Goal: Task Accomplishment & Management: Manage account settings

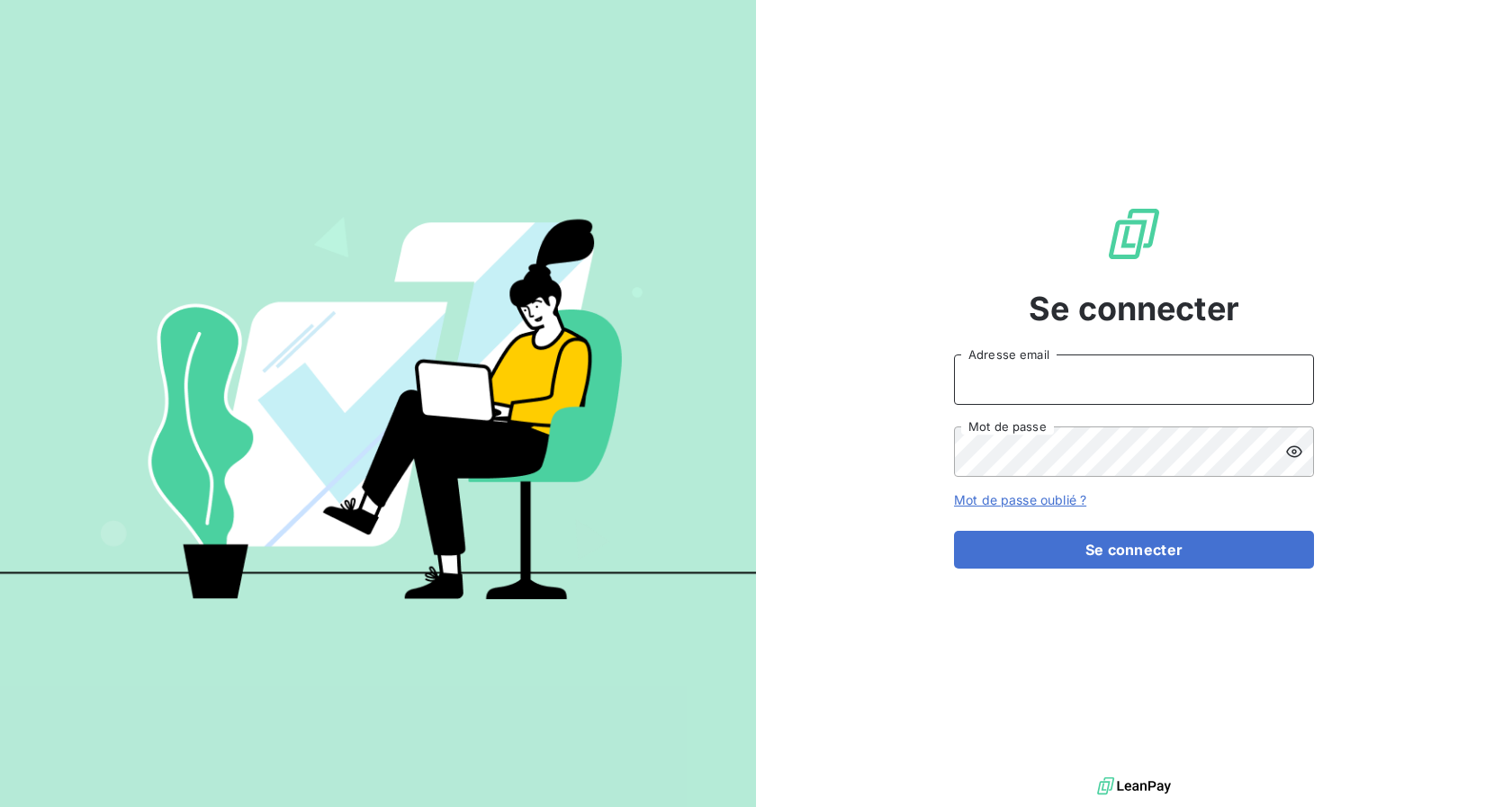
click at [1048, 379] on input "Adresse email" at bounding box center [1133, 379] width 360 height 50
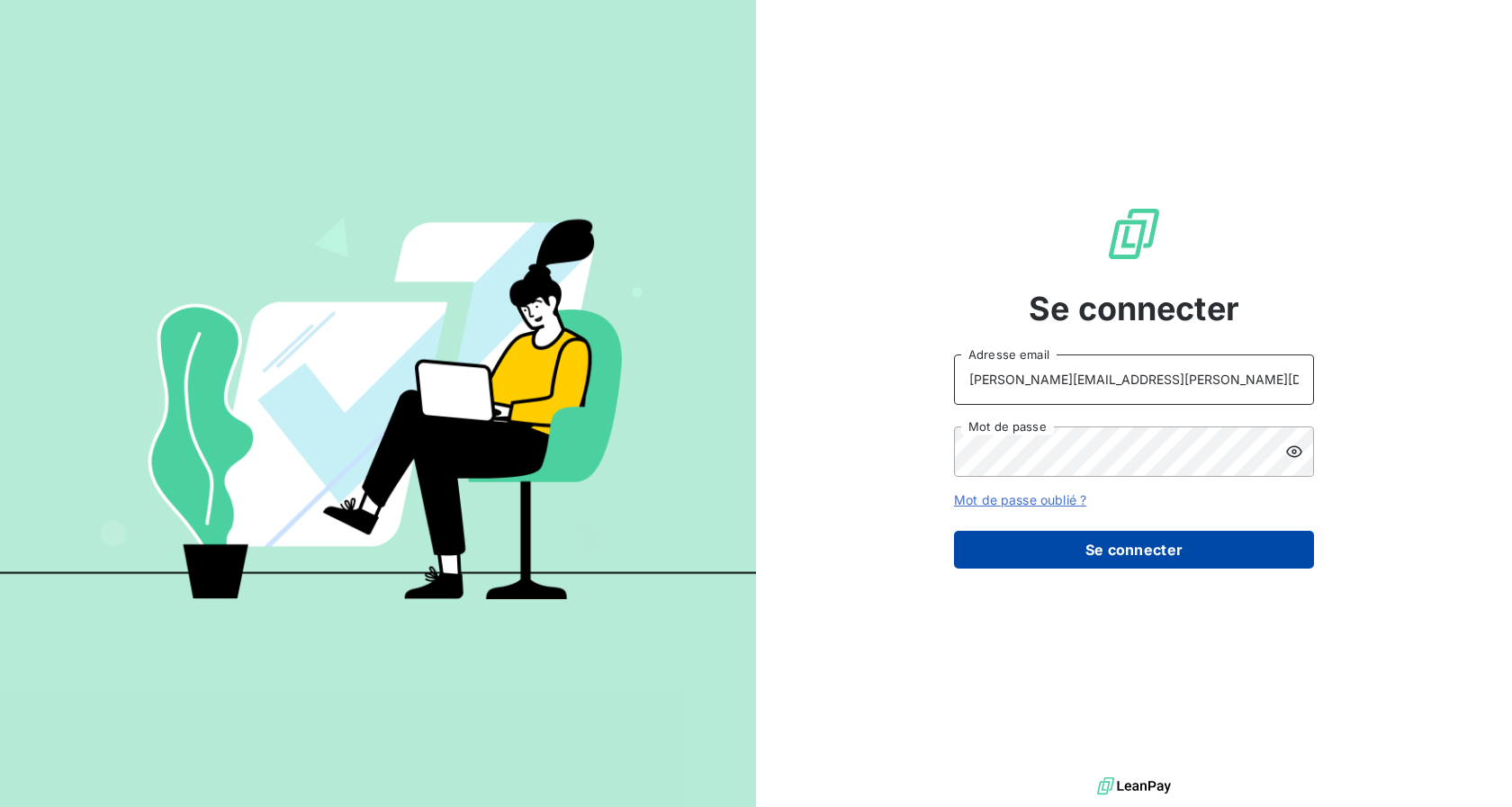
type input "nicolas.morin@copytop.com"
click at [1058, 536] on button "Se connecter" at bounding box center [1133, 550] width 360 height 38
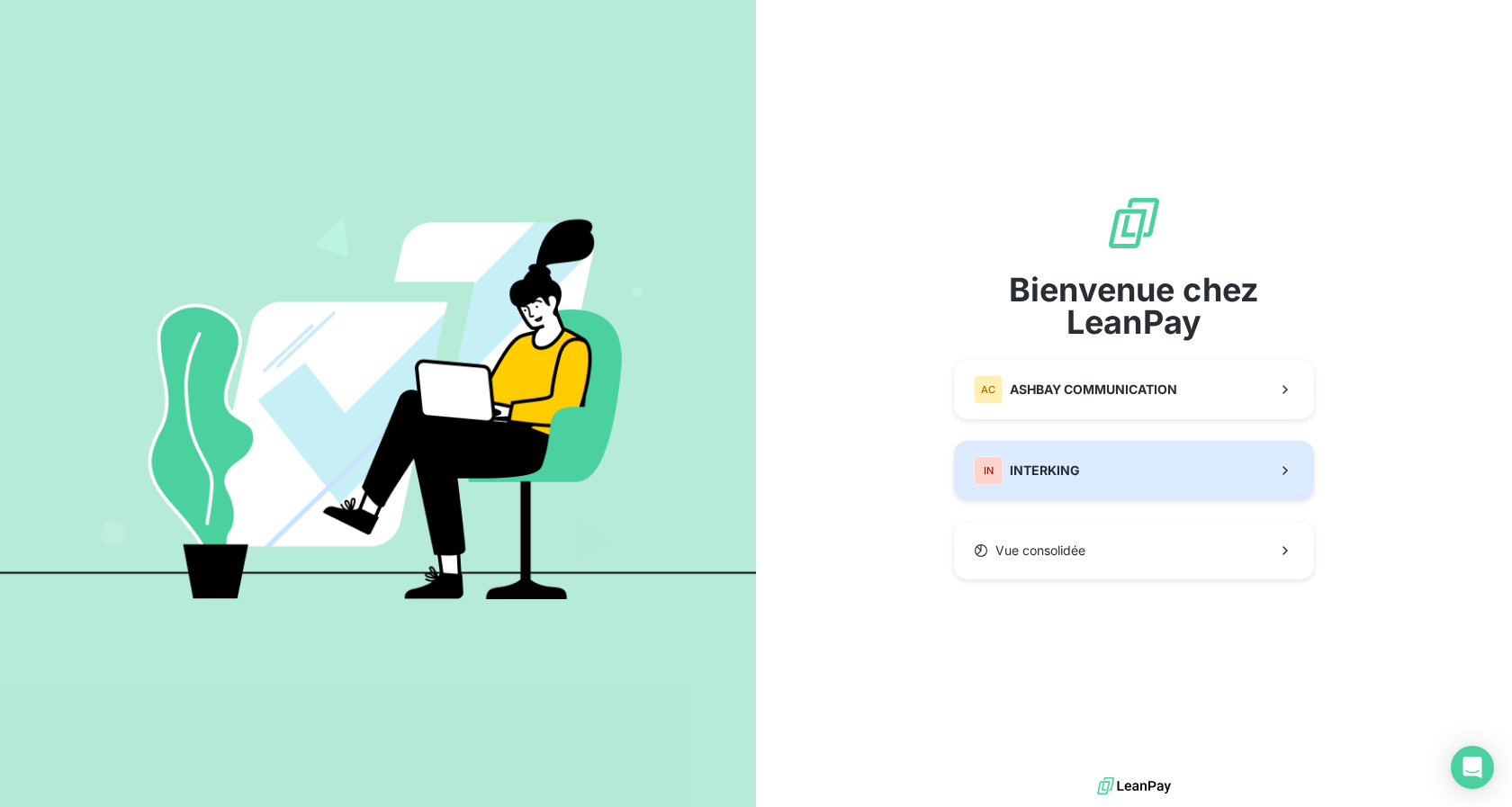
click at [1046, 483] on div "IN INTERKING" at bounding box center [1026, 471] width 106 height 28
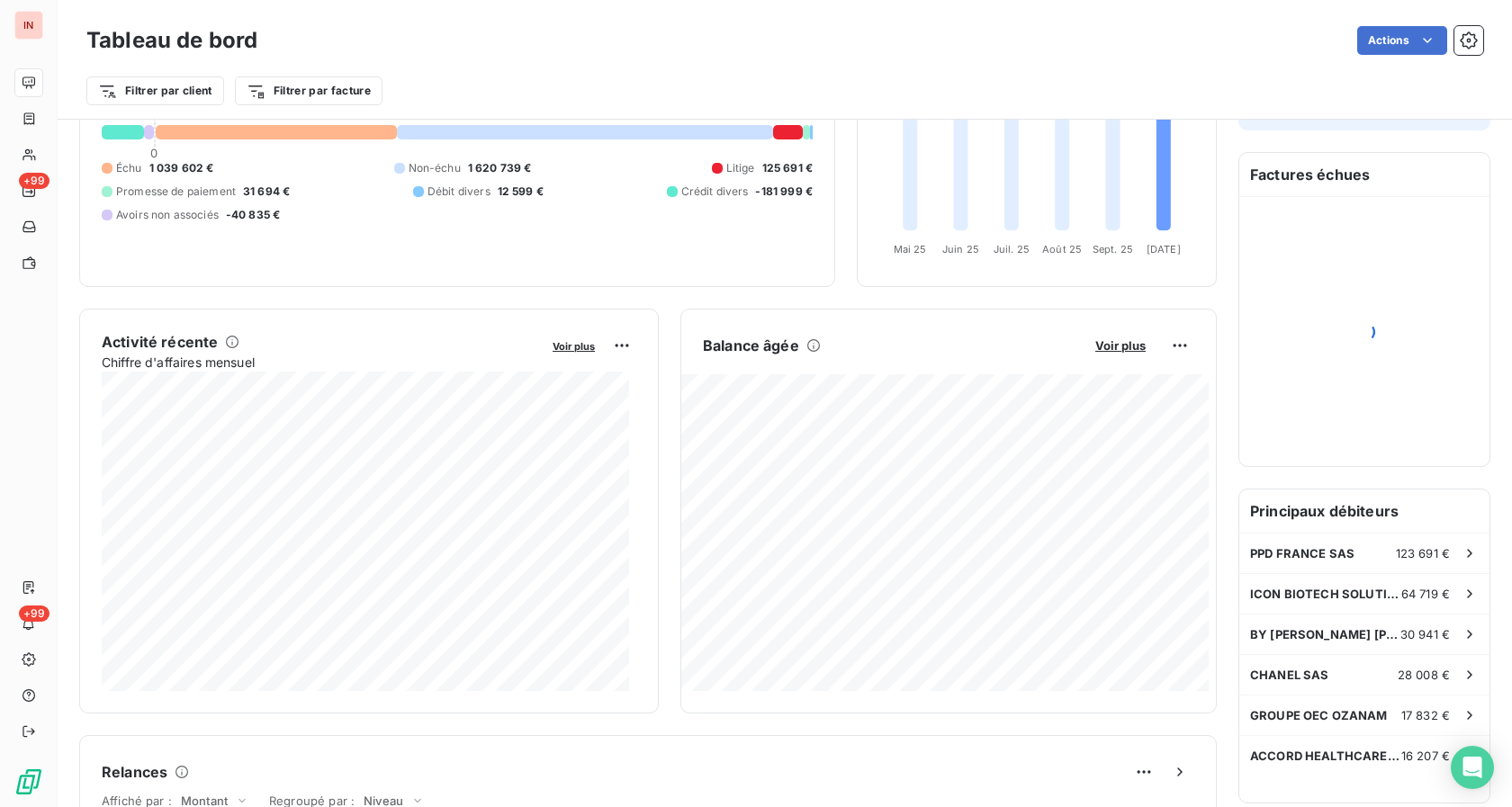
scroll to position [184, 0]
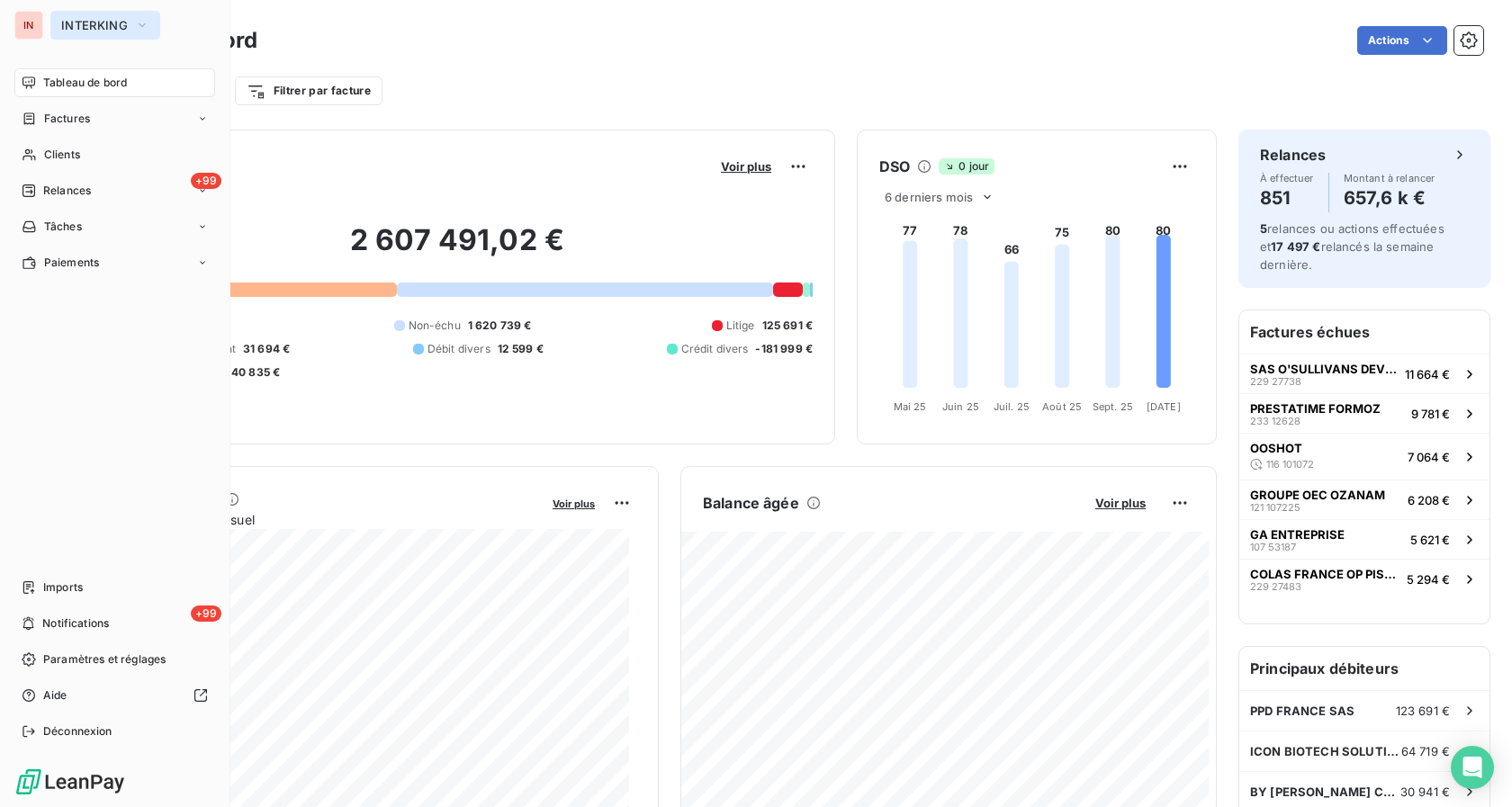
click at [78, 23] on span "INTERKING" at bounding box center [94, 25] width 66 height 14
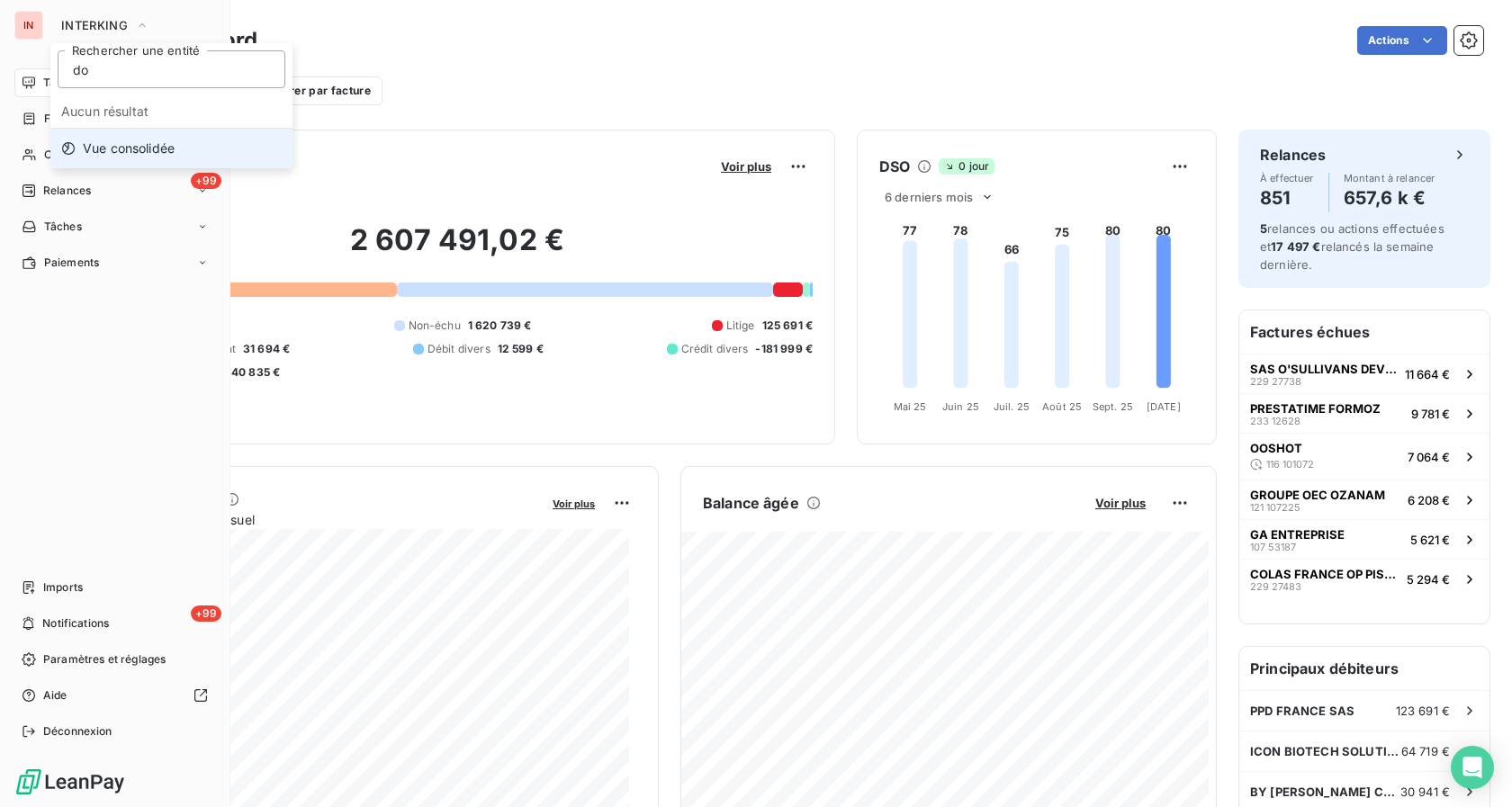
type input "d"
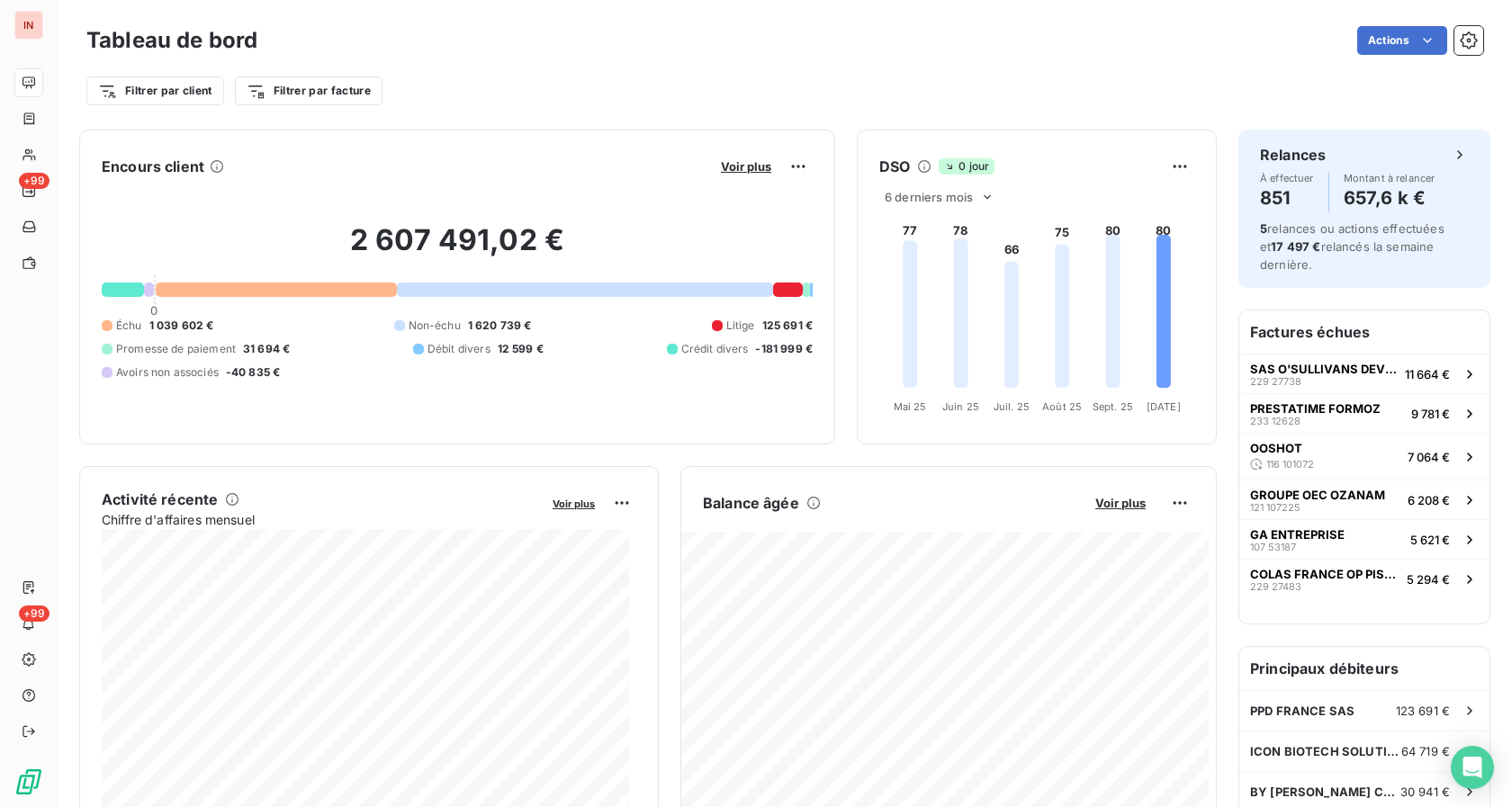
click at [511, 48] on div "Actions" at bounding box center [881, 41] width 1204 height 28
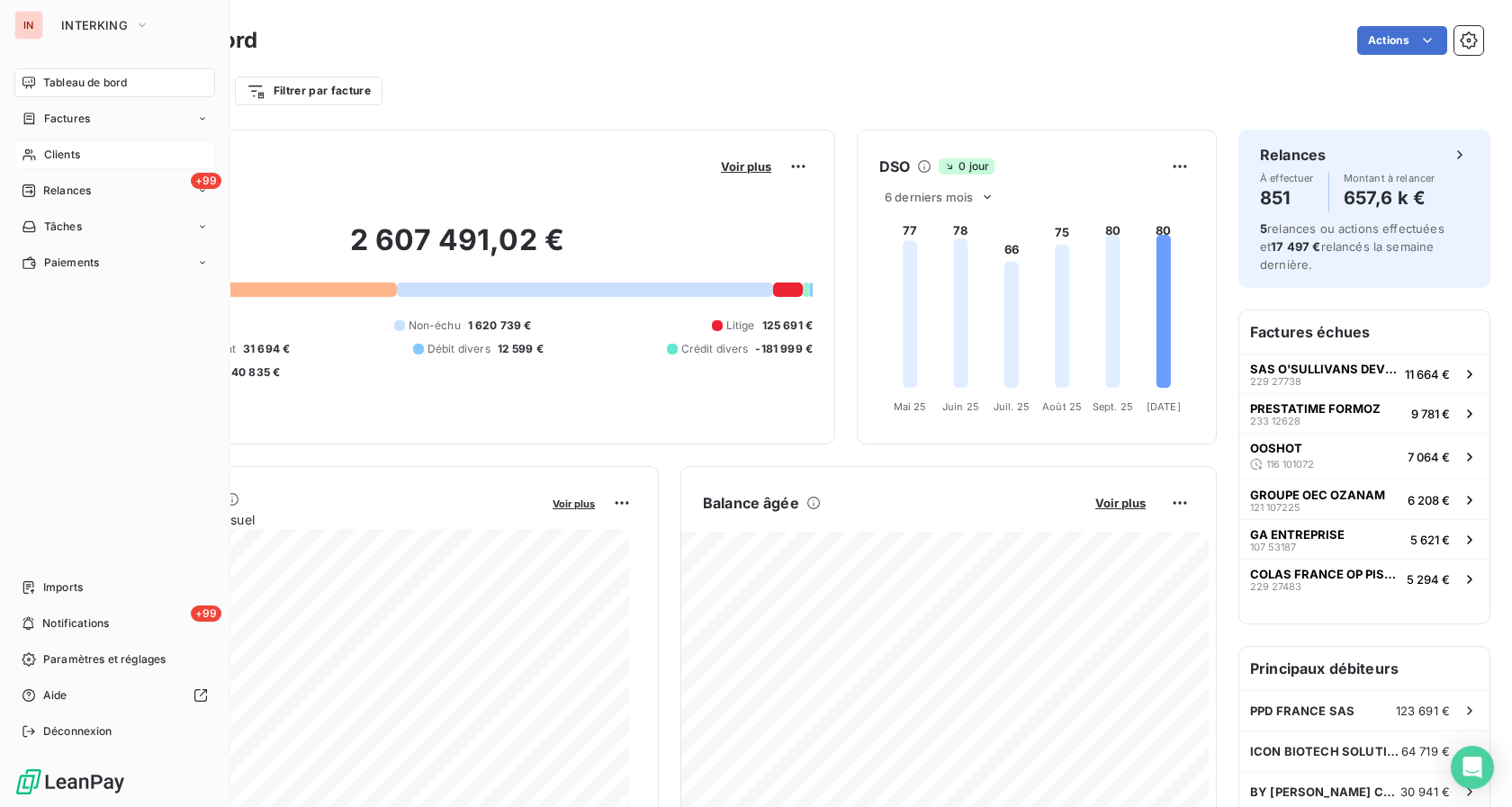
click at [43, 146] on div "Clients" at bounding box center [114, 155] width 200 height 28
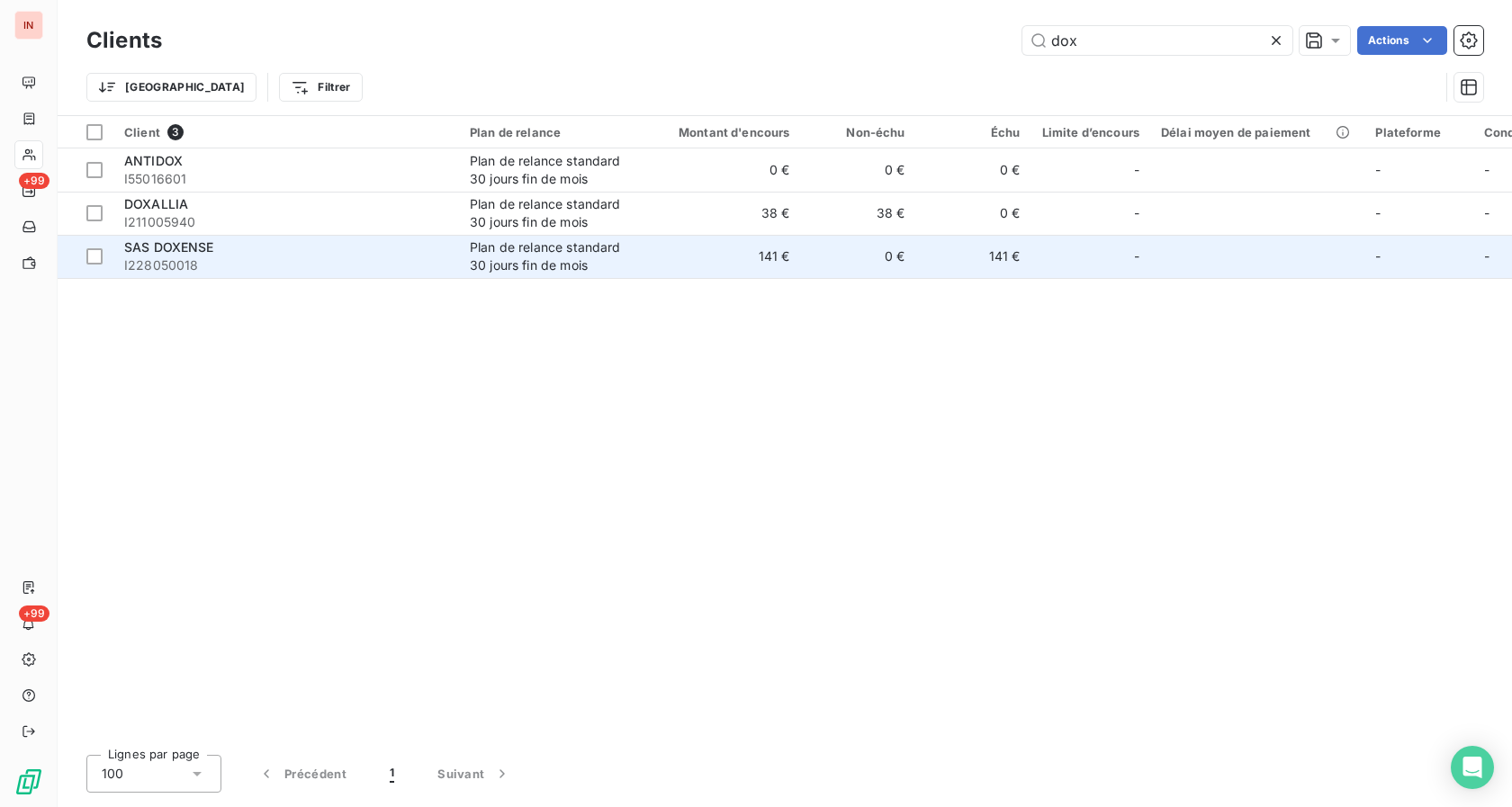
type input "dox"
click at [280, 245] on div "SAS DOXENSE" at bounding box center [285, 247] width 324 height 18
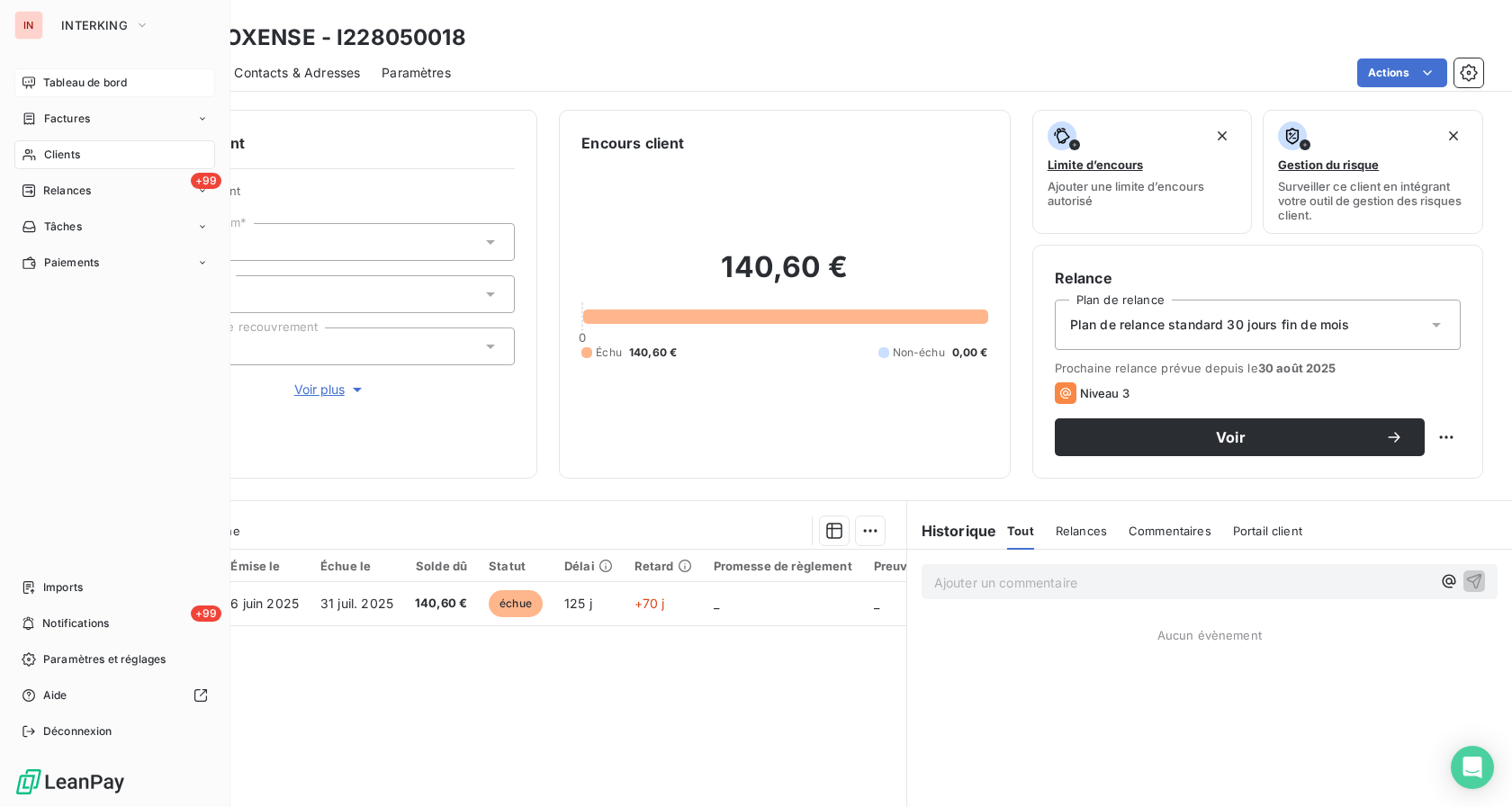
click at [51, 86] on span "Tableau de bord" at bounding box center [85, 82] width 84 height 16
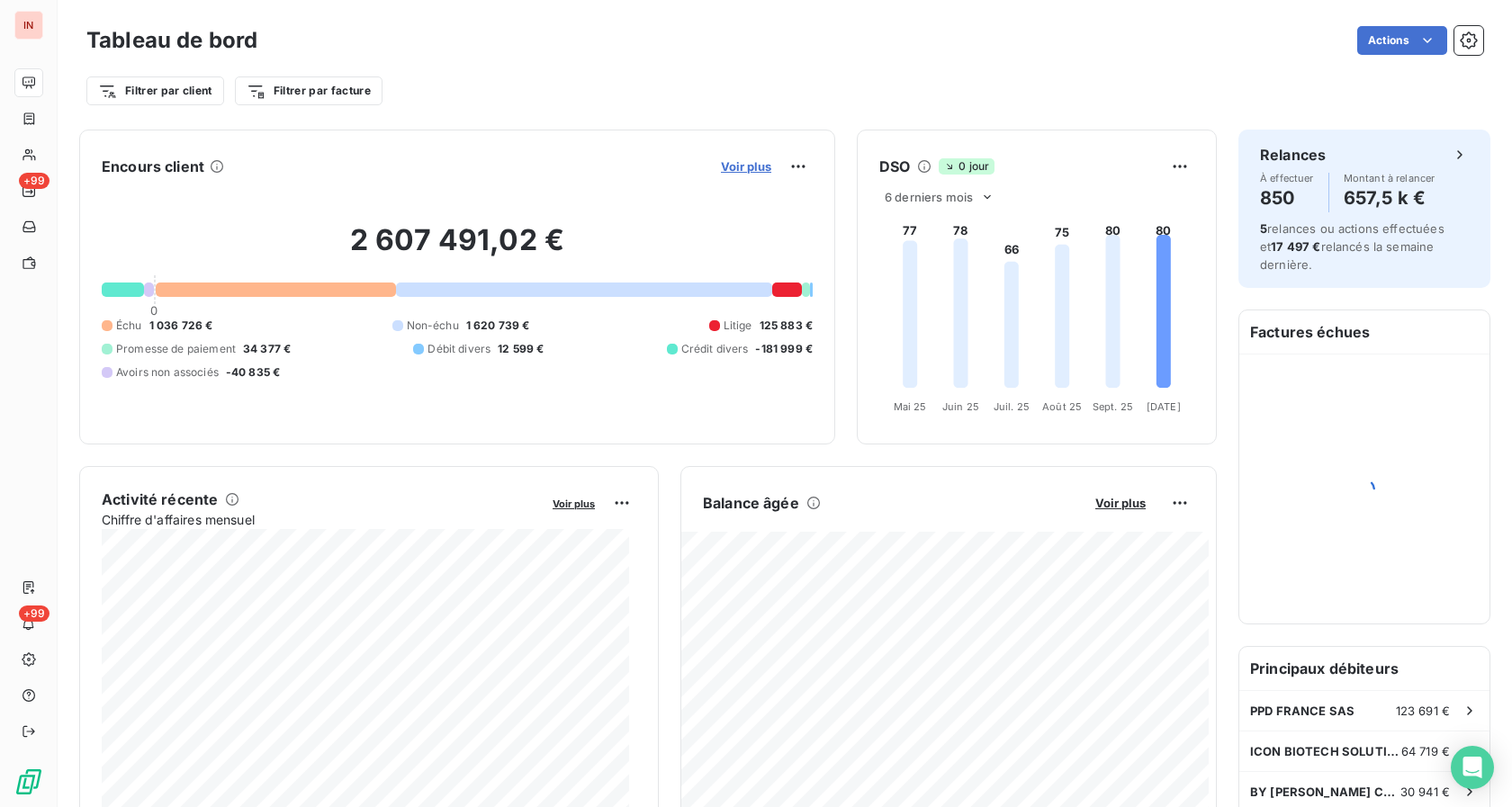
click at [721, 167] on span "Voir plus" at bounding box center [746, 166] width 50 height 14
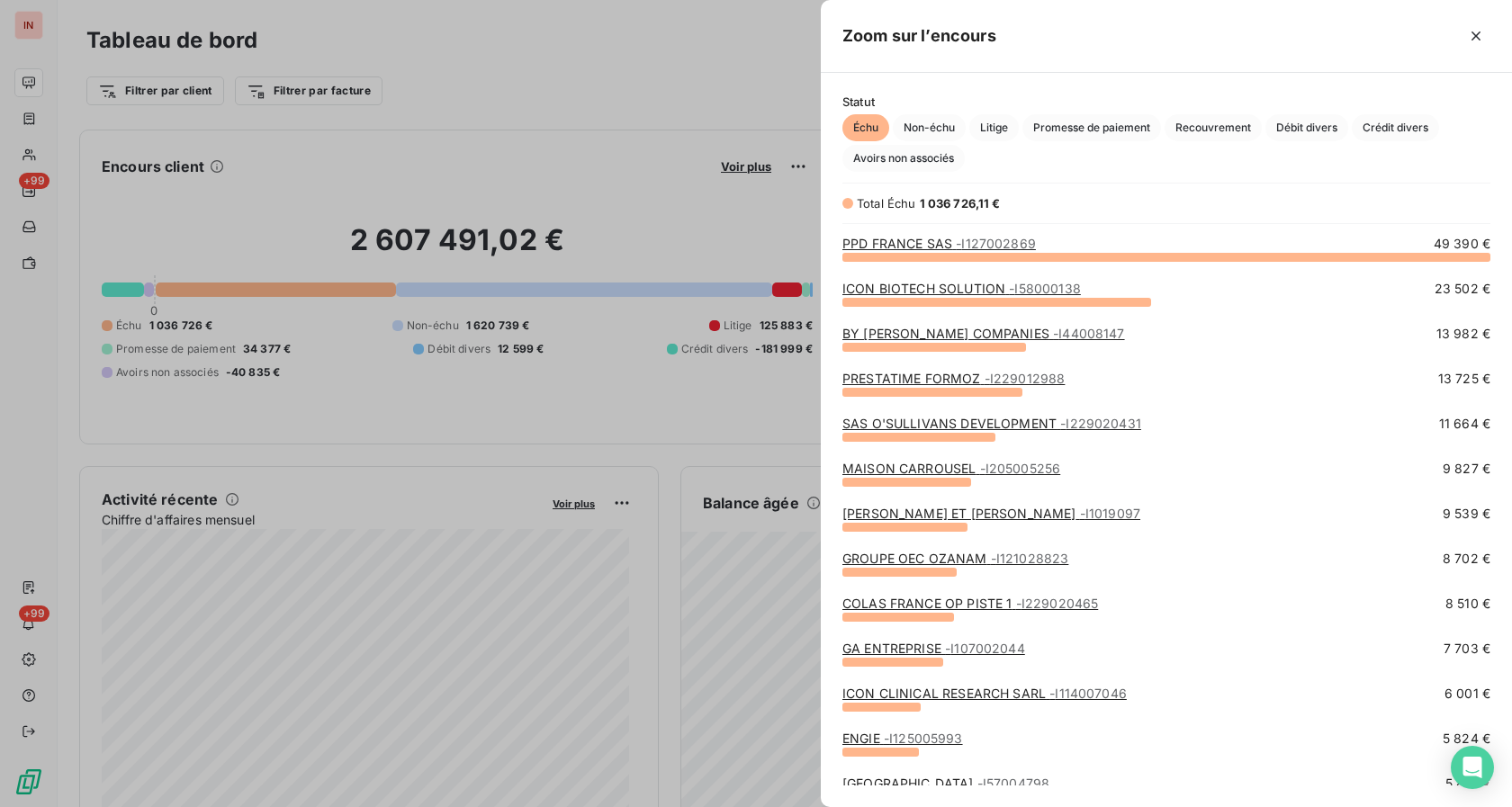
scroll to position [536, 676]
click at [580, 216] on div at bounding box center [756, 404] width 1512 height 807
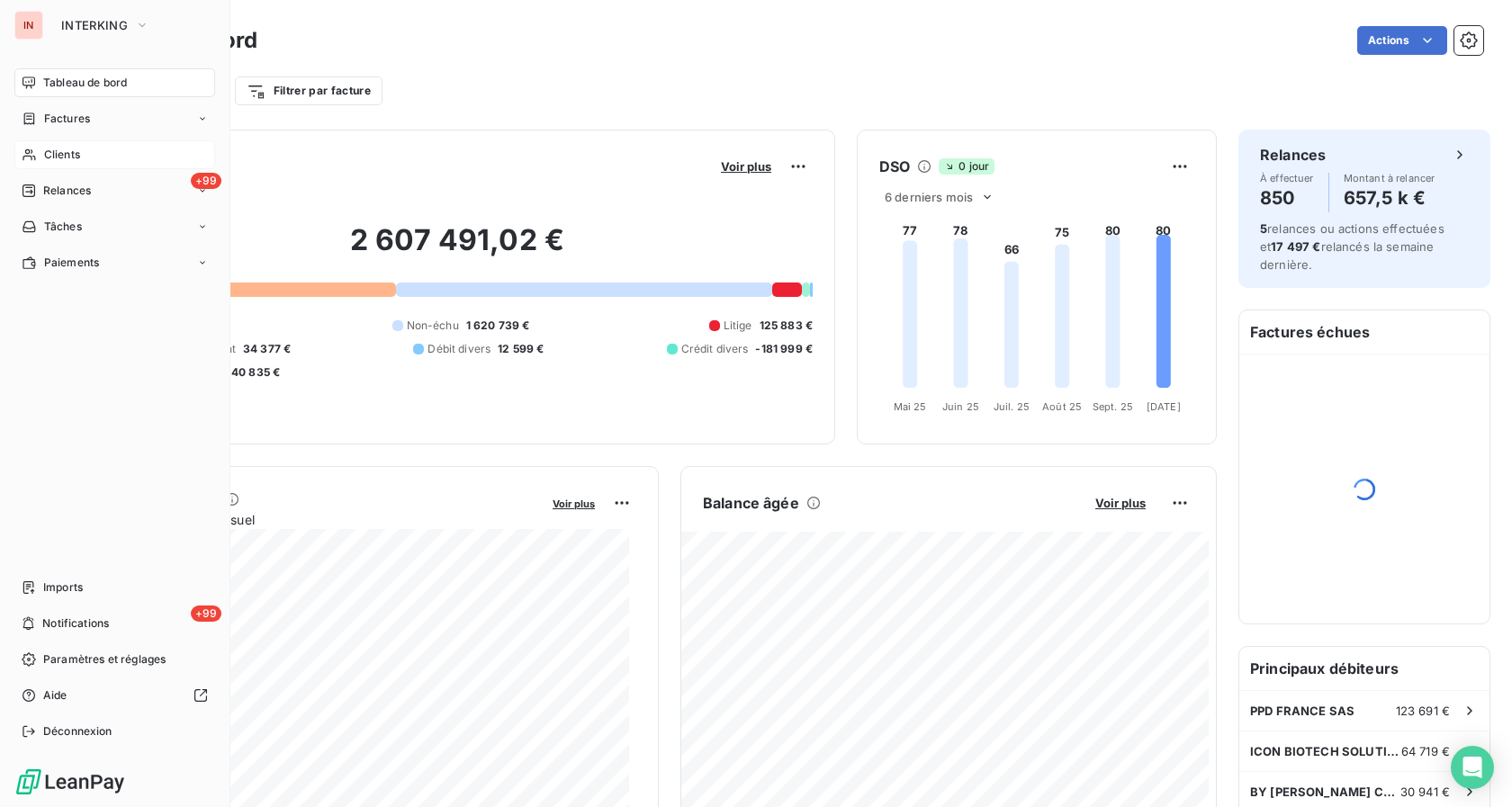
click at [57, 158] on span "Clients" at bounding box center [62, 154] width 36 height 16
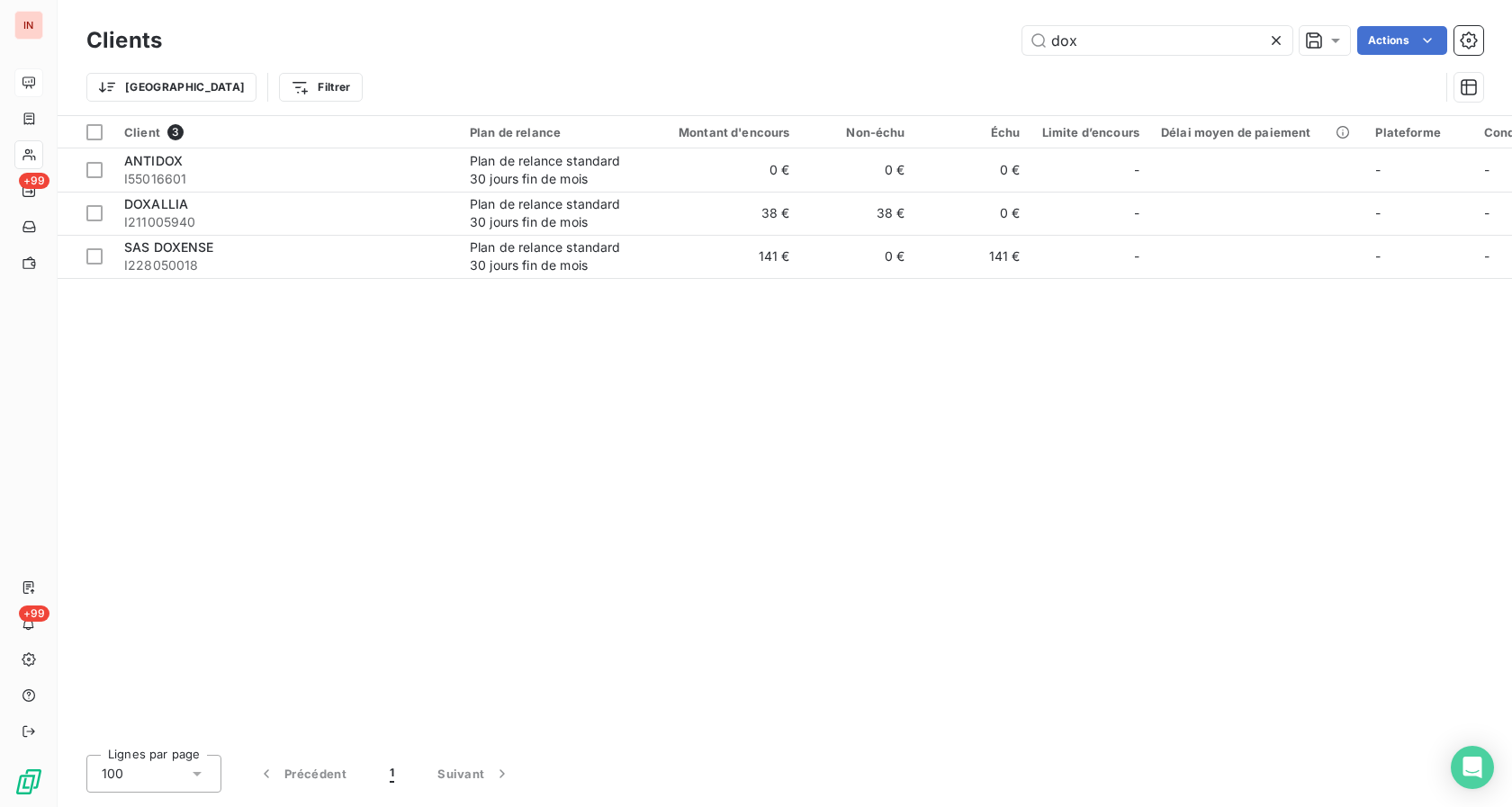
click at [1270, 45] on icon at bounding box center [1276, 40] width 18 height 18
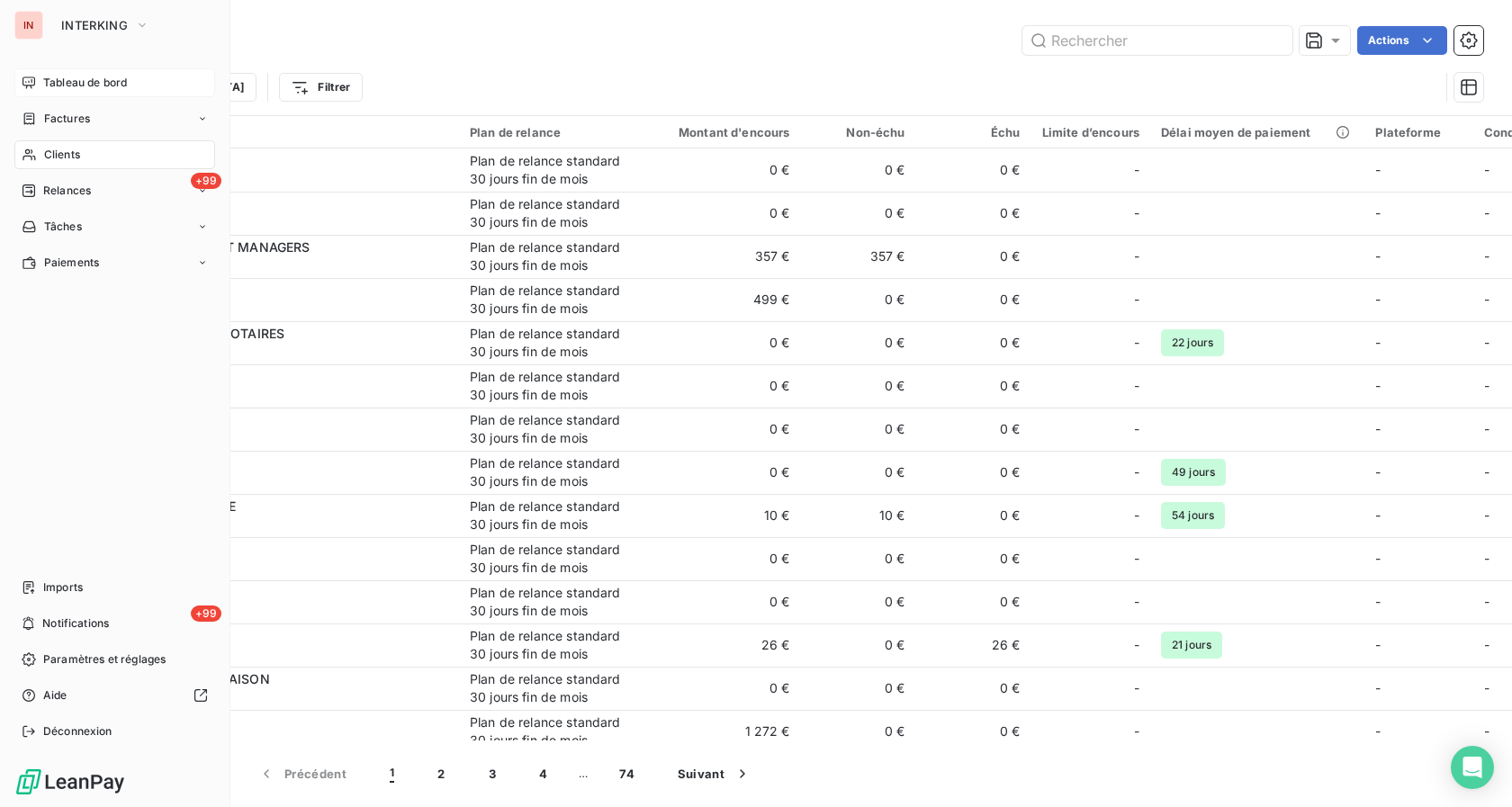
click at [64, 91] on div "Tableau de bord" at bounding box center [114, 82] width 200 height 28
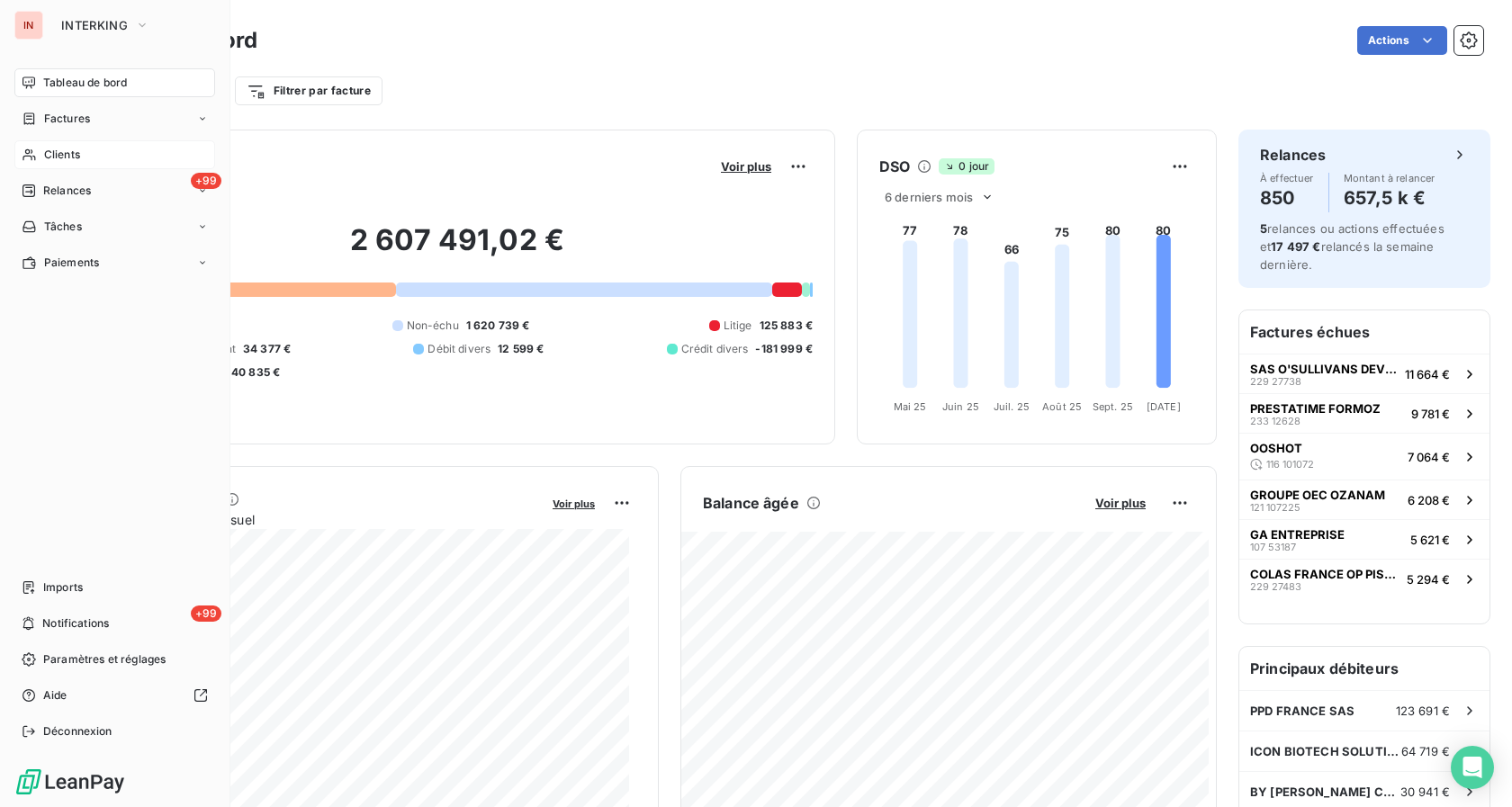
click at [20, 30] on div "IN" at bounding box center [28, 25] width 28 height 28
click at [92, 37] on button "INTERKING" at bounding box center [105, 25] width 110 height 28
click at [47, 150] on span "Clients" at bounding box center [62, 154] width 36 height 16
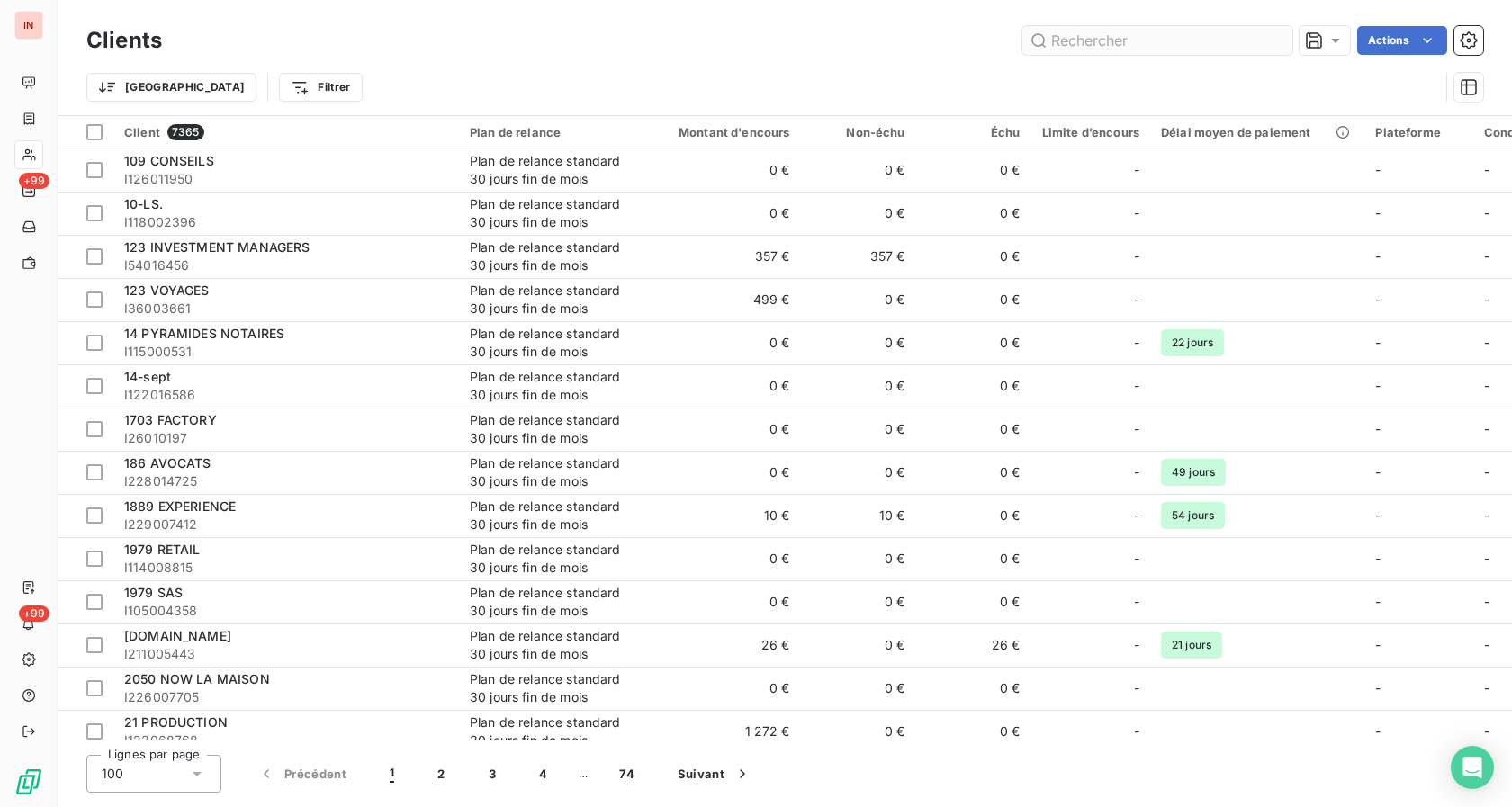
click at [1070, 37] on input "text" at bounding box center [1158, 41] width 270 height 28
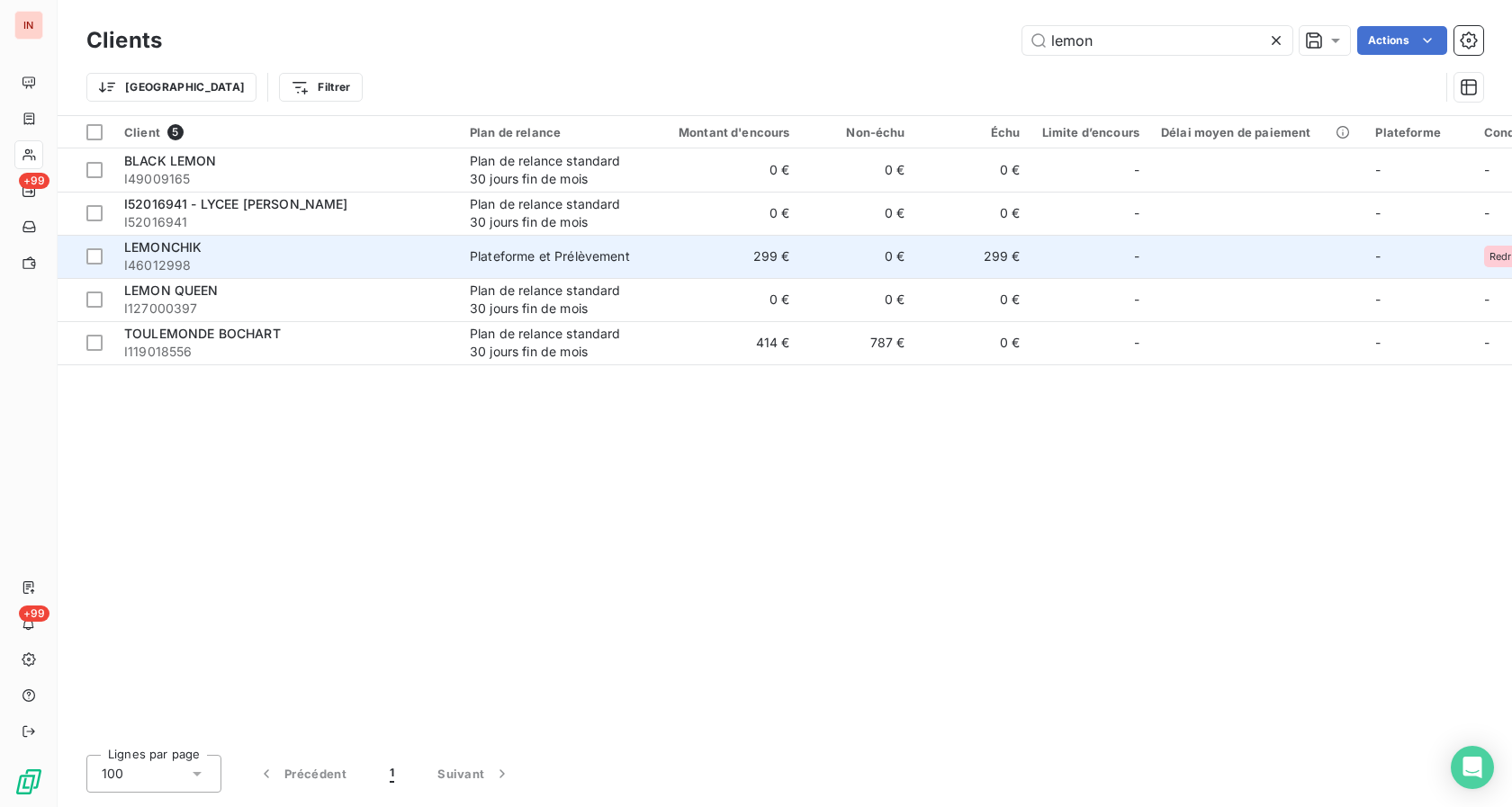
type input "lemon"
click at [221, 260] on span "I46012998" at bounding box center [285, 265] width 324 height 18
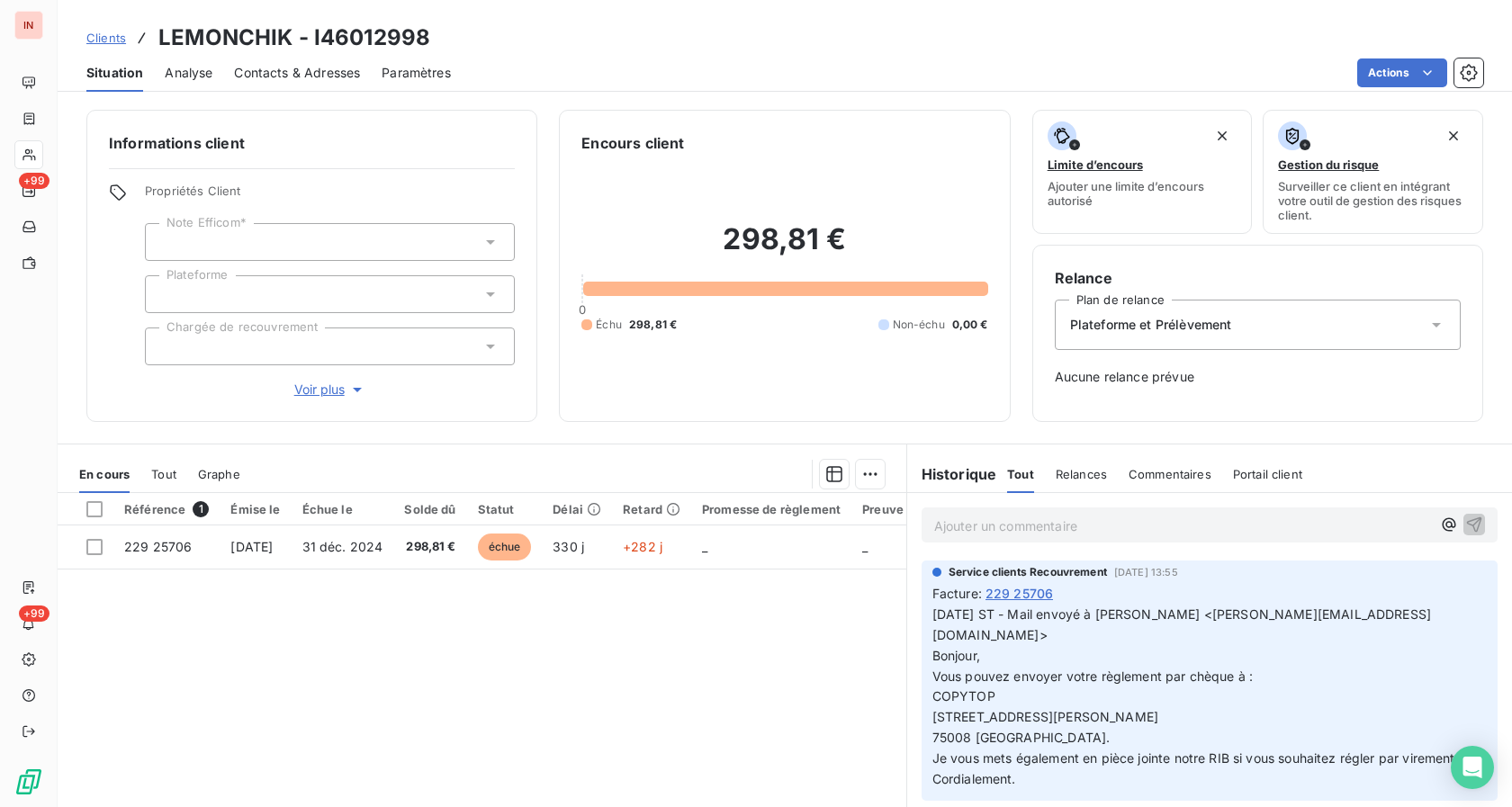
click at [166, 471] on span "Tout" at bounding box center [163, 473] width 26 height 14
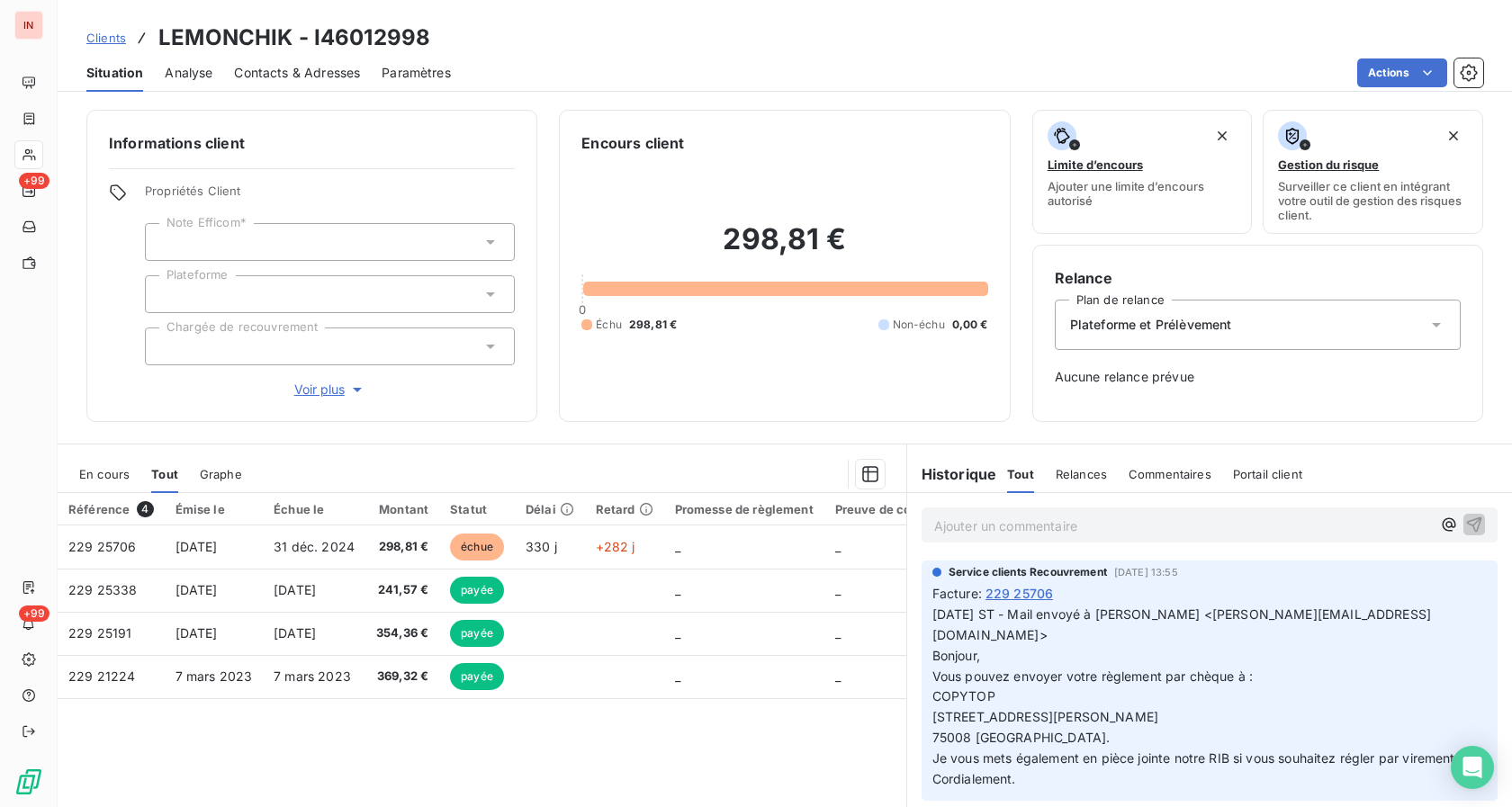
click at [971, 533] on p "Ajouter un commentaire ﻿" at bounding box center [1182, 526] width 497 height 23
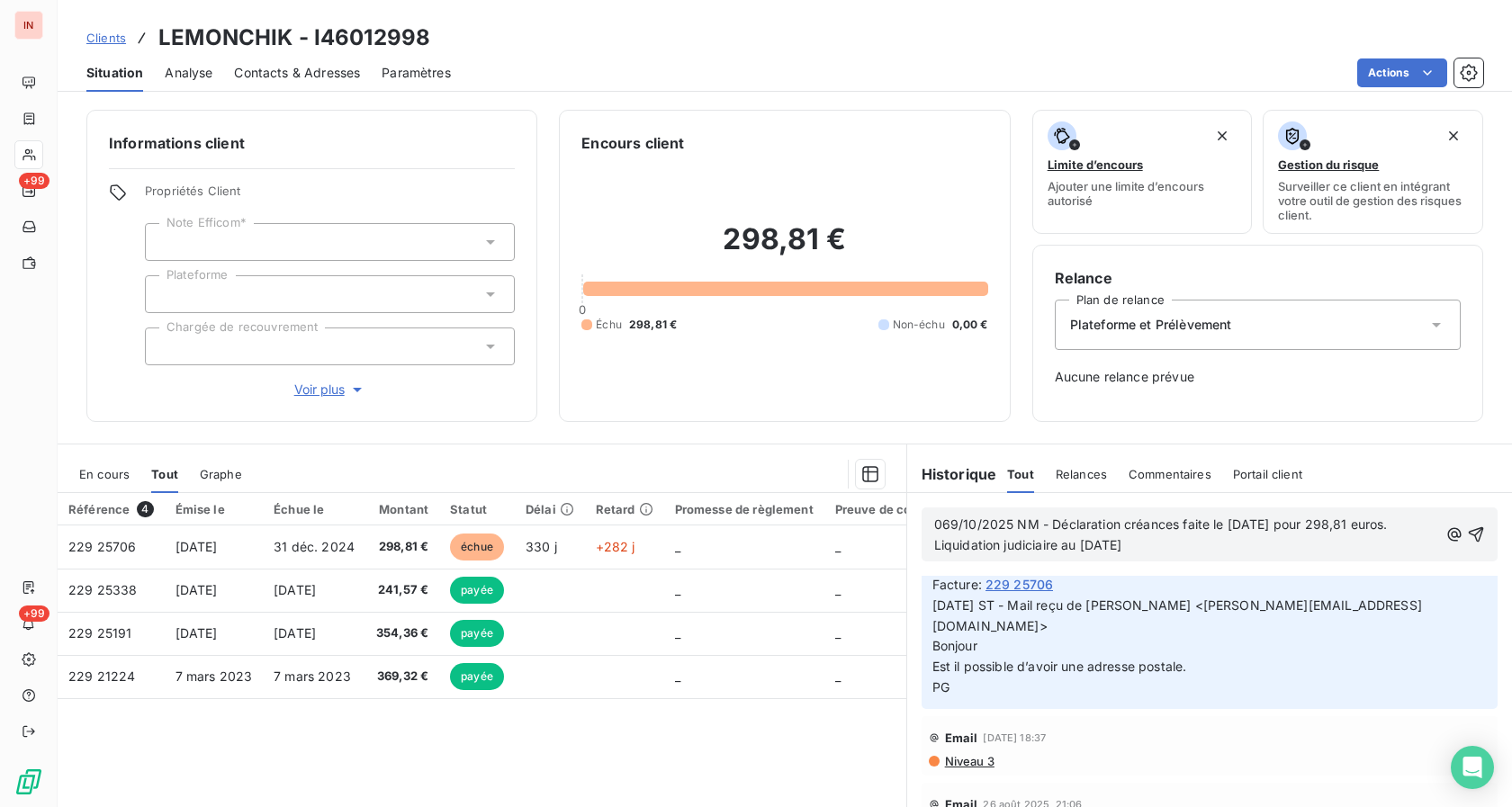
scroll to position [183, 0]
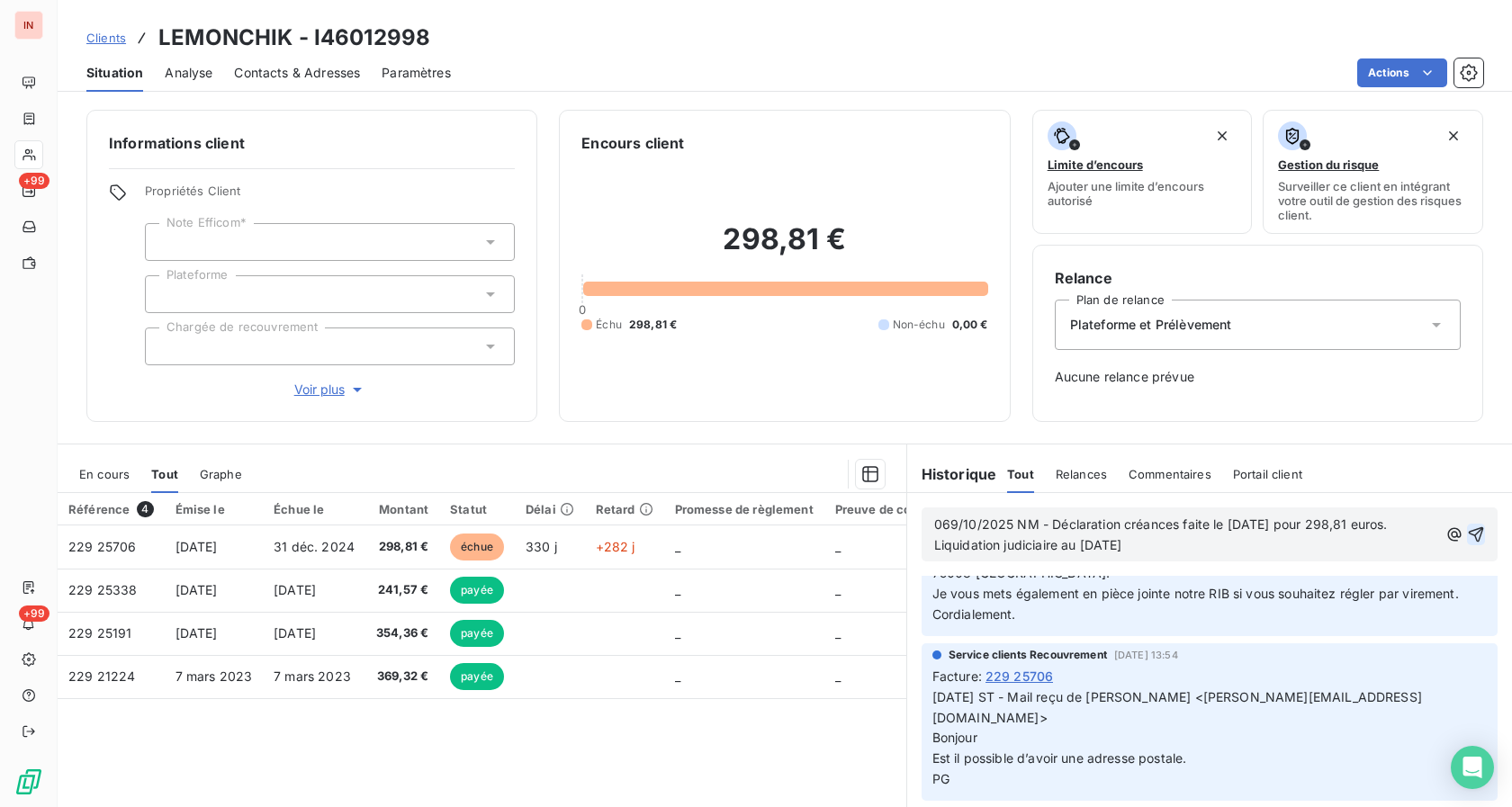
click at [1467, 536] on icon "button" at bounding box center [1475, 534] width 18 height 18
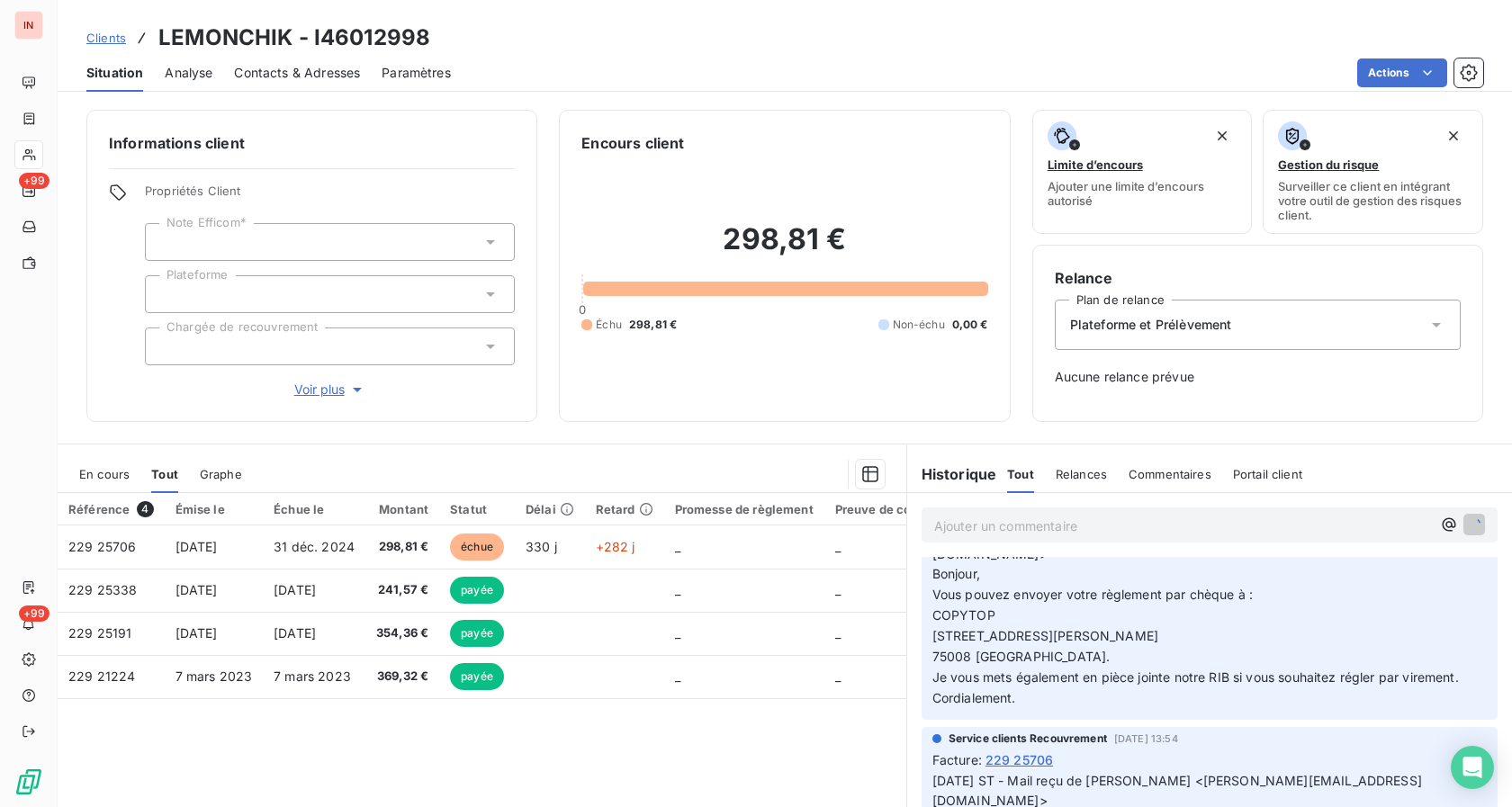
scroll to position [249, 0]
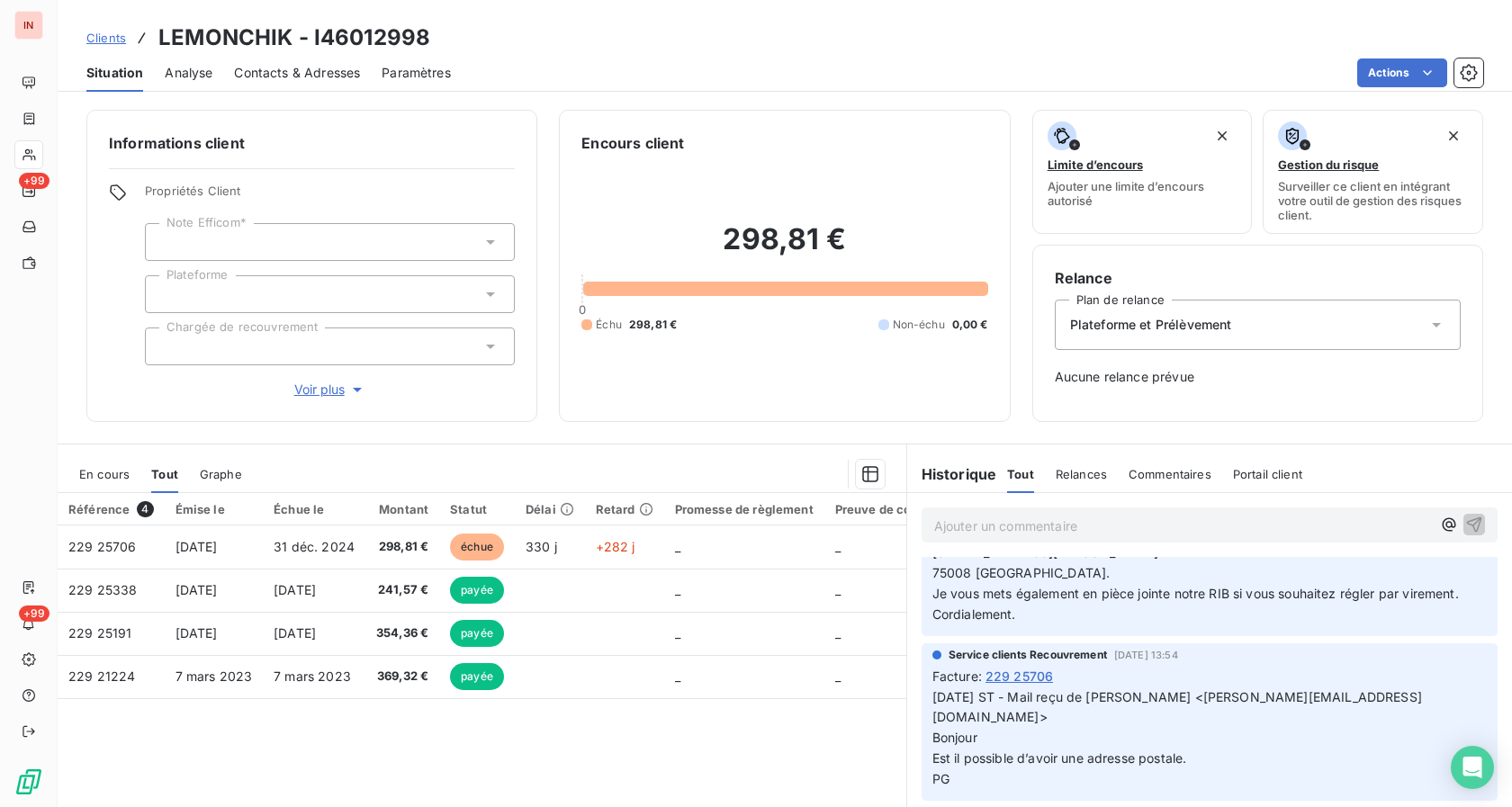
click at [521, 39] on div "Clients LEMONCHIK - I46012998" at bounding box center [784, 38] width 1454 height 32
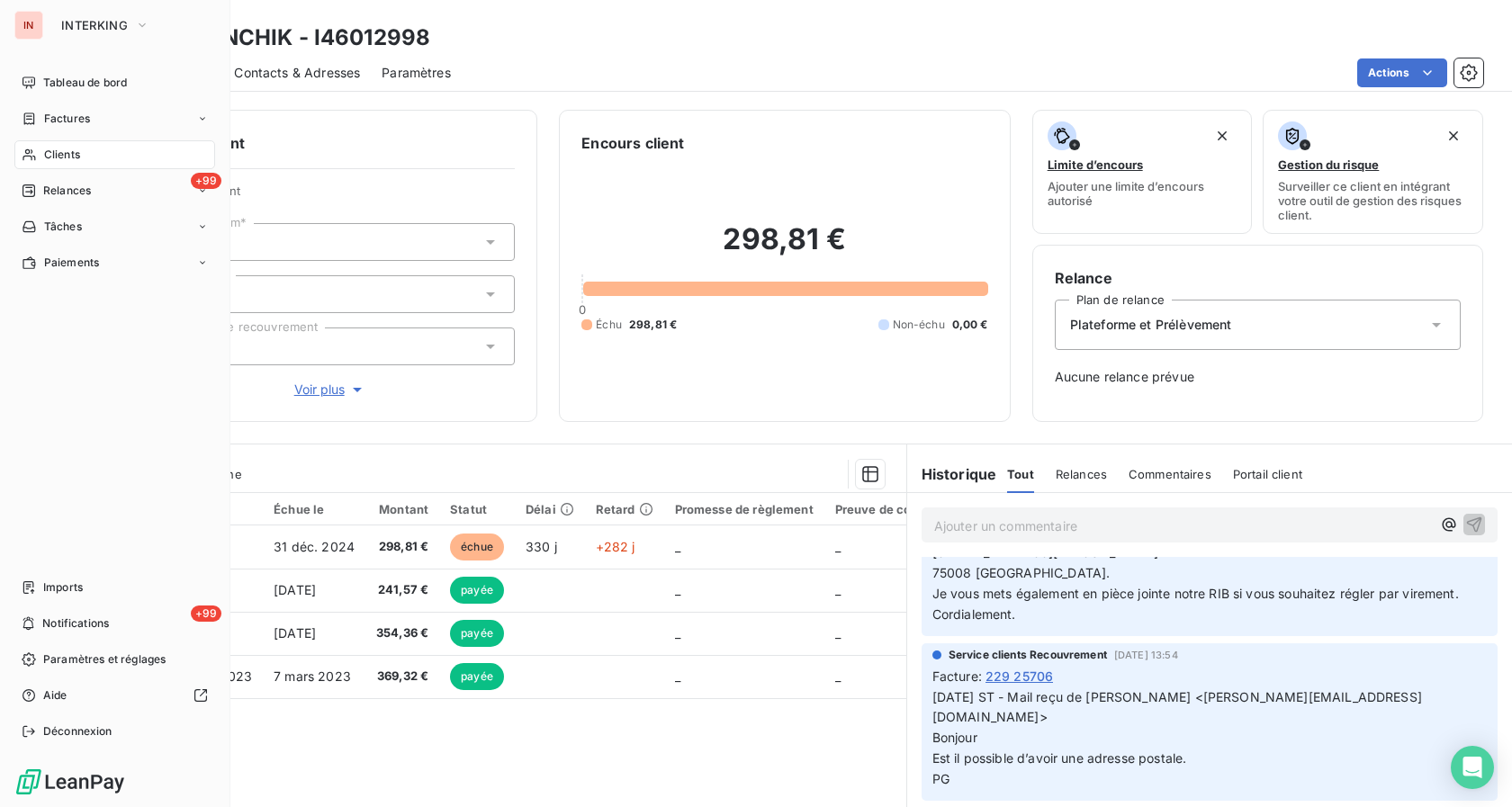
click at [55, 150] on span "Clients" at bounding box center [62, 154] width 36 height 16
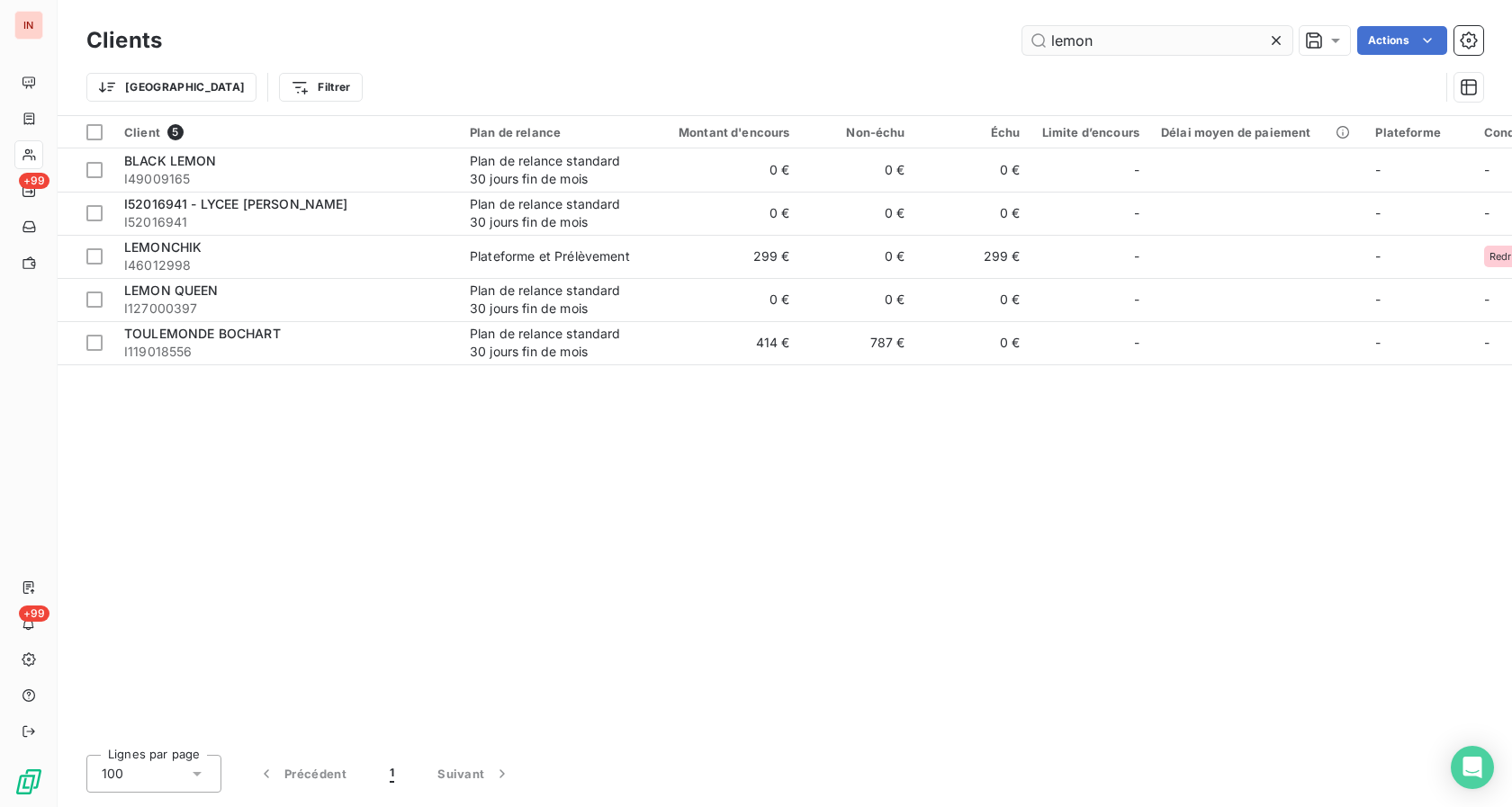
drag, startPoint x: 1143, startPoint y: 42, endPoint x: 982, endPoint y: 50, distance: 161.2
click at [1022, 50] on input "lemon" at bounding box center [1158, 41] width 270 height 28
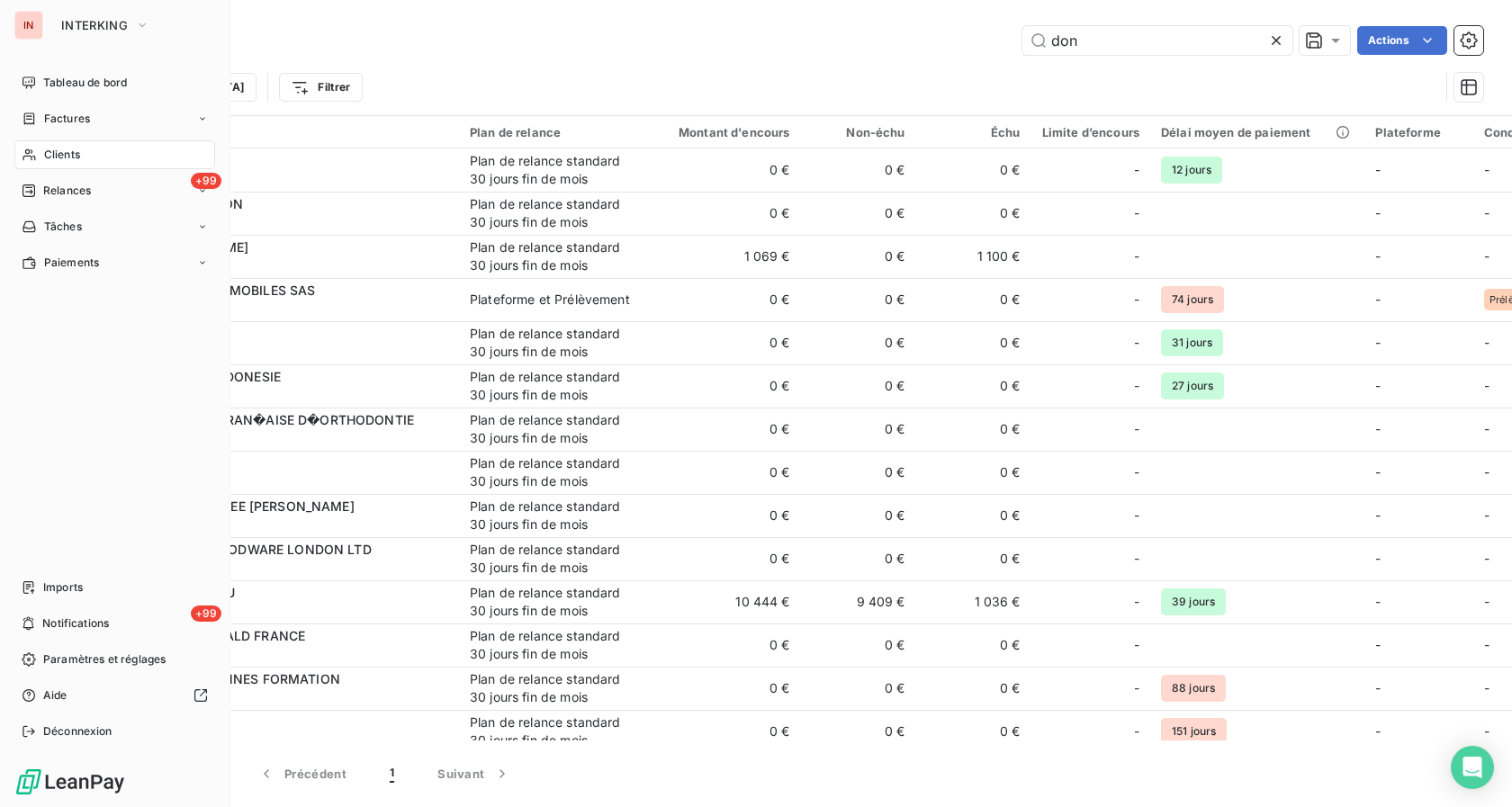
click at [47, 150] on span "Clients" at bounding box center [62, 154] width 36 height 16
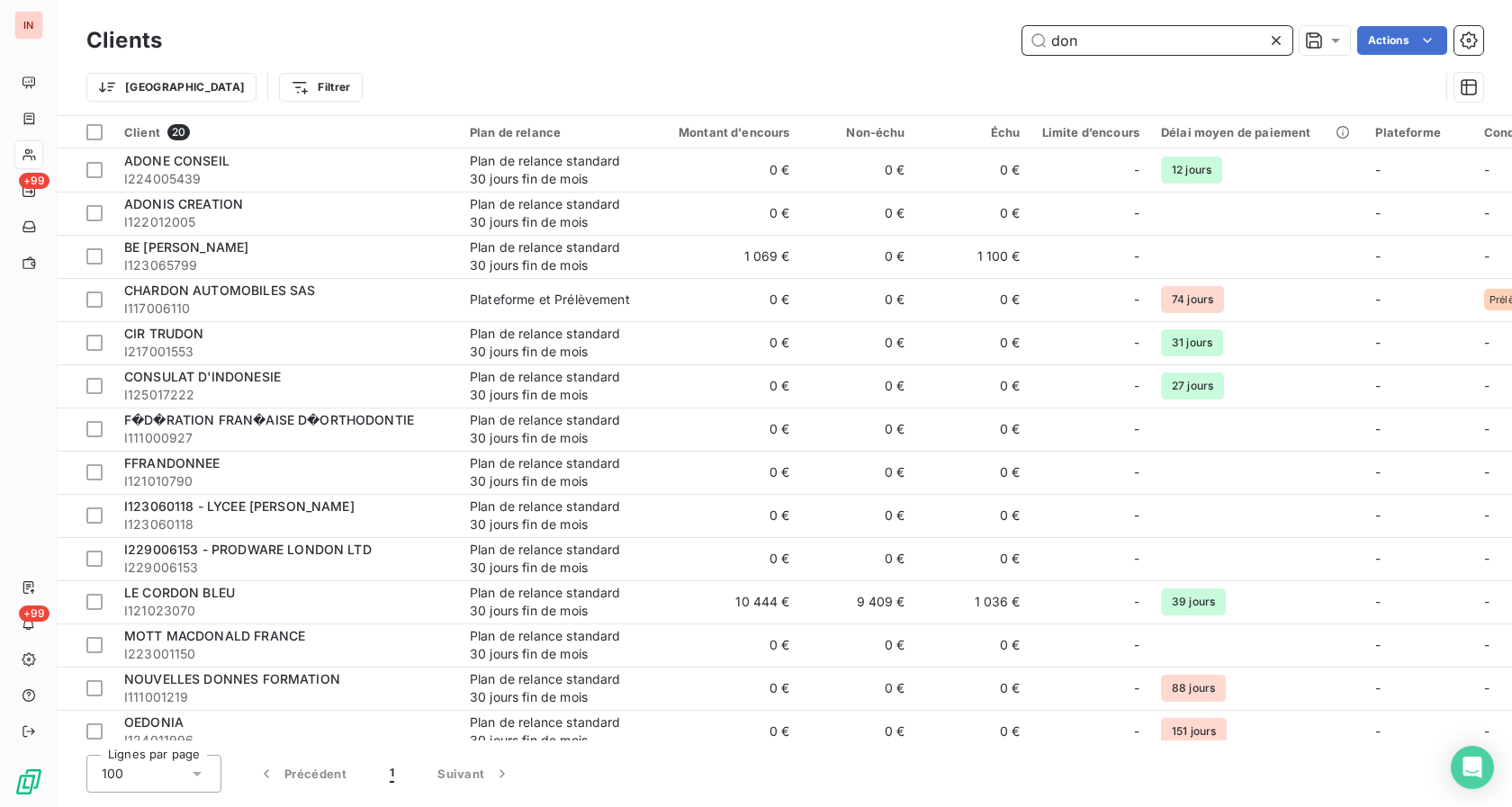
click at [1084, 47] on input "don" at bounding box center [1158, 41] width 270 height 28
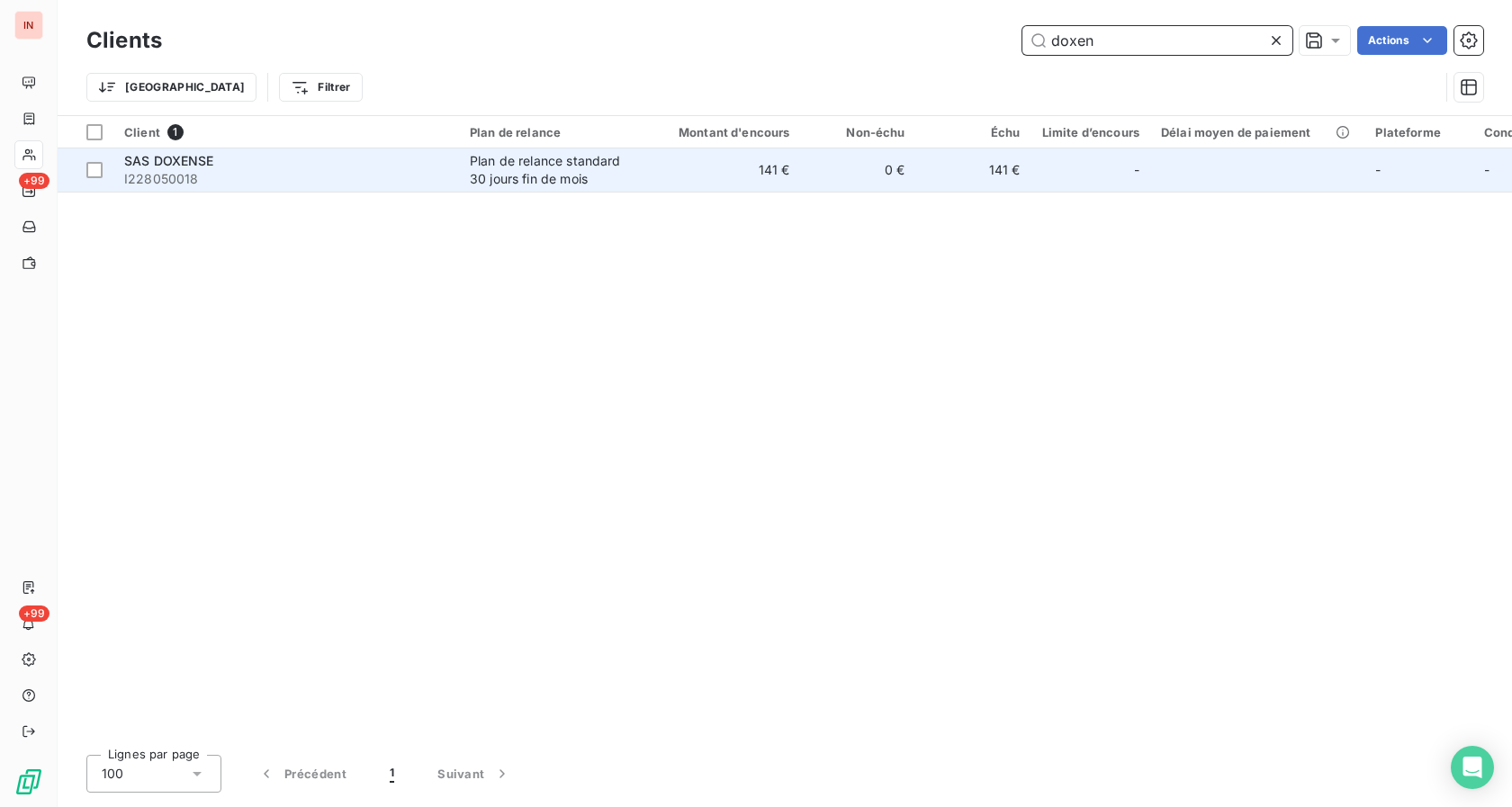
type input "doxen"
click at [600, 168] on div "Plan de relance standard 30 jours fin de mois" at bounding box center [552, 170] width 165 height 36
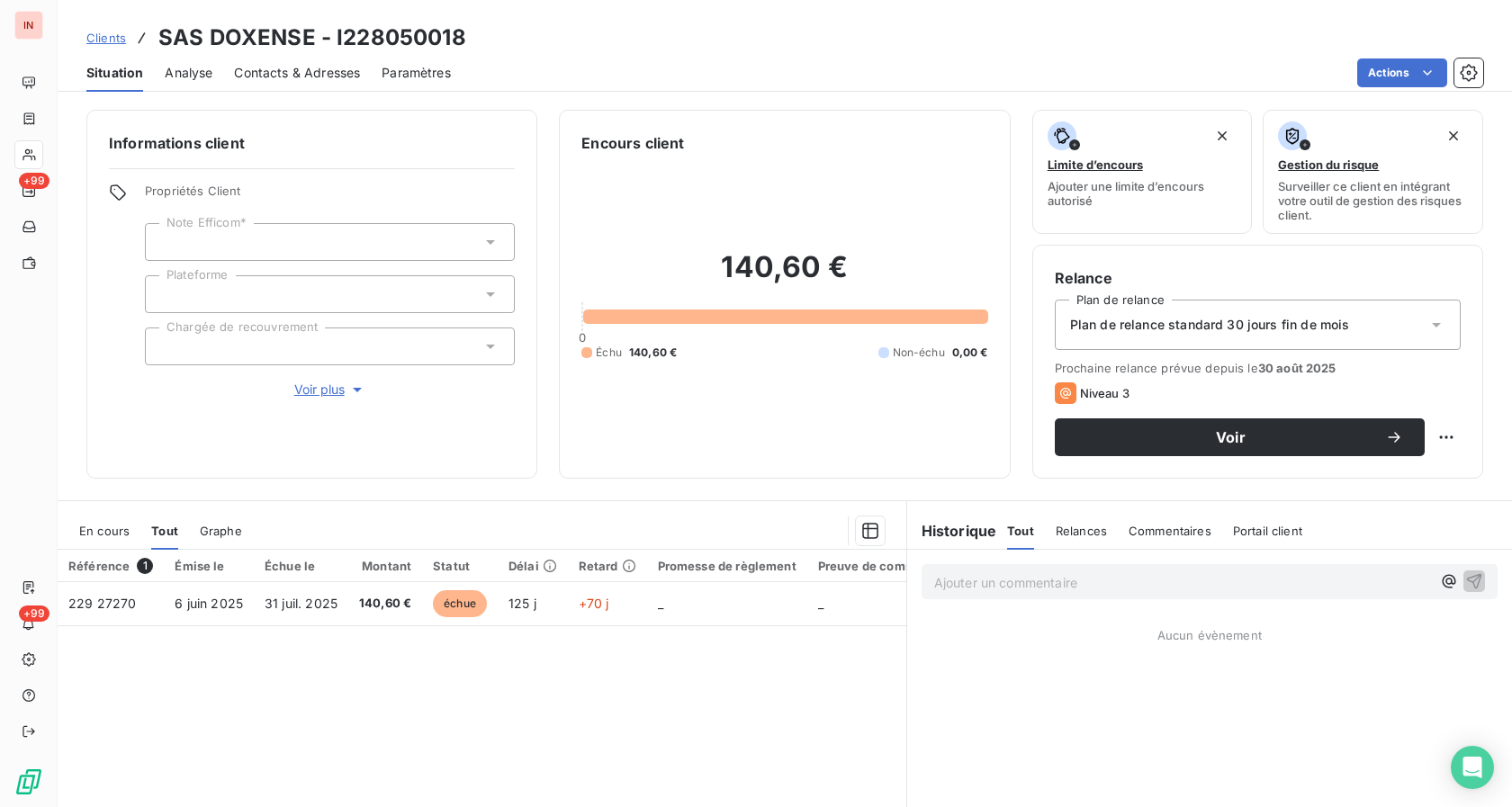
click at [968, 575] on p "Ajouter un commentaire ﻿" at bounding box center [1182, 583] width 497 height 23
drag, startPoint x: 967, startPoint y: 579, endPoint x: 893, endPoint y: 588, distance: 74.5
click at [907, 588] on div "2025 Aucun évènement" at bounding box center [1210, 750] width 605 height 401
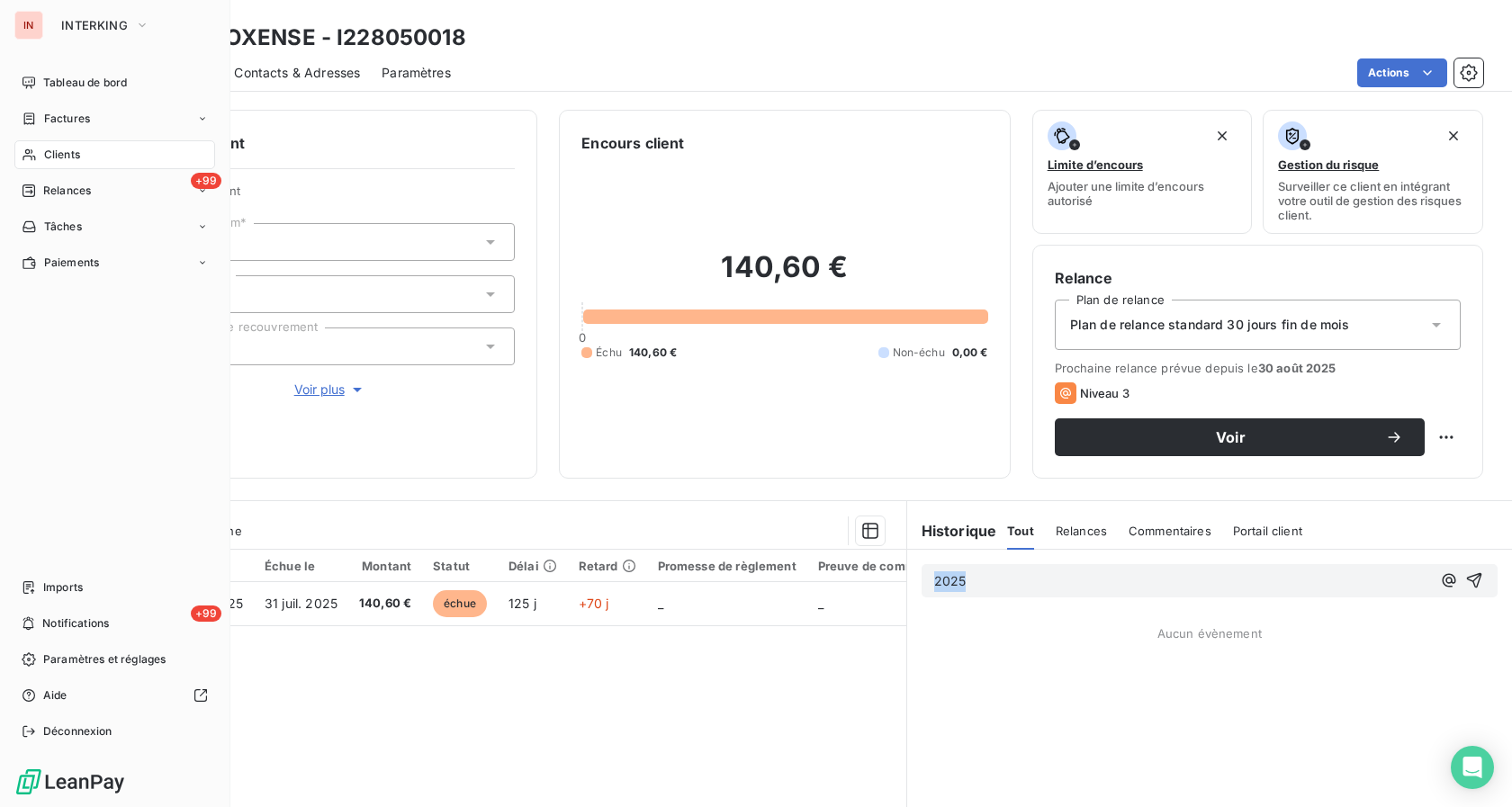
click at [47, 160] on span "Clients" at bounding box center [62, 154] width 36 height 16
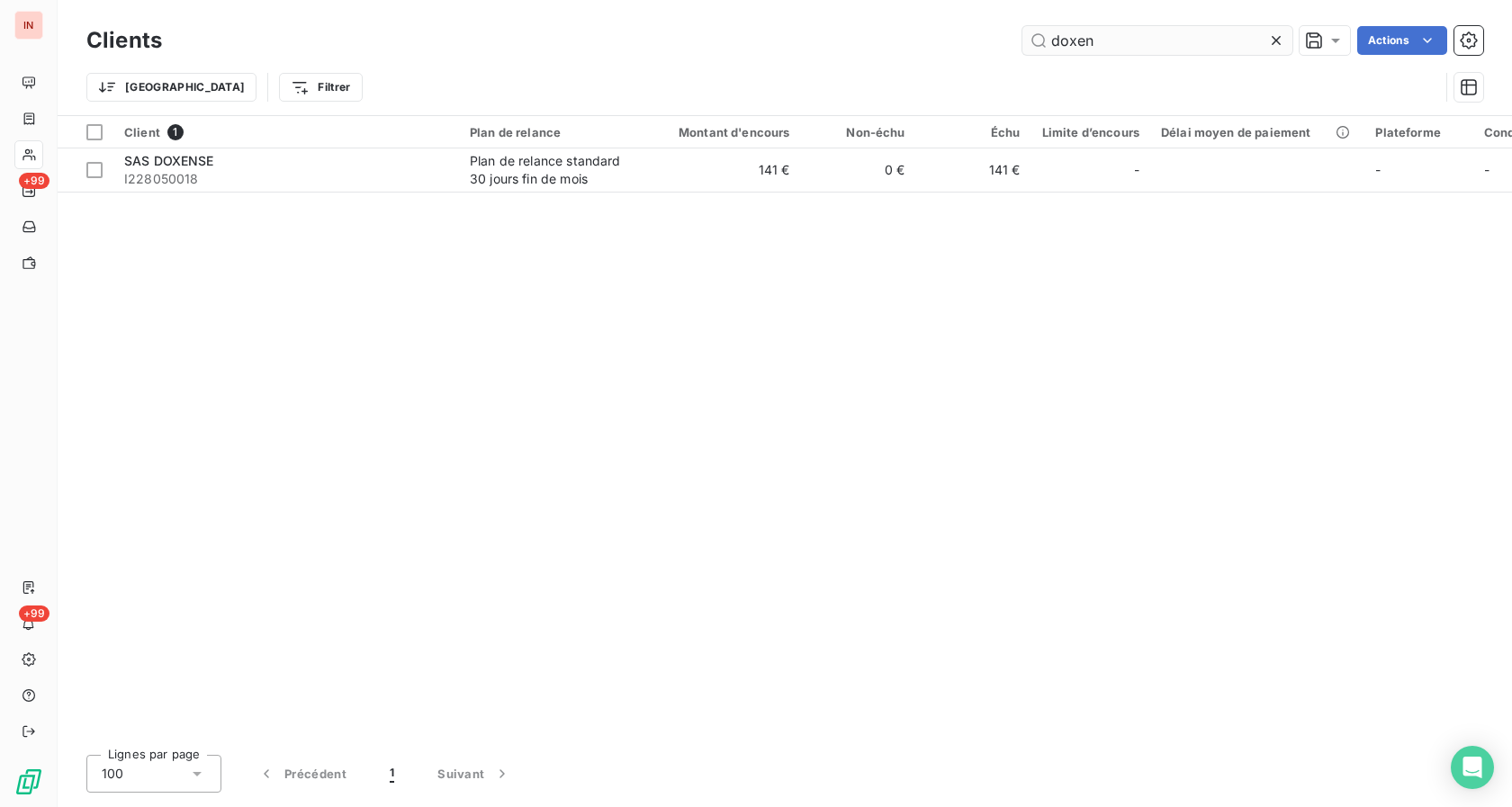
drag, startPoint x: 1120, startPoint y: 47, endPoint x: 1005, endPoint y: 47, distance: 115.0
click at [1022, 47] on input "doxen" at bounding box center [1158, 41] width 270 height 28
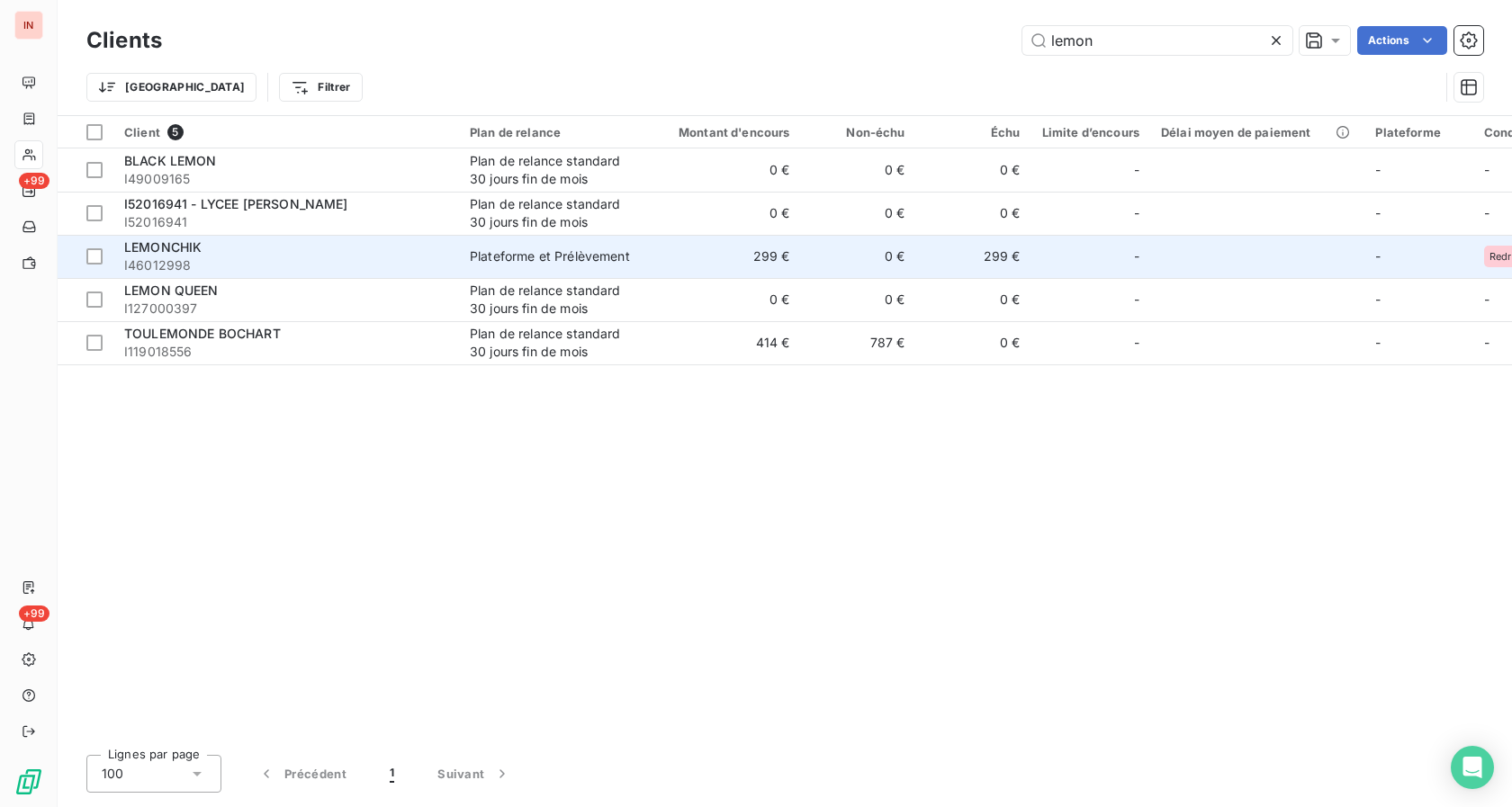
type input "lemon"
click at [170, 257] on span "I46012998" at bounding box center [285, 265] width 324 height 18
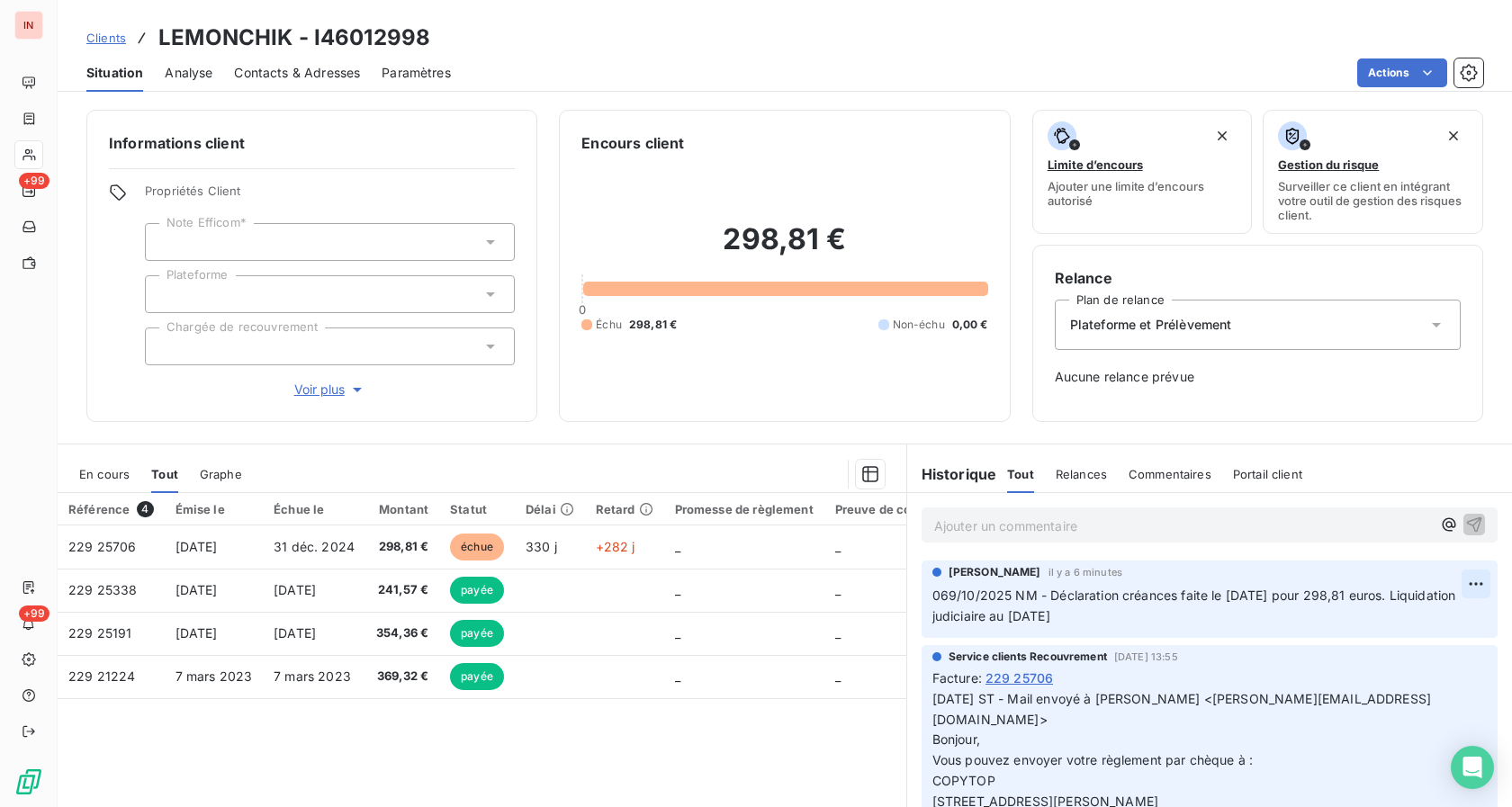
click at [1444, 580] on html "IN +99 +99 Clients LEMONCHIK - I46012998 Situation Analyse Contacts & Adresses …" at bounding box center [756, 404] width 1512 height 807
click at [1376, 621] on div "Editer" at bounding box center [1401, 625] width 101 height 28
click at [942, 599] on span "069/10/2025 NM - Déclaration créances faite le [DATE] pour 298,81 euros. Liquid…" at bounding box center [1195, 606] width 527 height 36
click at [1468, 616] on button "button" at bounding box center [1477, 605] width 19 height 22
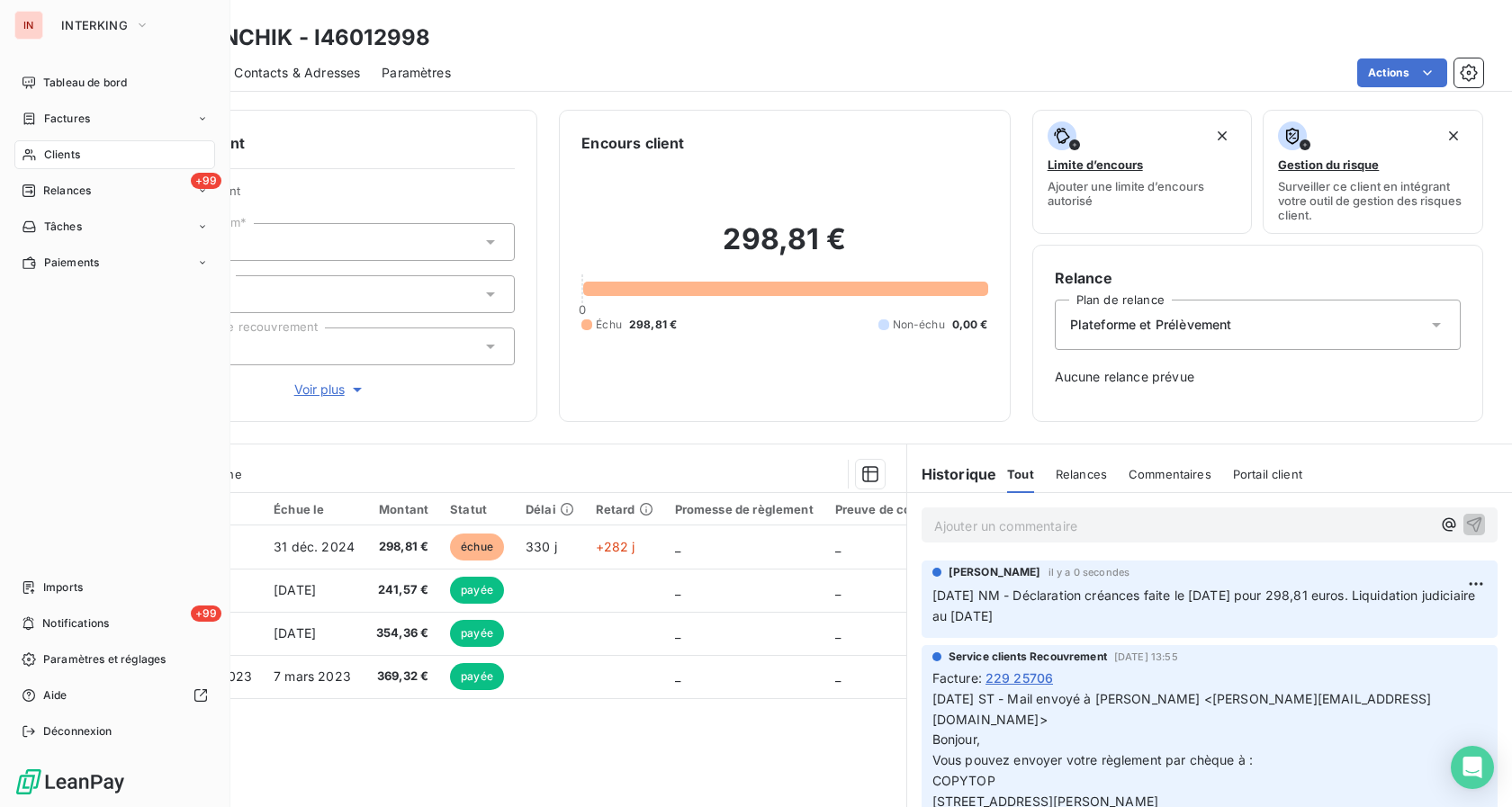
click at [48, 150] on span "Clients" at bounding box center [62, 154] width 36 height 16
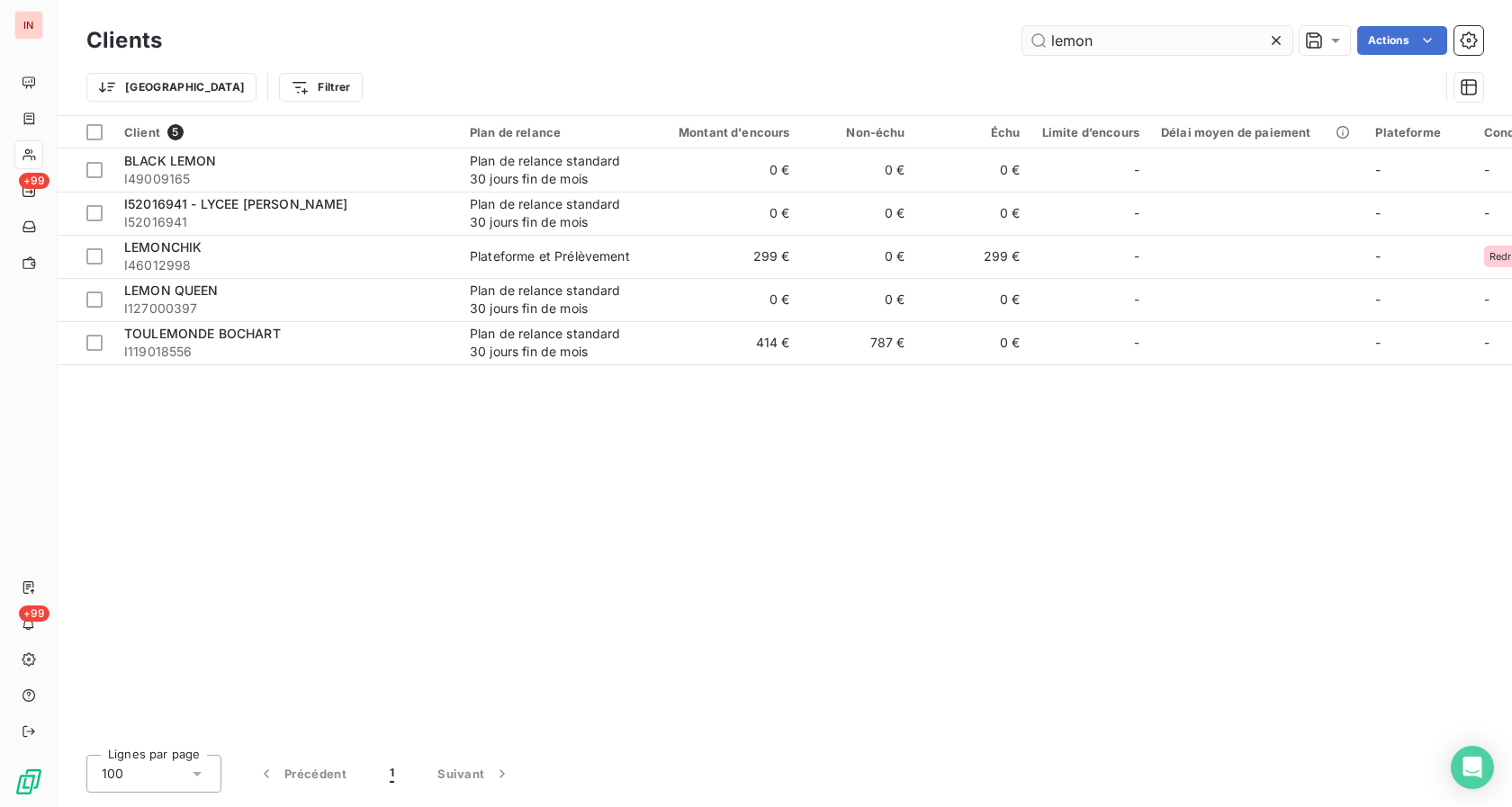
drag, startPoint x: 1096, startPoint y: 34, endPoint x: 1020, endPoint y: 44, distance: 76.7
click at [1022, 44] on input "lemon" at bounding box center [1158, 41] width 270 height 28
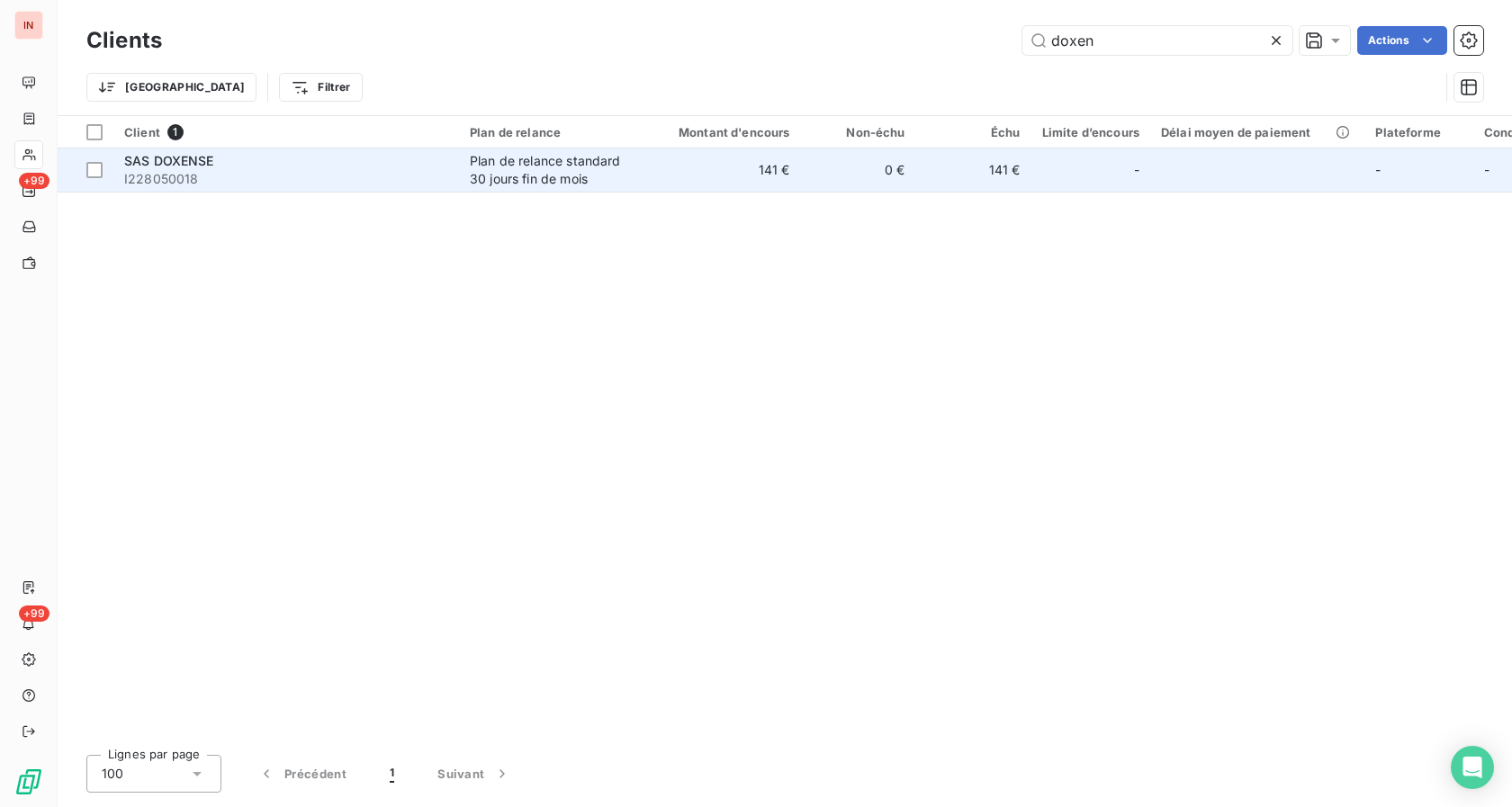
type input "doxen"
click at [476, 163] on div "Plan de relance standard 30 jours fin de mois" at bounding box center [552, 170] width 165 height 36
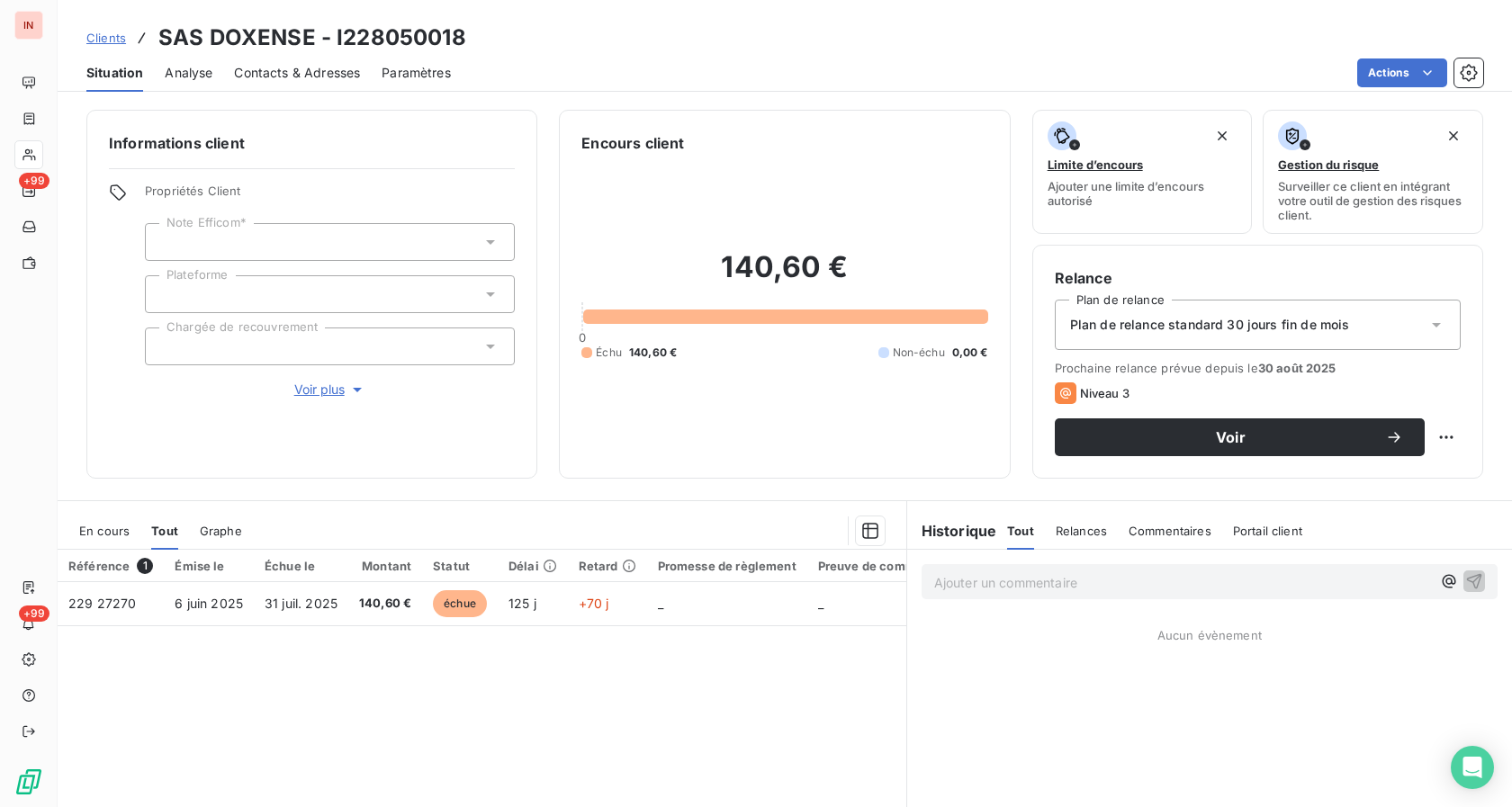
click at [1013, 590] on p "Ajouter un commentaire ﻿" at bounding box center [1182, 583] width 497 height 23
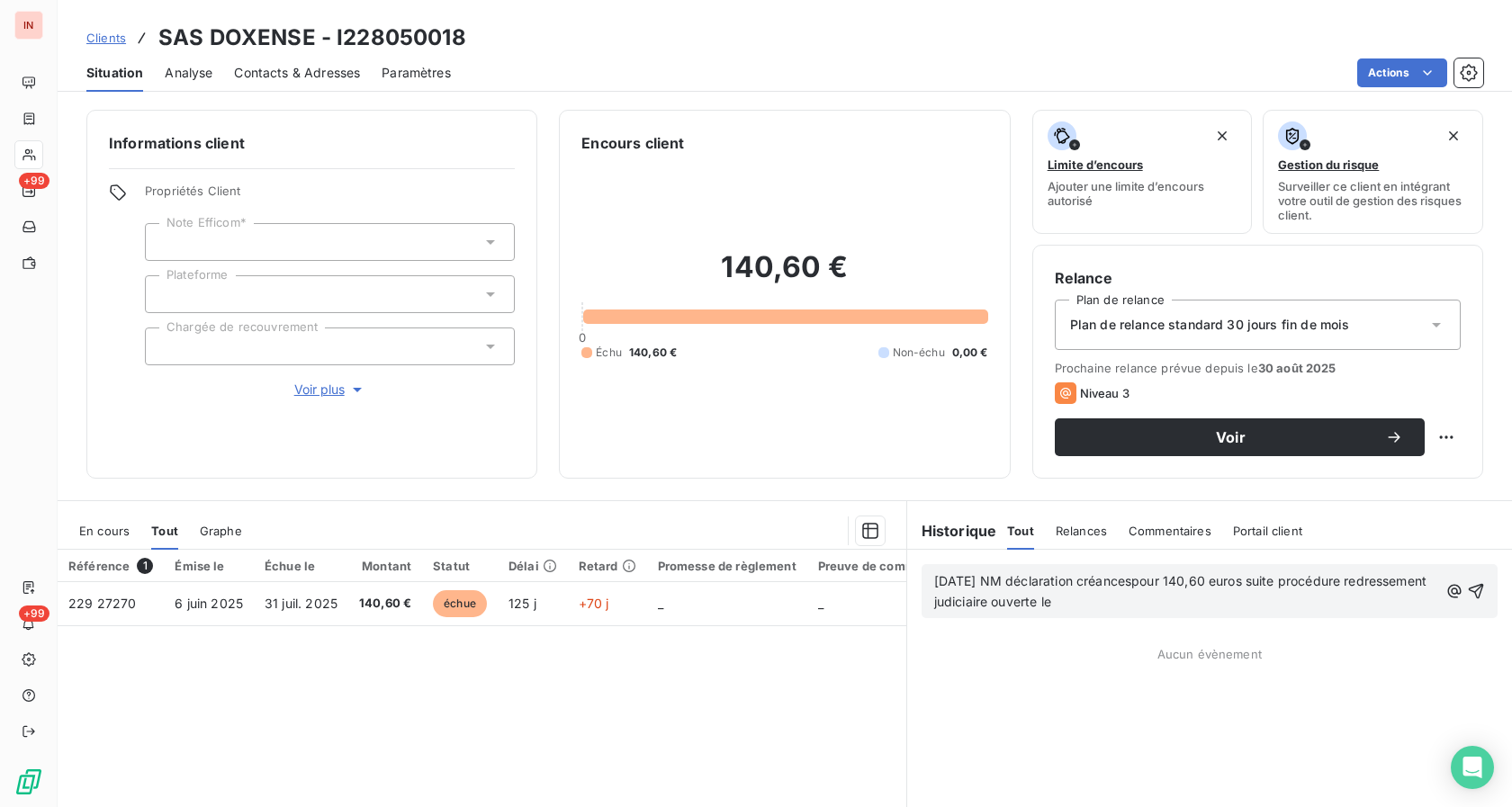
click at [1300, 594] on p "[DATE] NM déclaration créancespour 140,60 euros suite procédure redressement ju…" at bounding box center [1185, 592] width 504 height 42
click at [1468, 588] on icon "button" at bounding box center [1475, 591] width 18 height 18
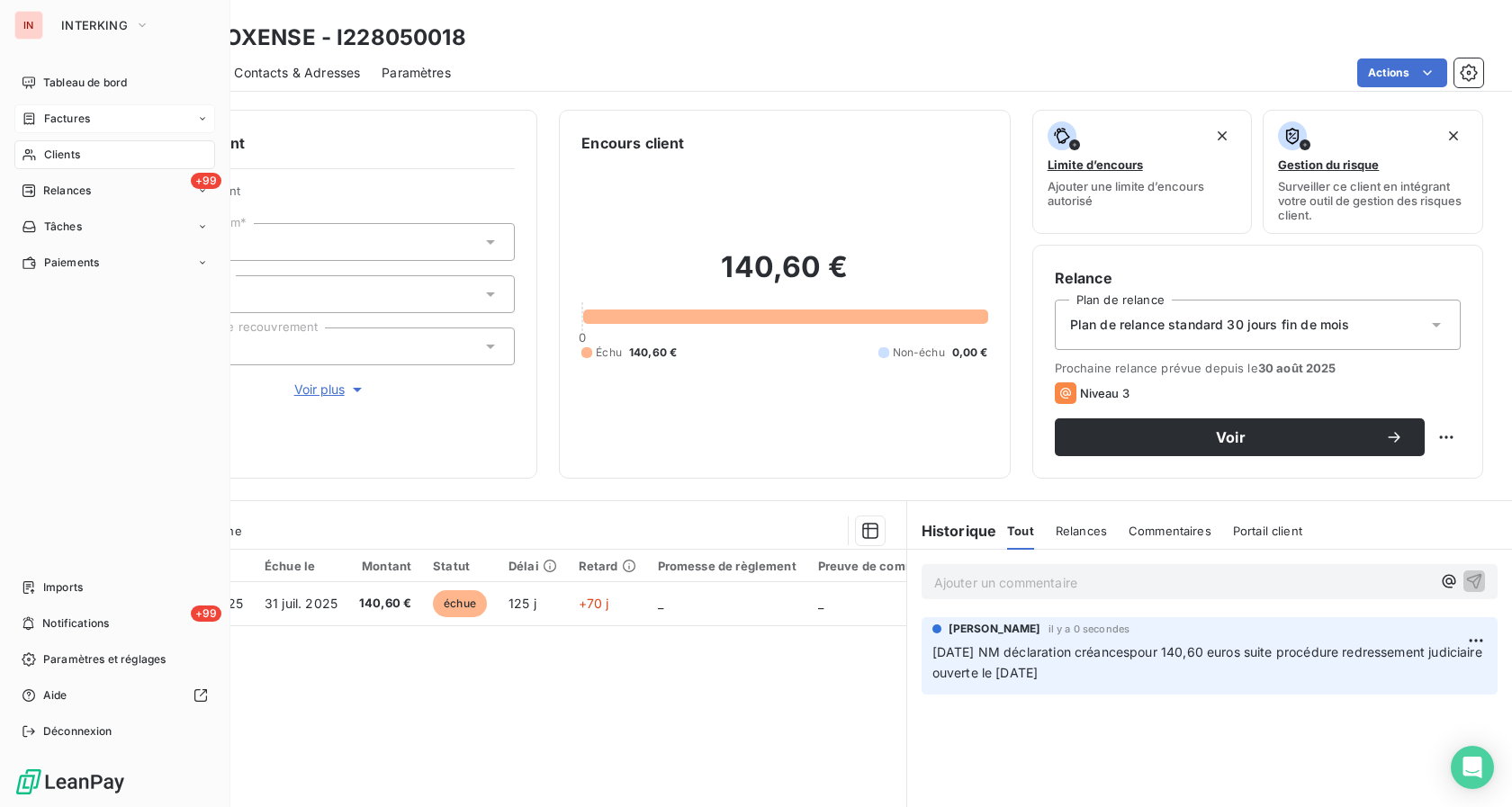
click at [70, 112] on span "Factures" at bounding box center [67, 118] width 46 height 16
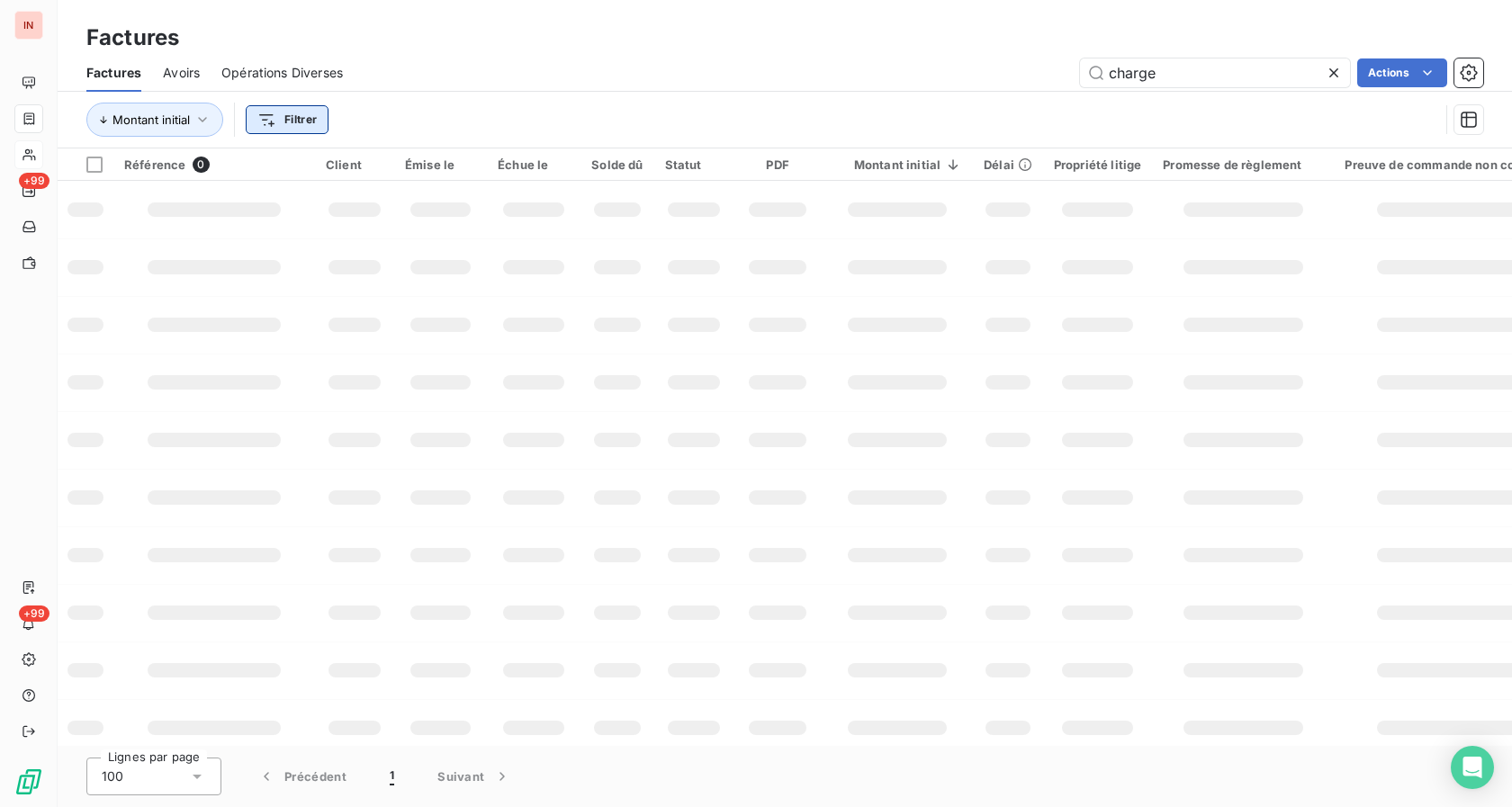
click at [318, 118] on html "IN +99 +99 Factures Factures Avoirs Opérations Diverses charge Actions Montant …" at bounding box center [756, 404] width 1512 height 807
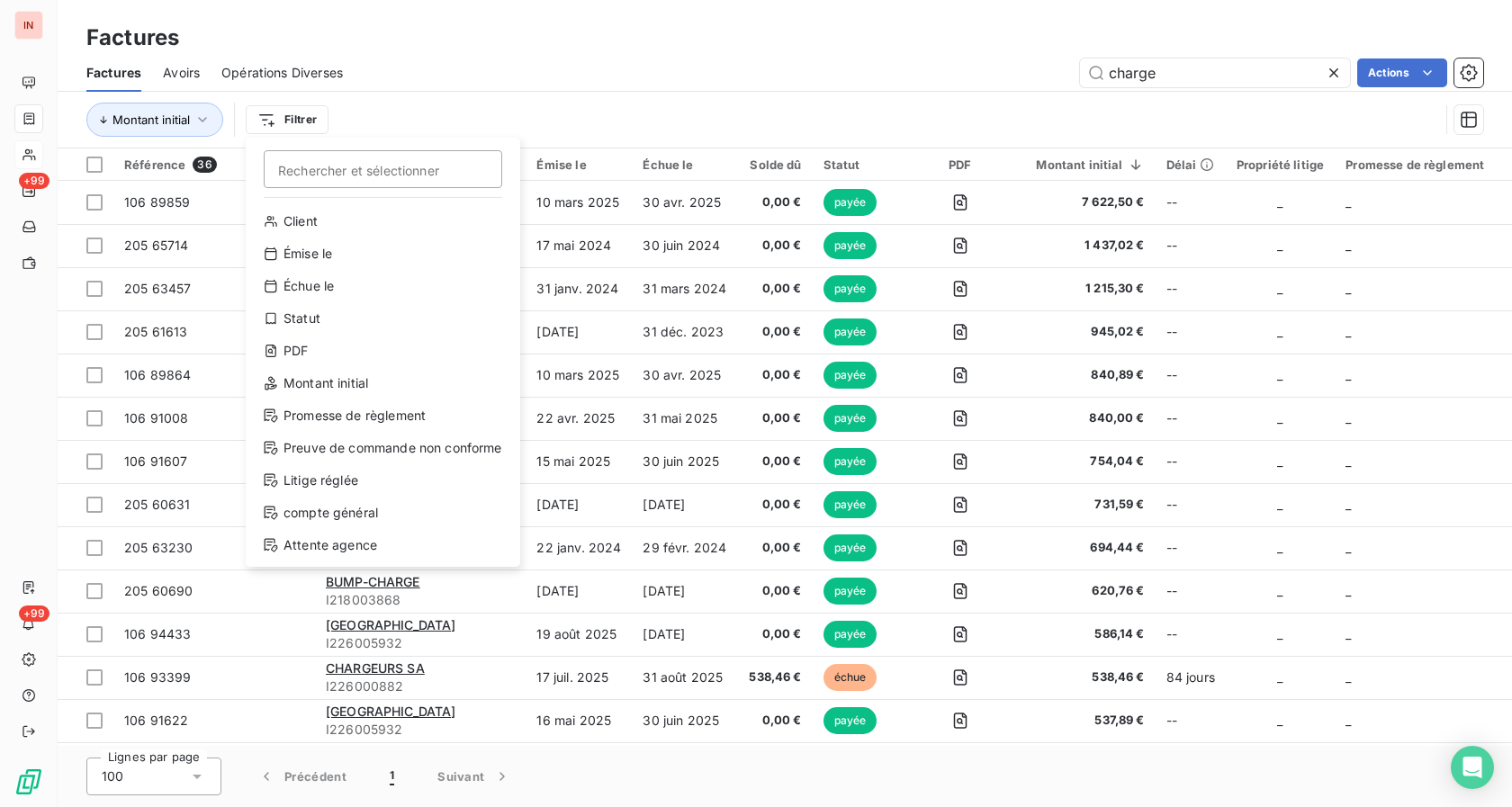
click at [667, 57] on html "IN +99 +99 Factures Factures Avoirs Opérations Diverses charge Actions Montant …" at bounding box center [756, 404] width 1512 height 807
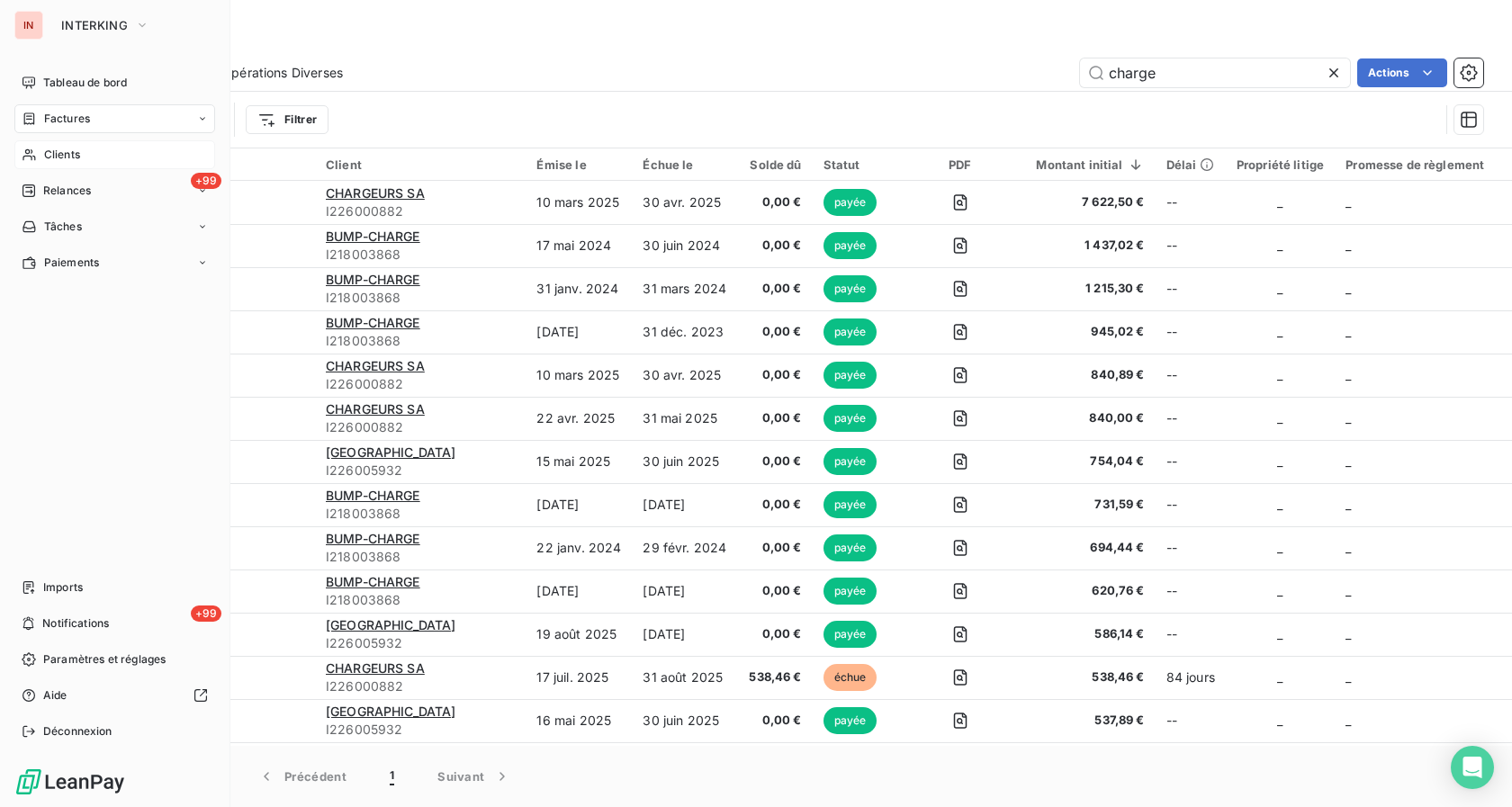
click at [53, 121] on span "Factures" at bounding box center [67, 118] width 46 height 16
click at [73, 147] on span "Factures" at bounding box center [66, 154] width 46 height 16
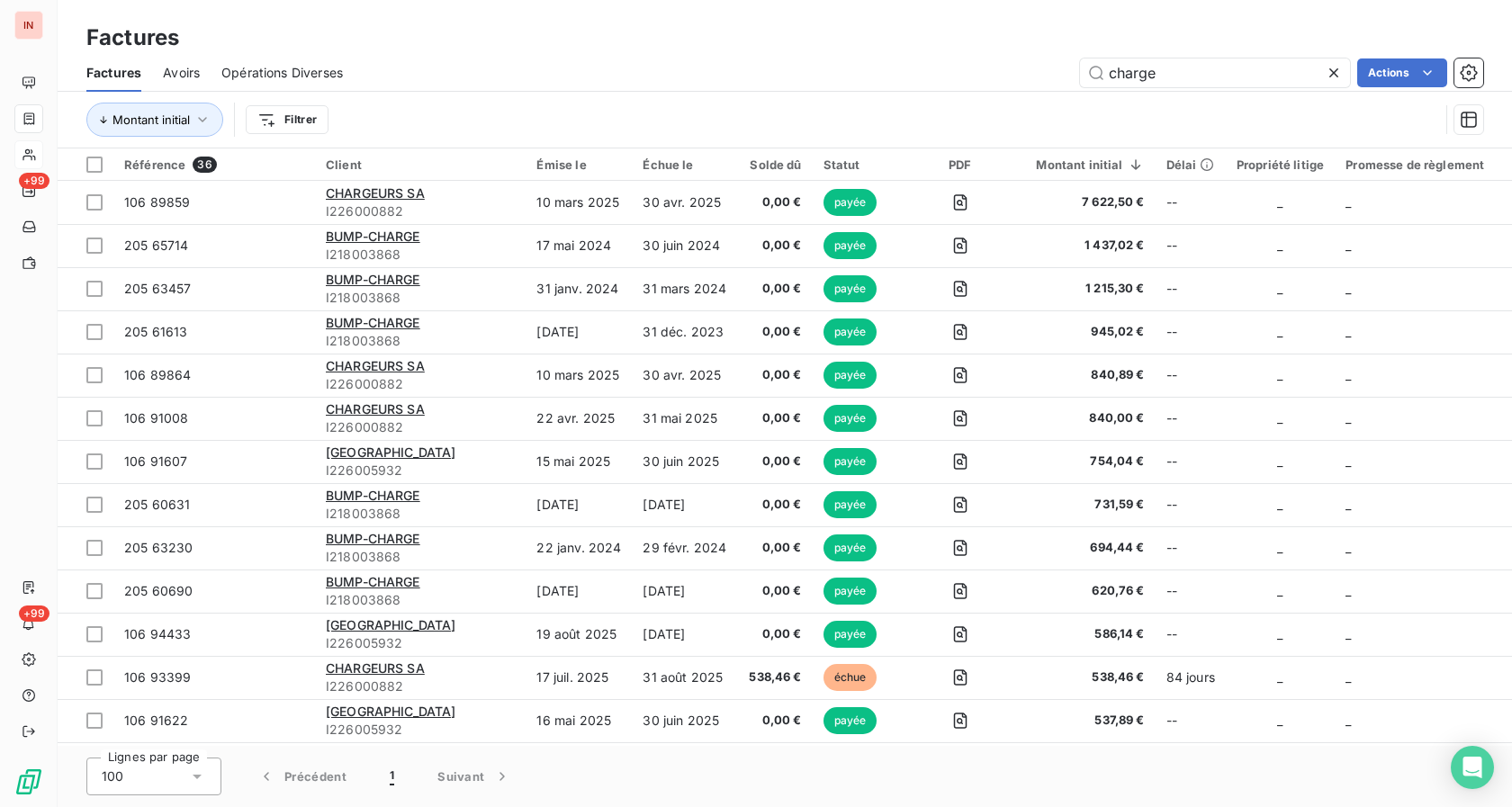
click at [1334, 71] on icon at bounding box center [1333, 73] width 9 height 9
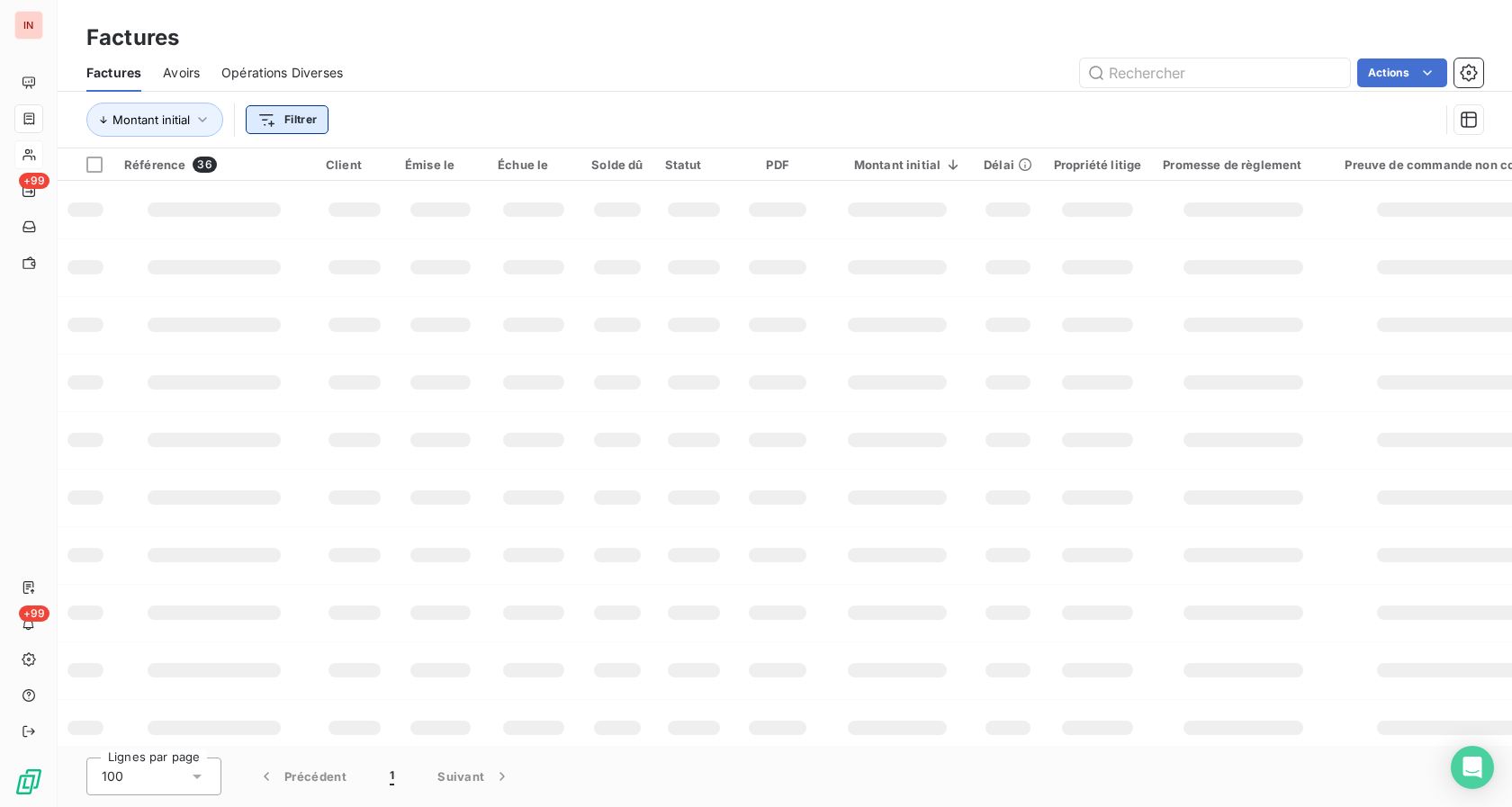
click at [305, 122] on html "IN +99 +99 Factures Factures Avoirs Opérations Diverses Actions Montant initial…" at bounding box center [756, 404] width 1512 height 807
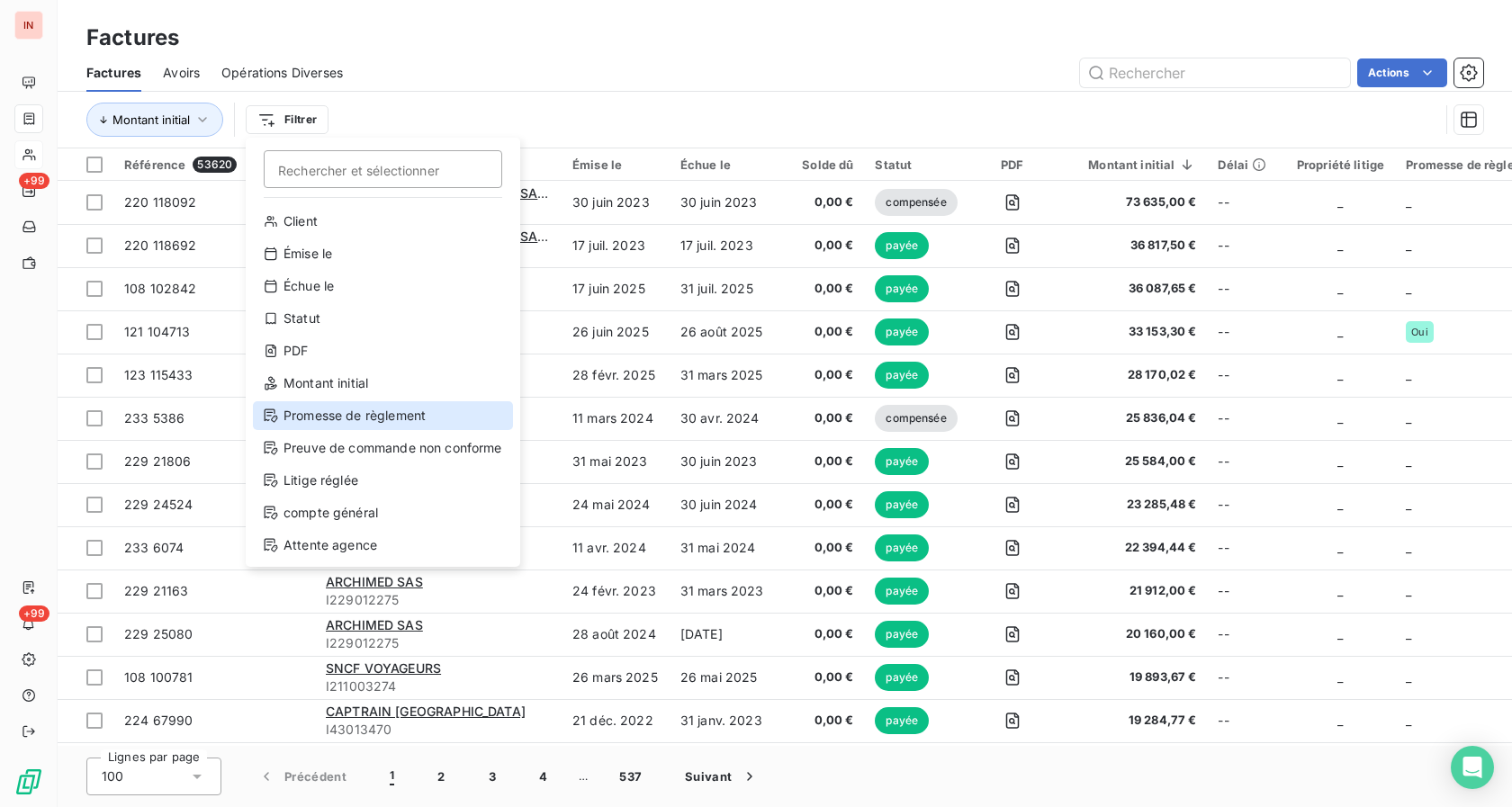
click at [339, 414] on div "Promesse de règlement" at bounding box center [383, 416] width 260 height 28
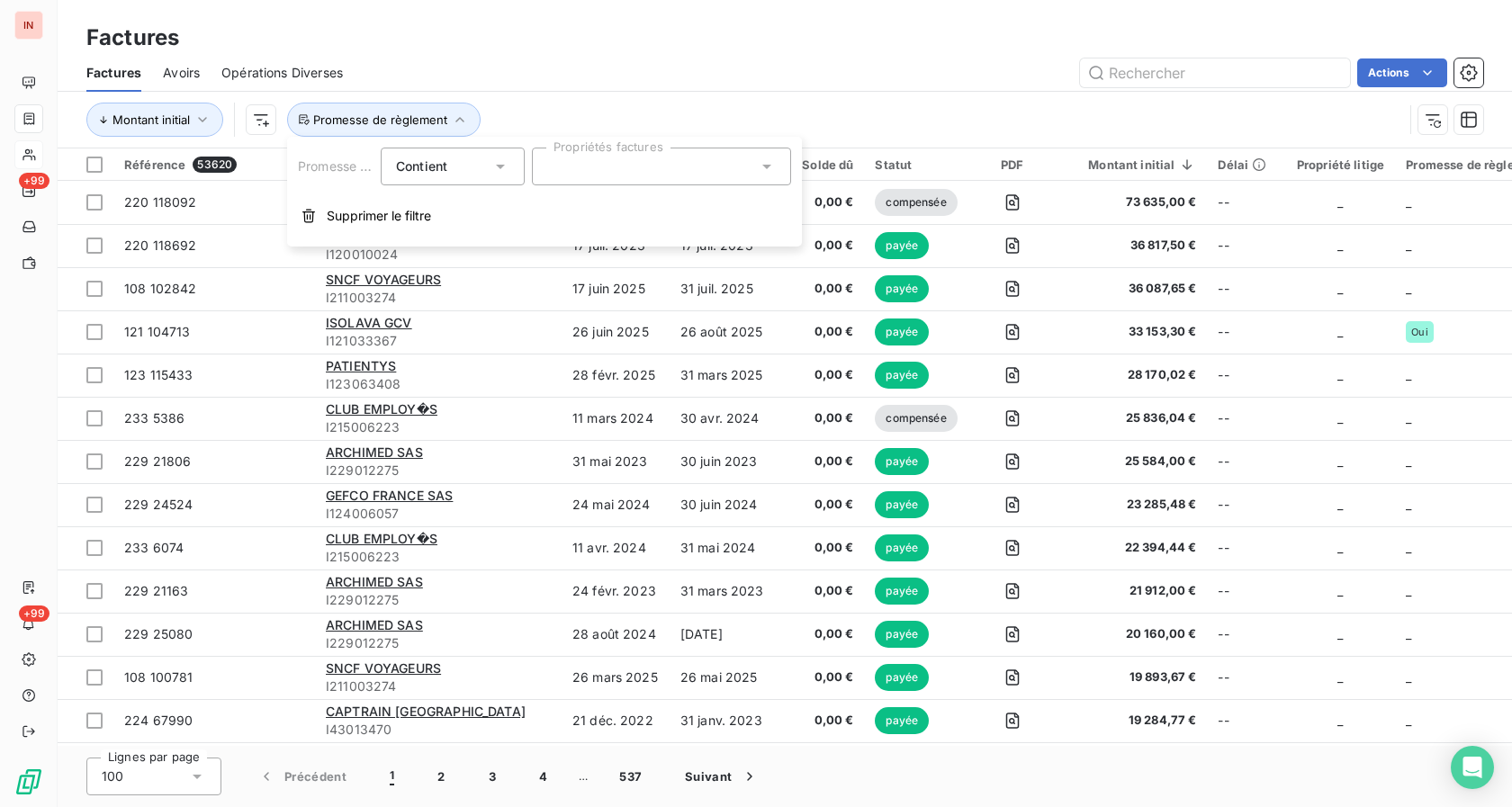
click at [504, 165] on icon at bounding box center [501, 166] width 9 height 5
click at [460, 208] on span "Contient" at bounding box center [442, 208] width 51 height 15
click at [768, 170] on icon at bounding box center [766, 166] width 18 height 18
click at [556, 212] on div at bounding box center [554, 210] width 16 height 16
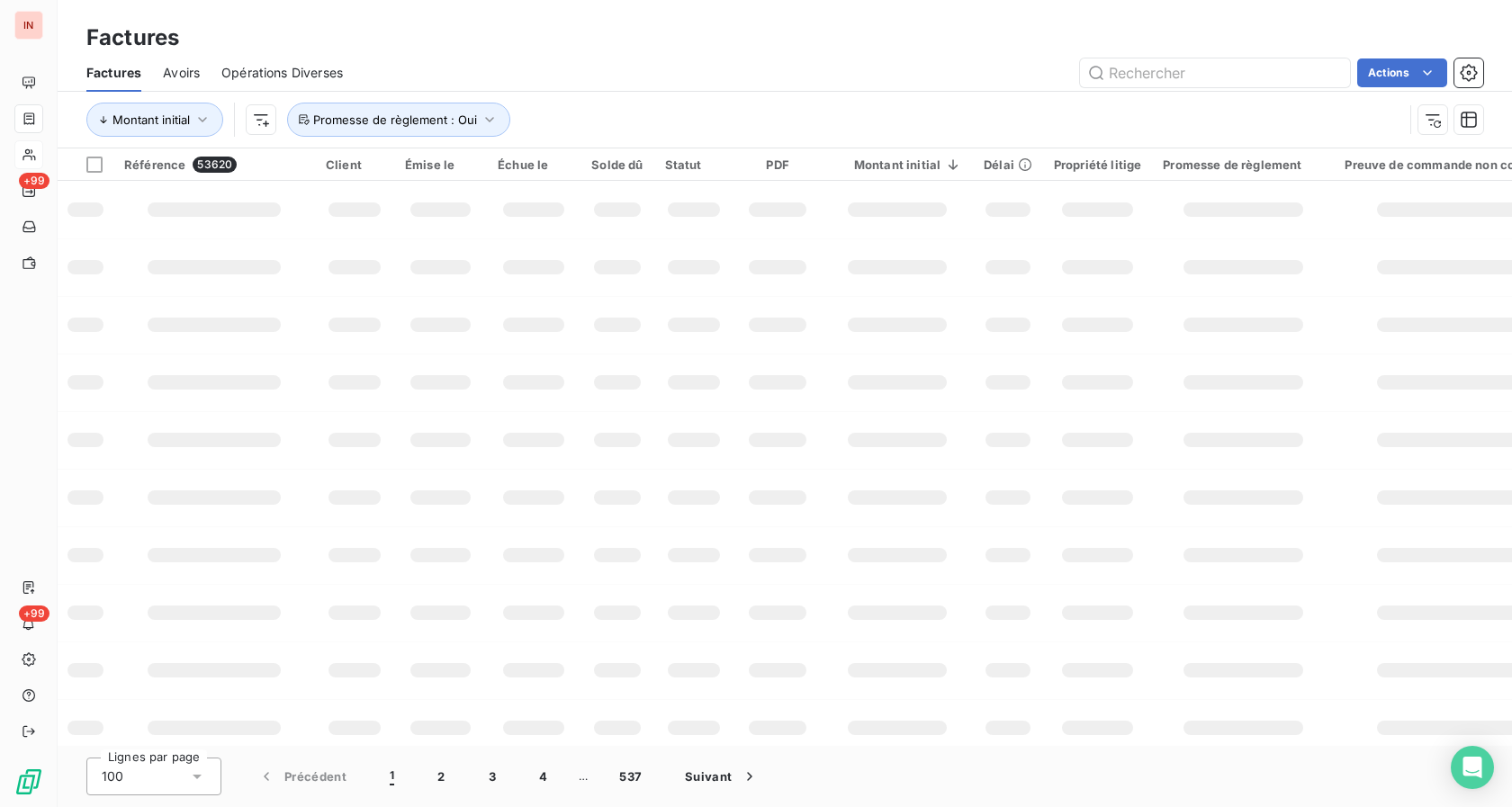
click at [839, 122] on div "Montant initial Promesse de règlement : Oui" at bounding box center [744, 120] width 1316 height 34
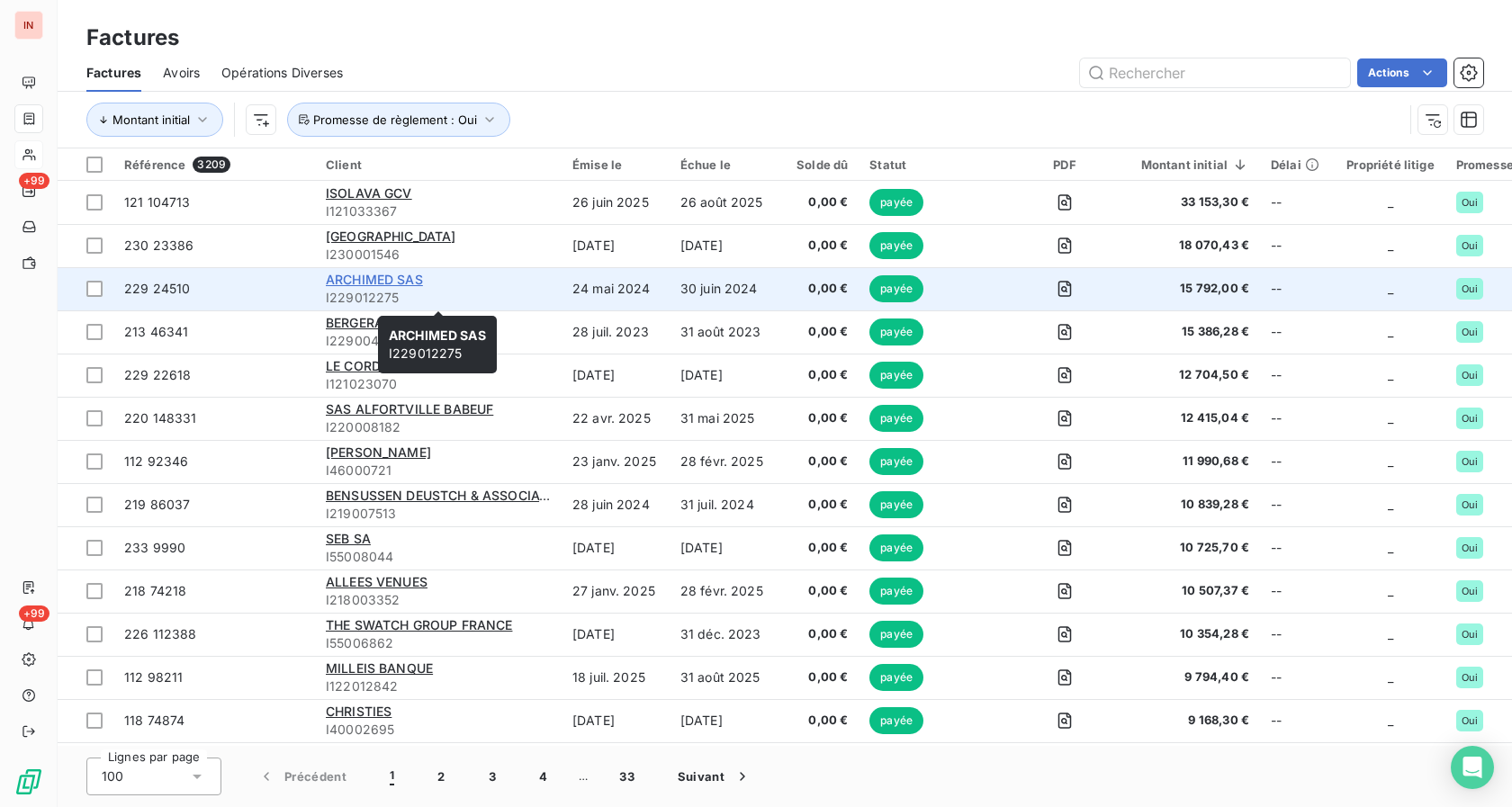
click at [406, 278] on span "ARCHIMED SAS" at bounding box center [374, 280] width 97 height 15
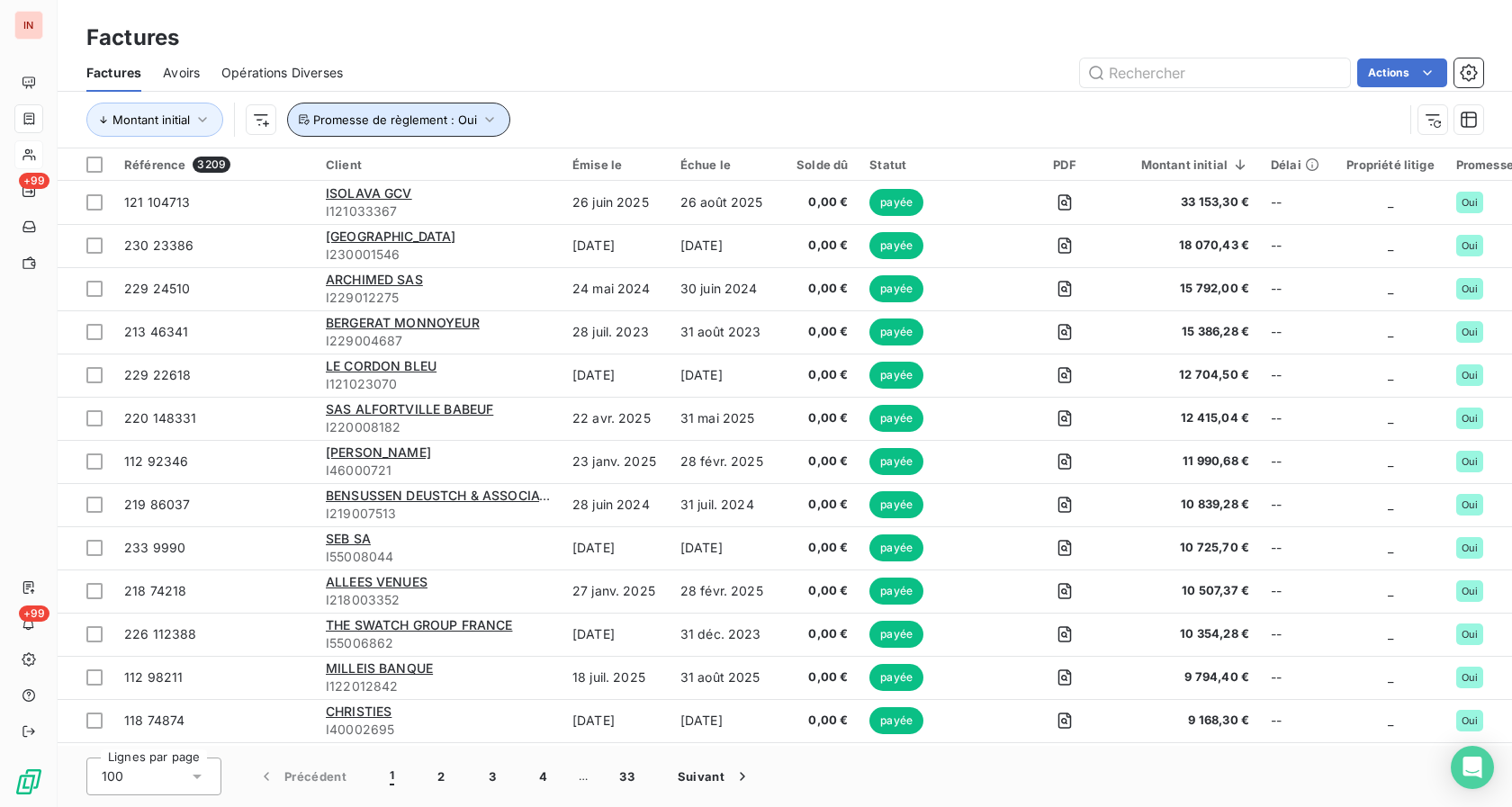
click at [486, 112] on icon "button" at bounding box center [489, 119] width 18 height 18
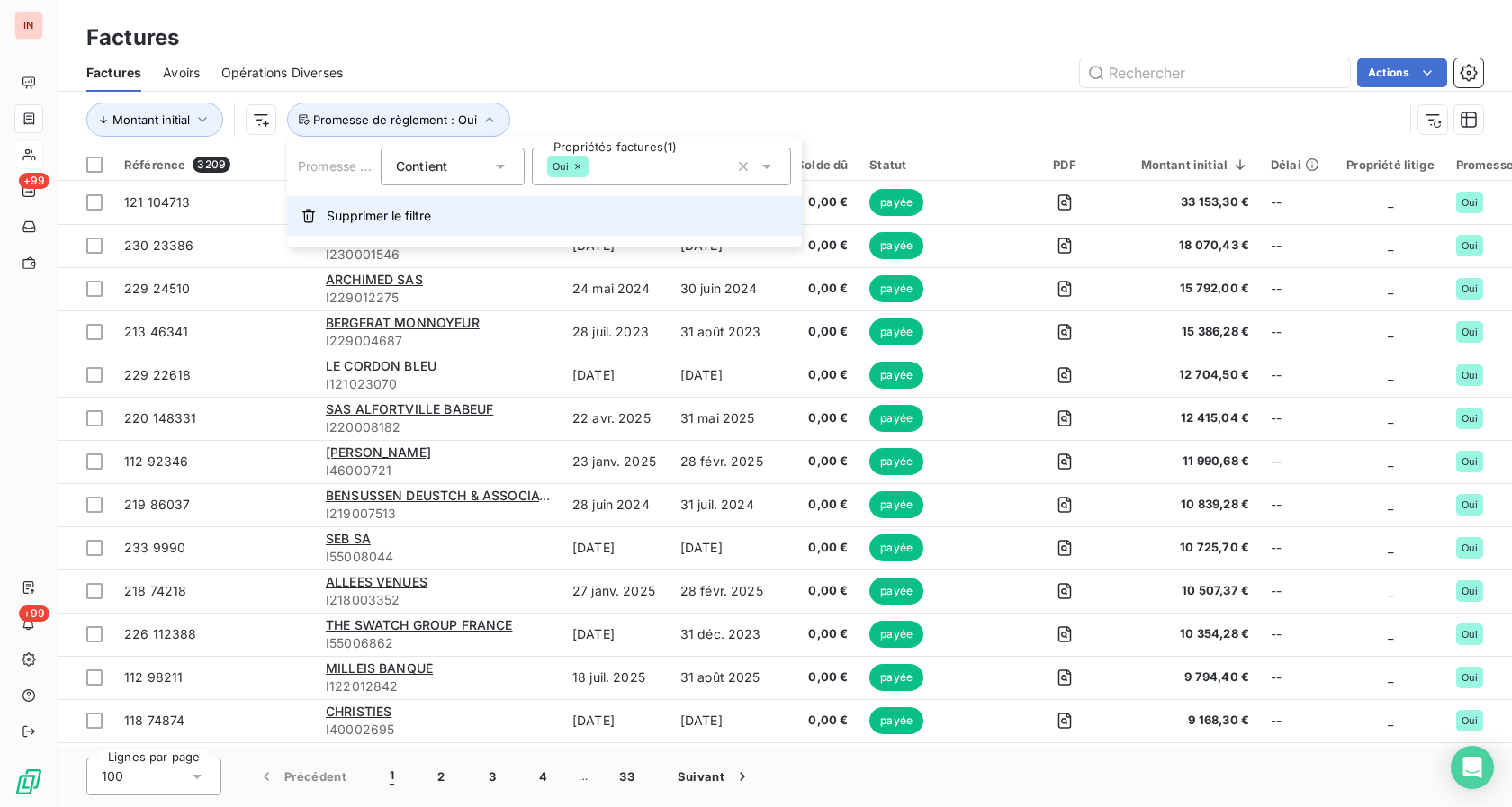
click at [367, 215] on span "Supprimer le filtre" at bounding box center [379, 215] width 104 height 18
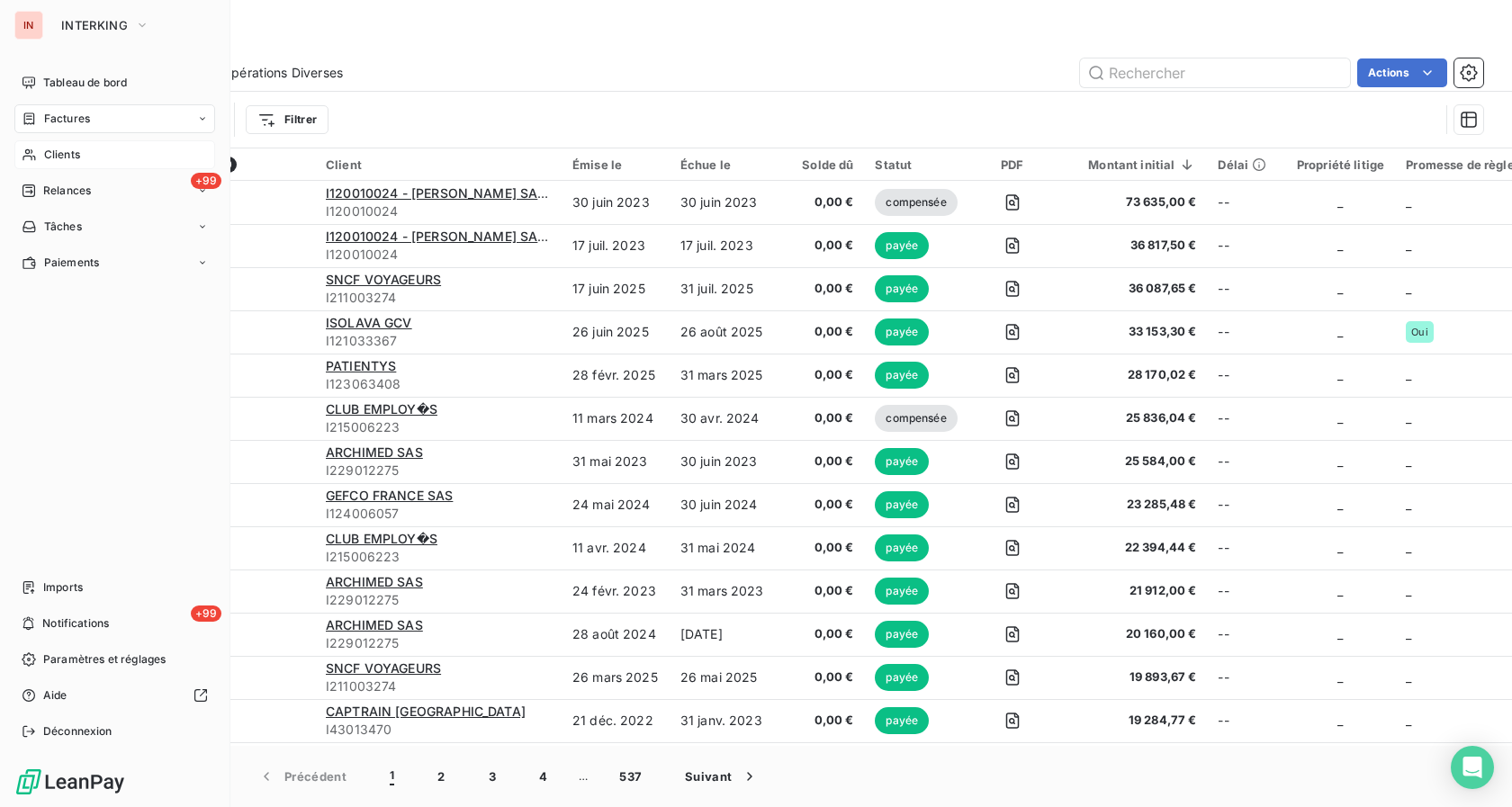
click at [55, 160] on span "Clients" at bounding box center [62, 154] width 36 height 16
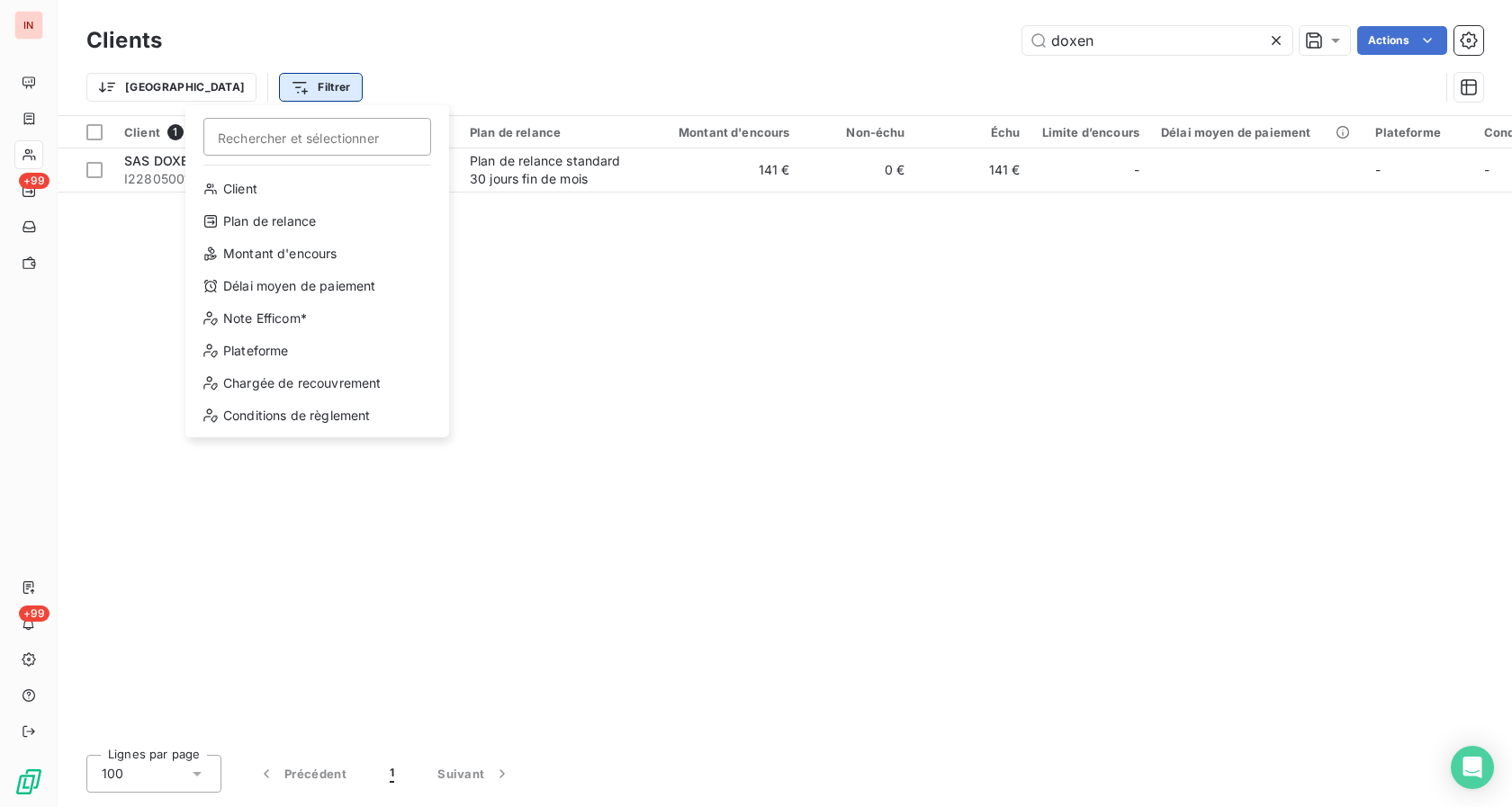
click at [239, 85] on html "IN +99 +99 Clients doxen Actions Trier Filtrer Rechercher et sélectionner Clien…" at bounding box center [756, 404] width 1512 height 807
click at [604, 253] on html "IN +99 +99 Clients doxen Actions Trier Filtrer Rechercher et sélectionner Clien…" at bounding box center [756, 404] width 1512 height 807
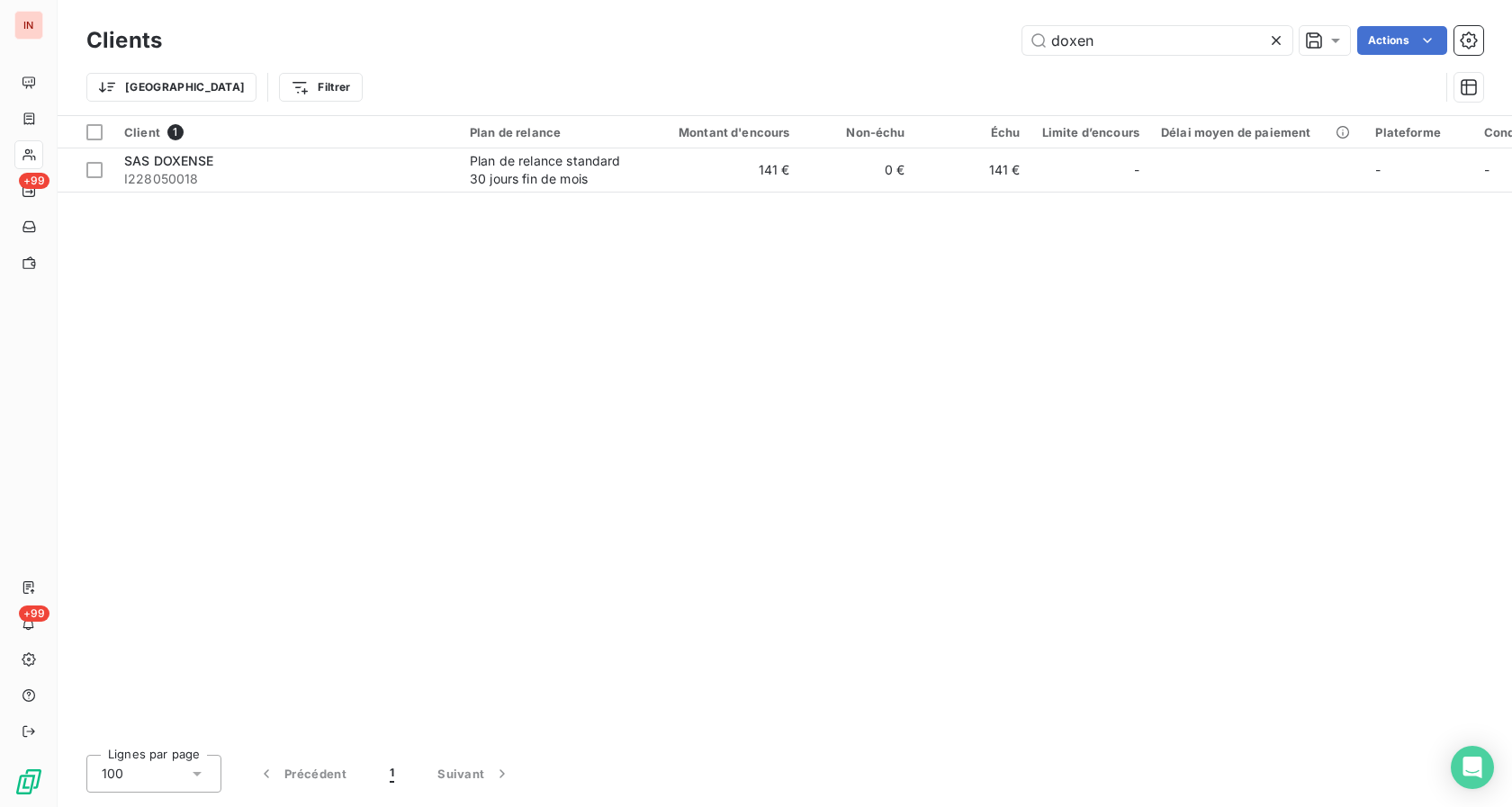
click at [1268, 47] on icon at bounding box center [1276, 40] width 18 height 18
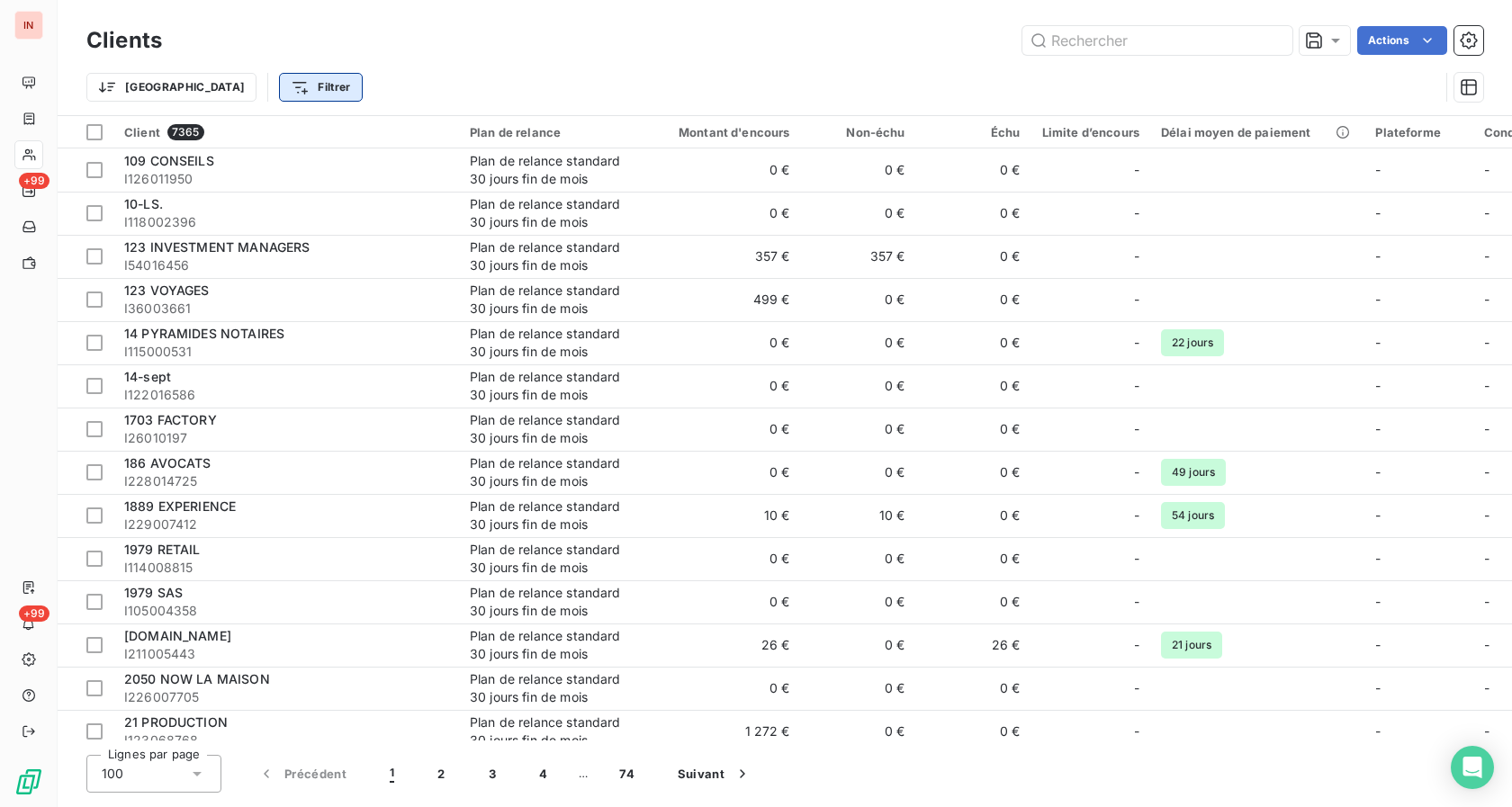
click at [204, 86] on html "IN +99 +99 Clients Actions Trier Filtrer Client 7365 Plan de relance Montant d'…" at bounding box center [756, 404] width 1512 height 807
click at [354, 97] on html "IN +99 +99 Clients Actions Trier Filtrer Client 7365 Plan de relance Montant d'…" at bounding box center [756, 404] width 1512 height 807
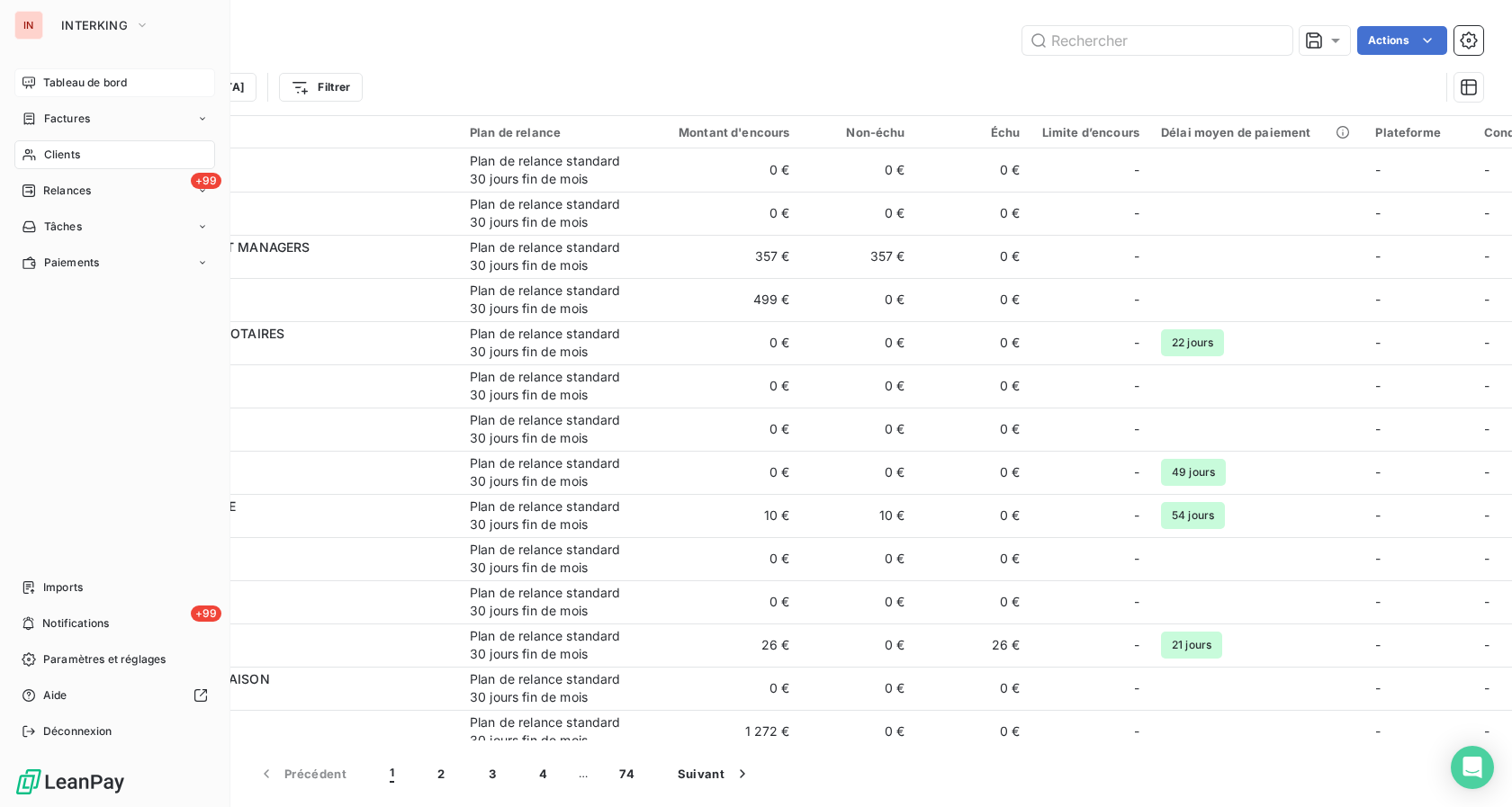
click at [66, 72] on div "Tableau de bord" at bounding box center [114, 82] width 200 height 28
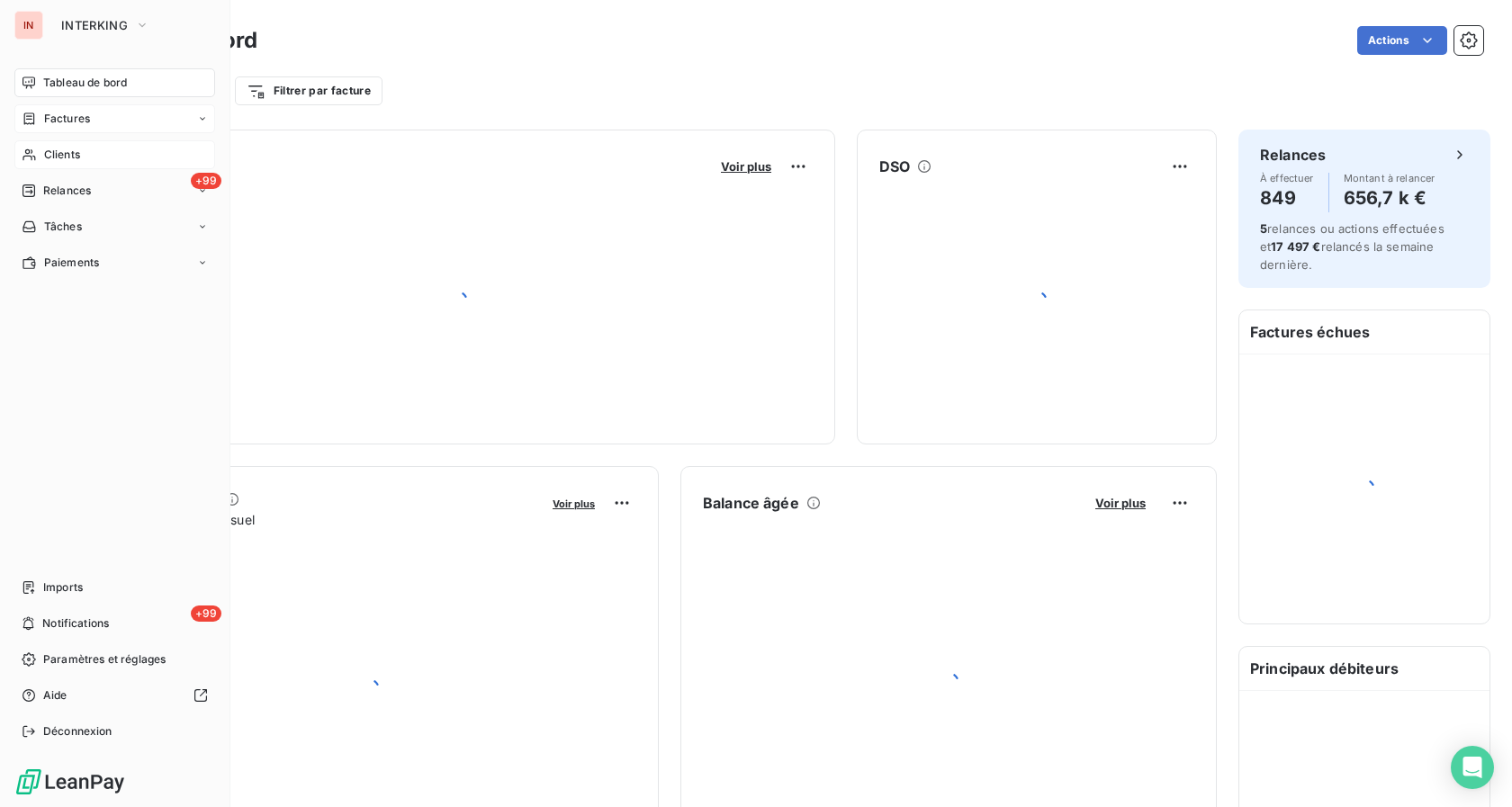
click at [61, 120] on span "Factures" at bounding box center [67, 118] width 46 height 16
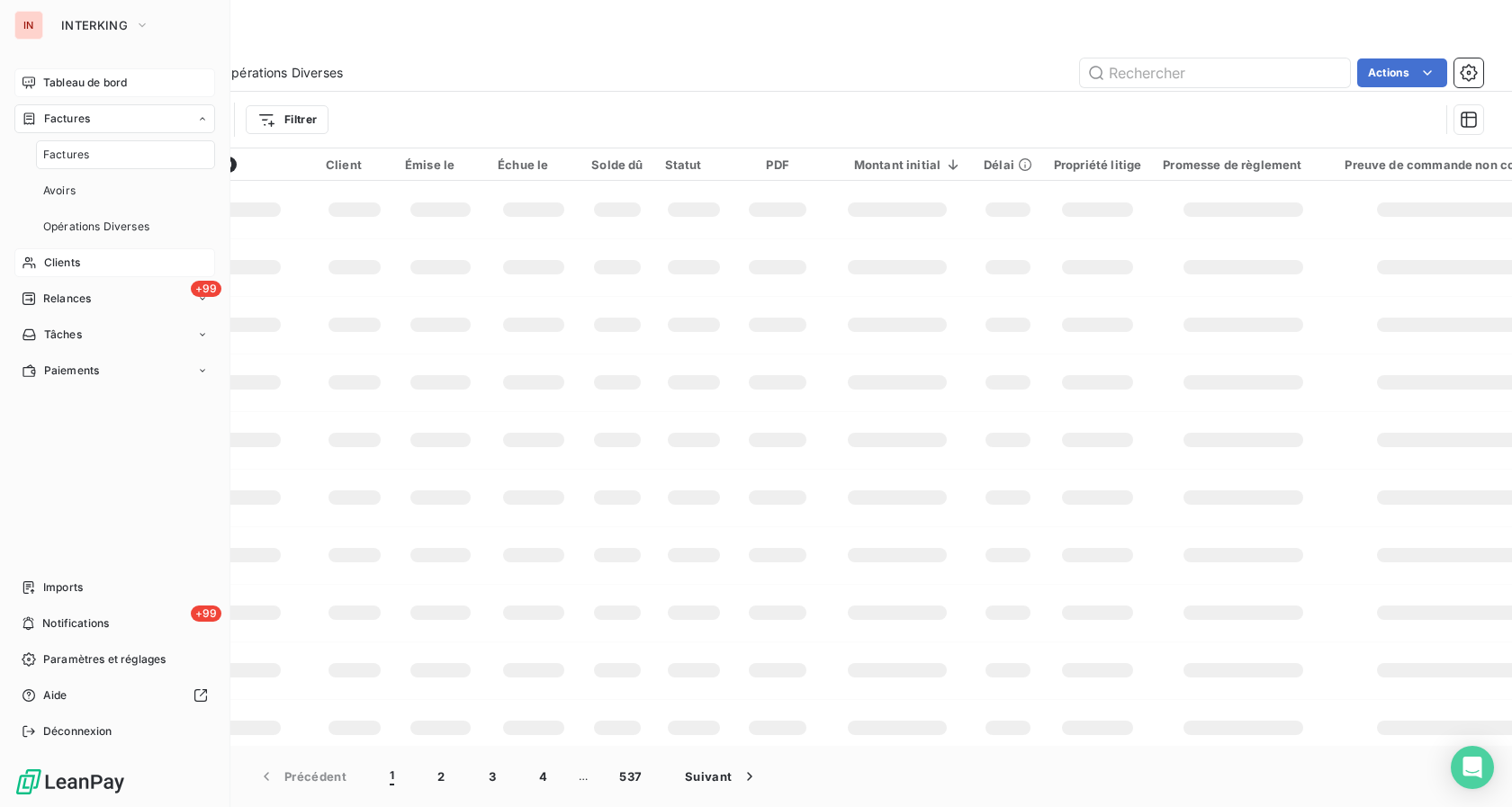
click at [74, 92] on div "Tableau de bord" at bounding box center [114, 82] width 200 height 28
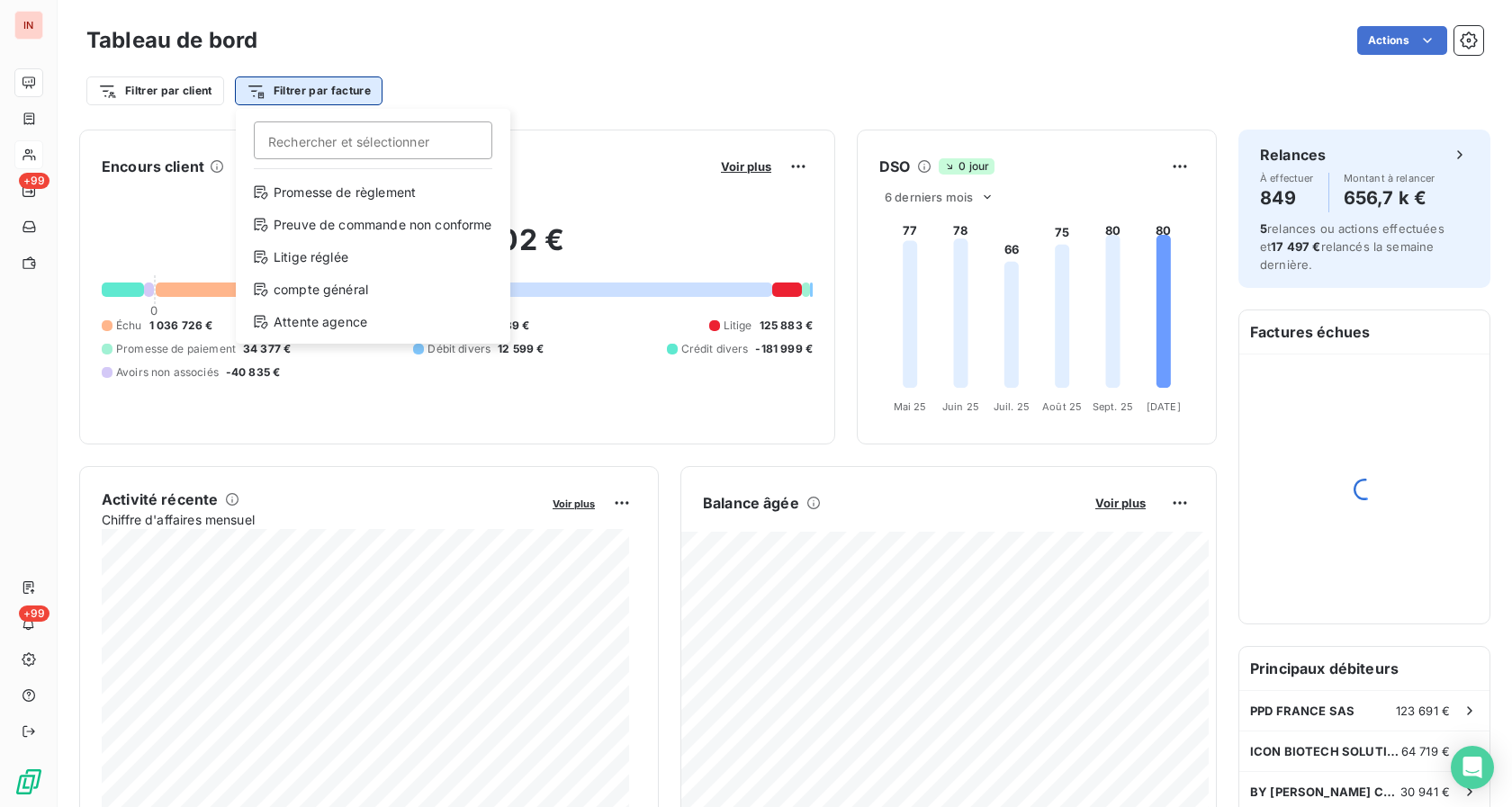
click at [302, 97] on html "IN +99 +99 Tableau de bord Actions Filtrer par client Filtrer par facture Reche…" at bounding box center [756, 404] width 1512 height 807
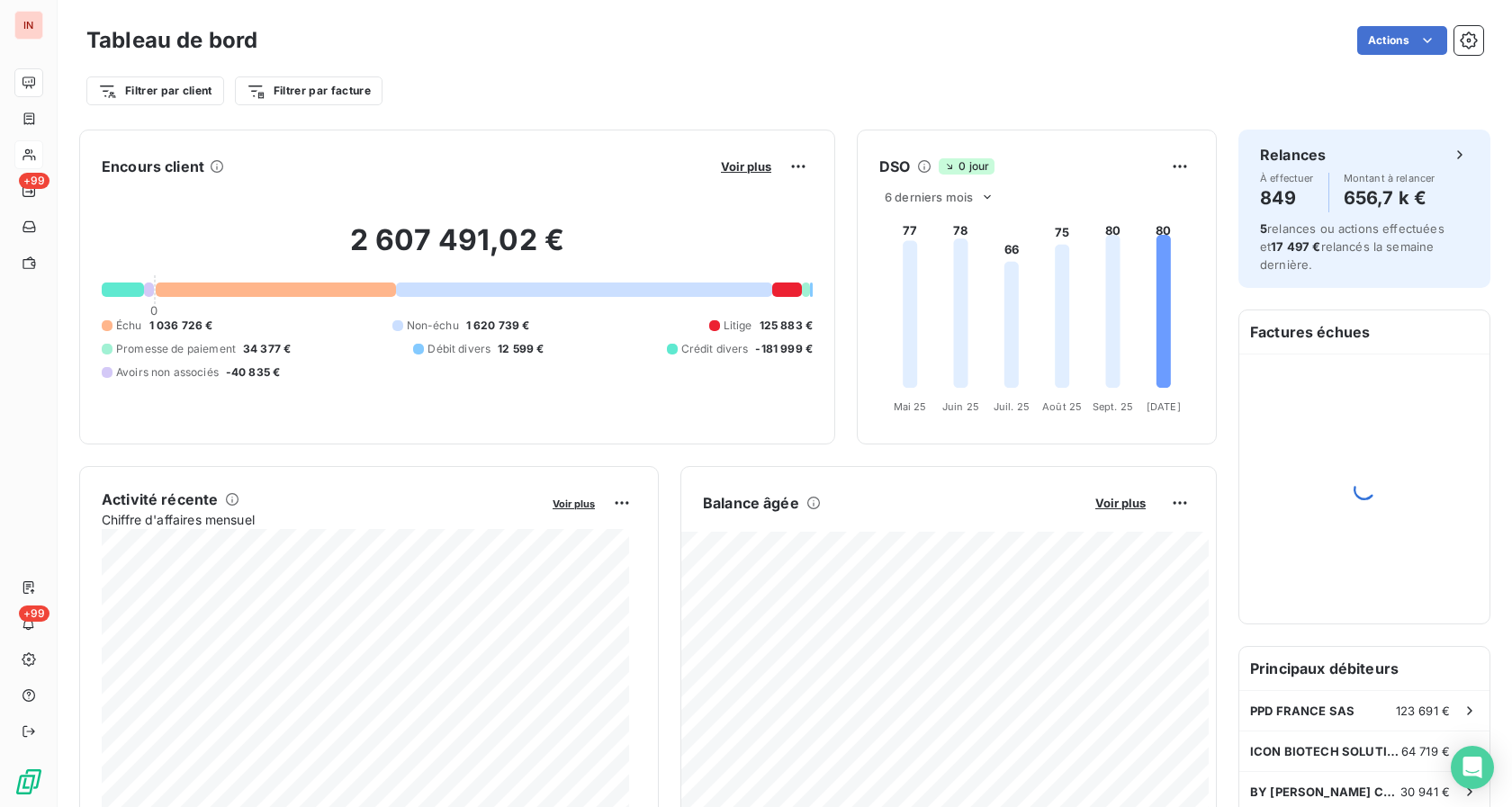
click at [185, 94] on html "IN +99 +99 Tableau de bord Actions Filtrer par client Filtrer par facture Encou…" at bounding box center [756, 404] width 1512 height 807
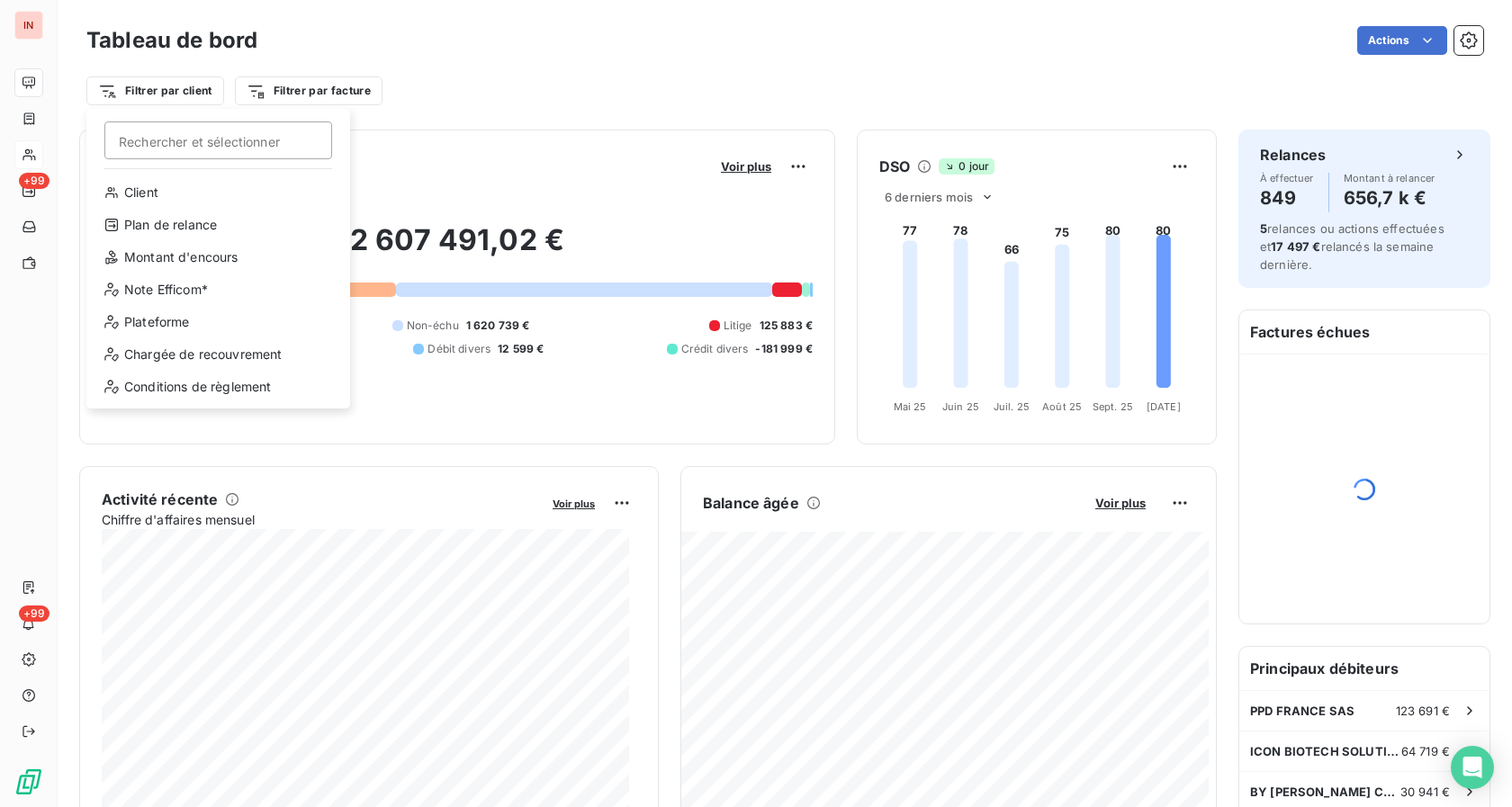
click at [185, 94] on html "IN +99 +99 Tableau de bord Actions Filtrer par client Rechercher et sélectionne…" at bounding box center [756, 404] width 1512 height 807
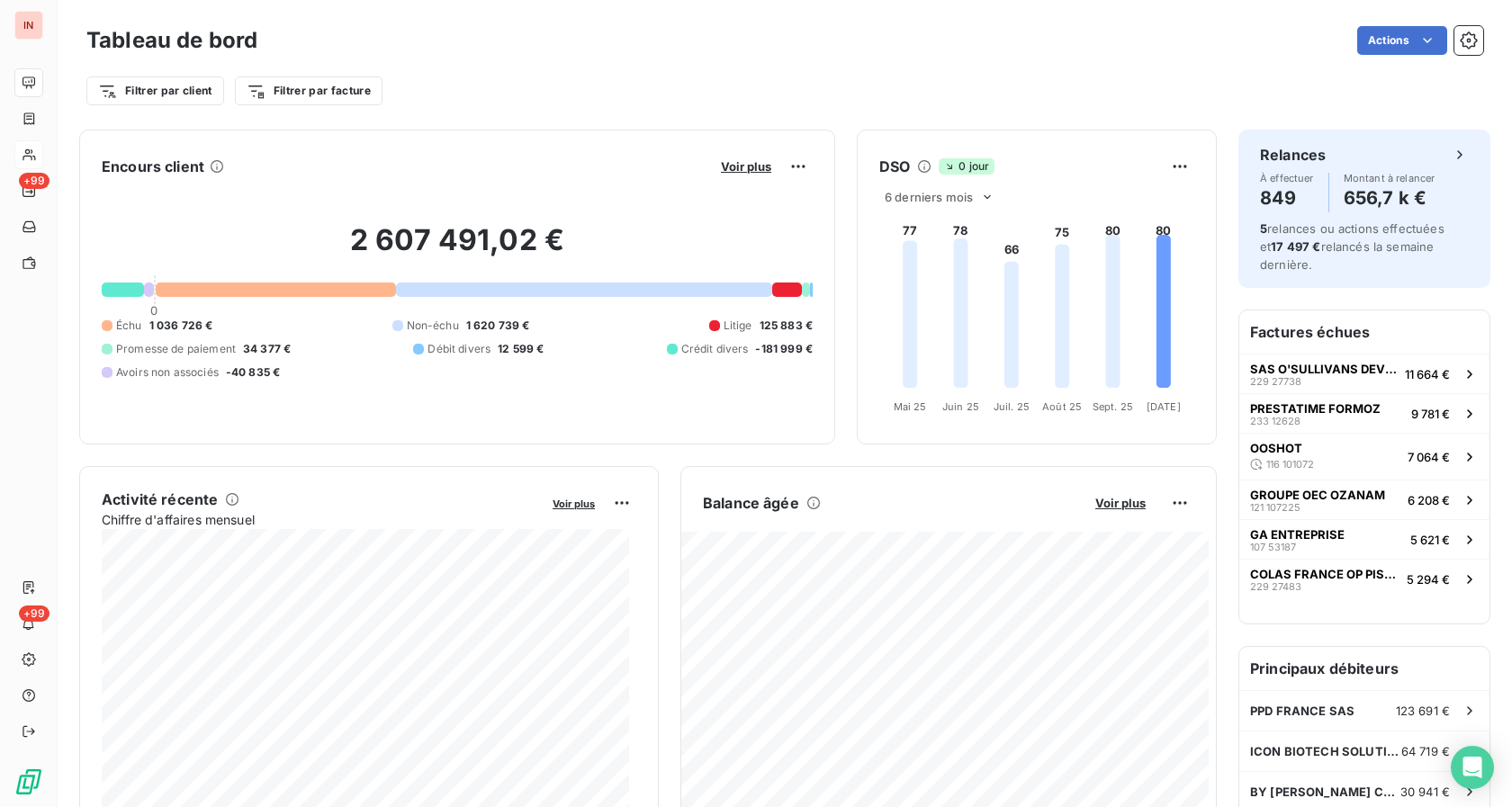
click at [436, 74] on html "IN +99 +99 Tableau de bord Actions Filtrer par client Filtrer par facture Encou…" at bounding box center [756, 404] width 1512 height 807
click at [479, 98] on div "Filtrer par client Filtrer par facture" at bounding box center [784, 91] width 1397 height 34
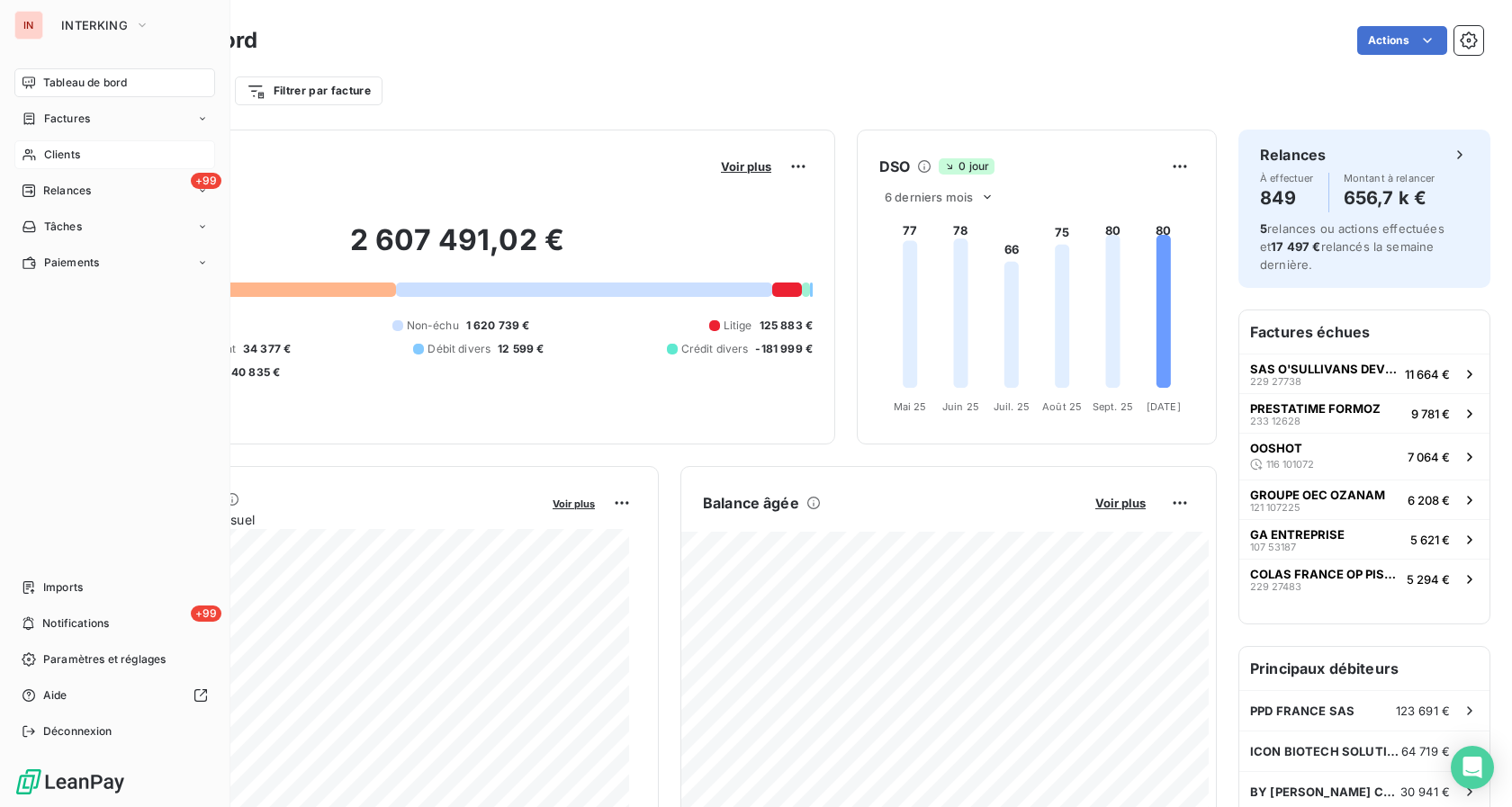
click at [61, 157] on span "Clients" at bounding box center [62, 154] width 36 height 16
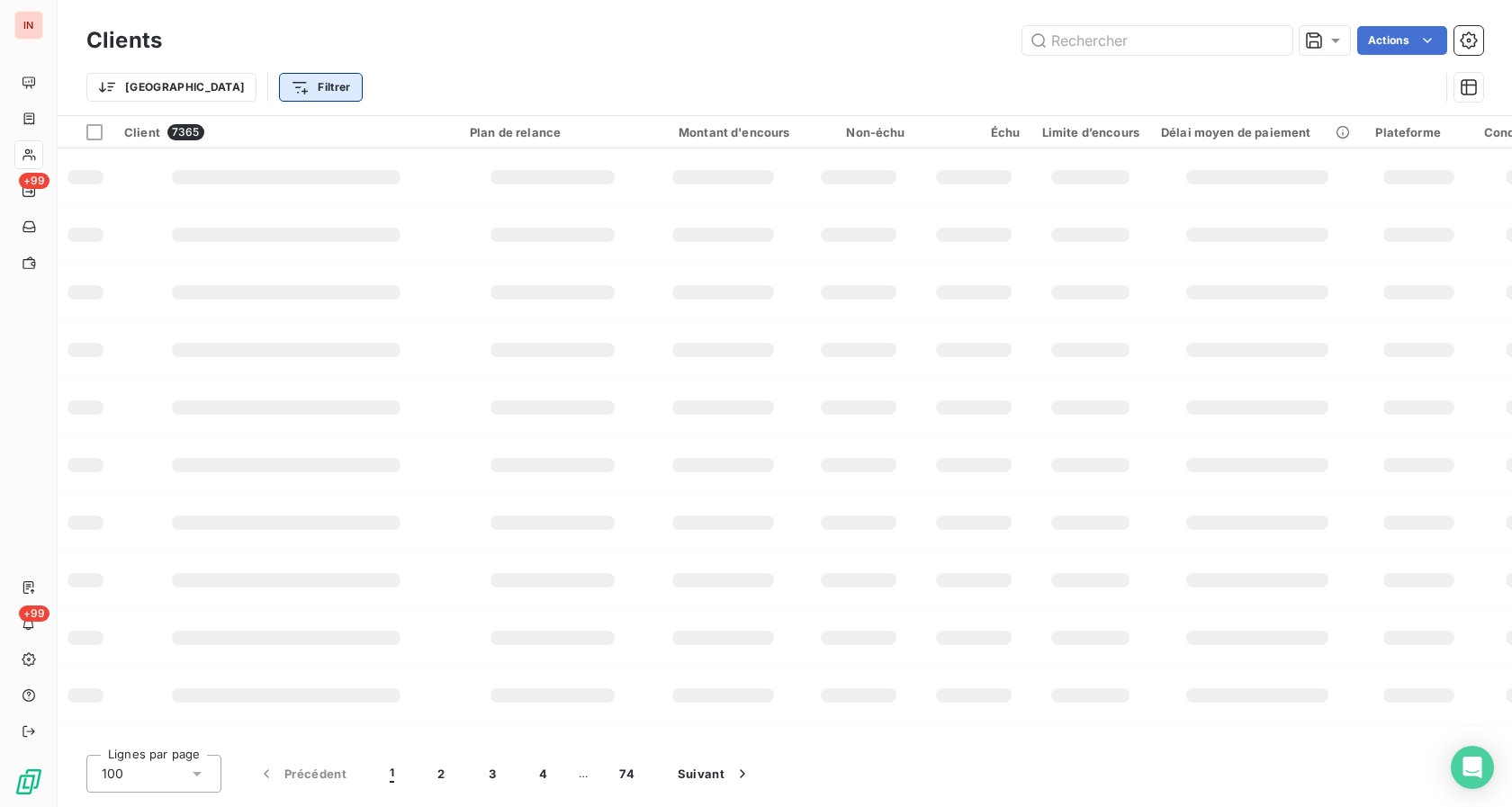
click at [230, 95] on html "IN +99 +99 Clients Actions Trier Filtrer Client 7365 Plan de relance Montant d'…" at bounding box center [756, 404] width 1512 height 807
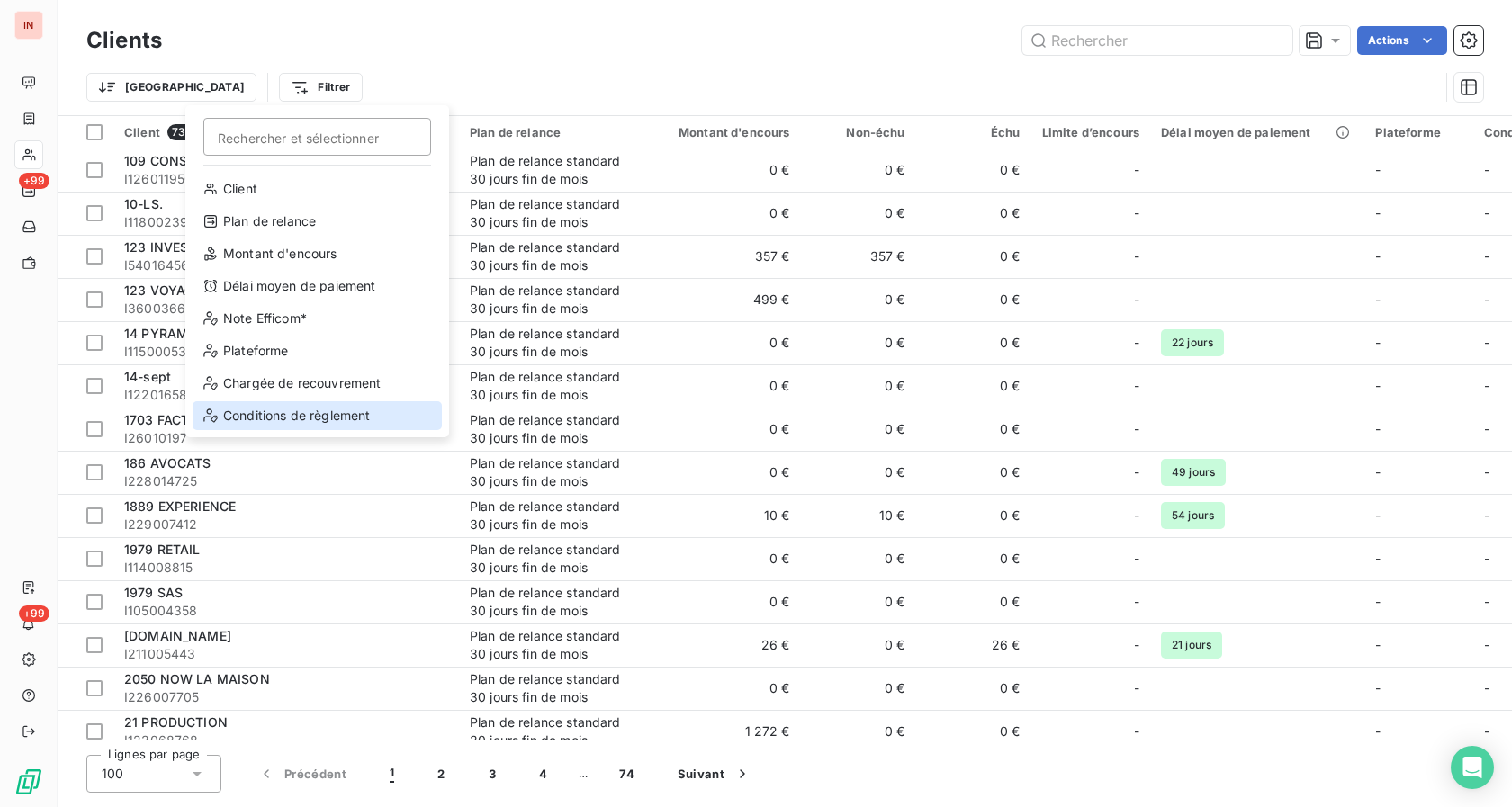
click at [304, 410] on div "Conditions de règlement" at bounding box center [318, 416] width 249 height 28
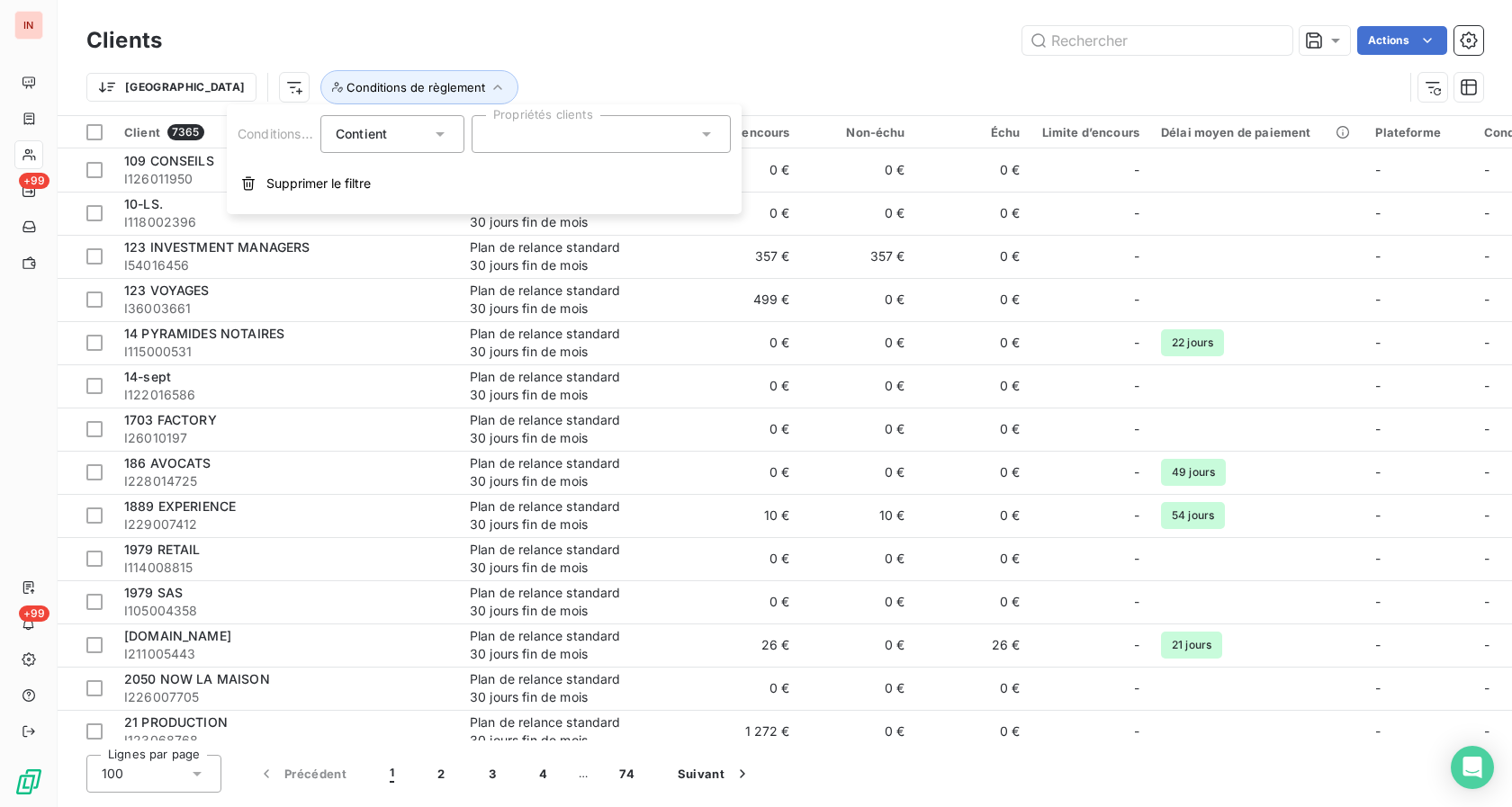
click at [541, 134] on div at bounding box center [601, 134] width 259 height 38
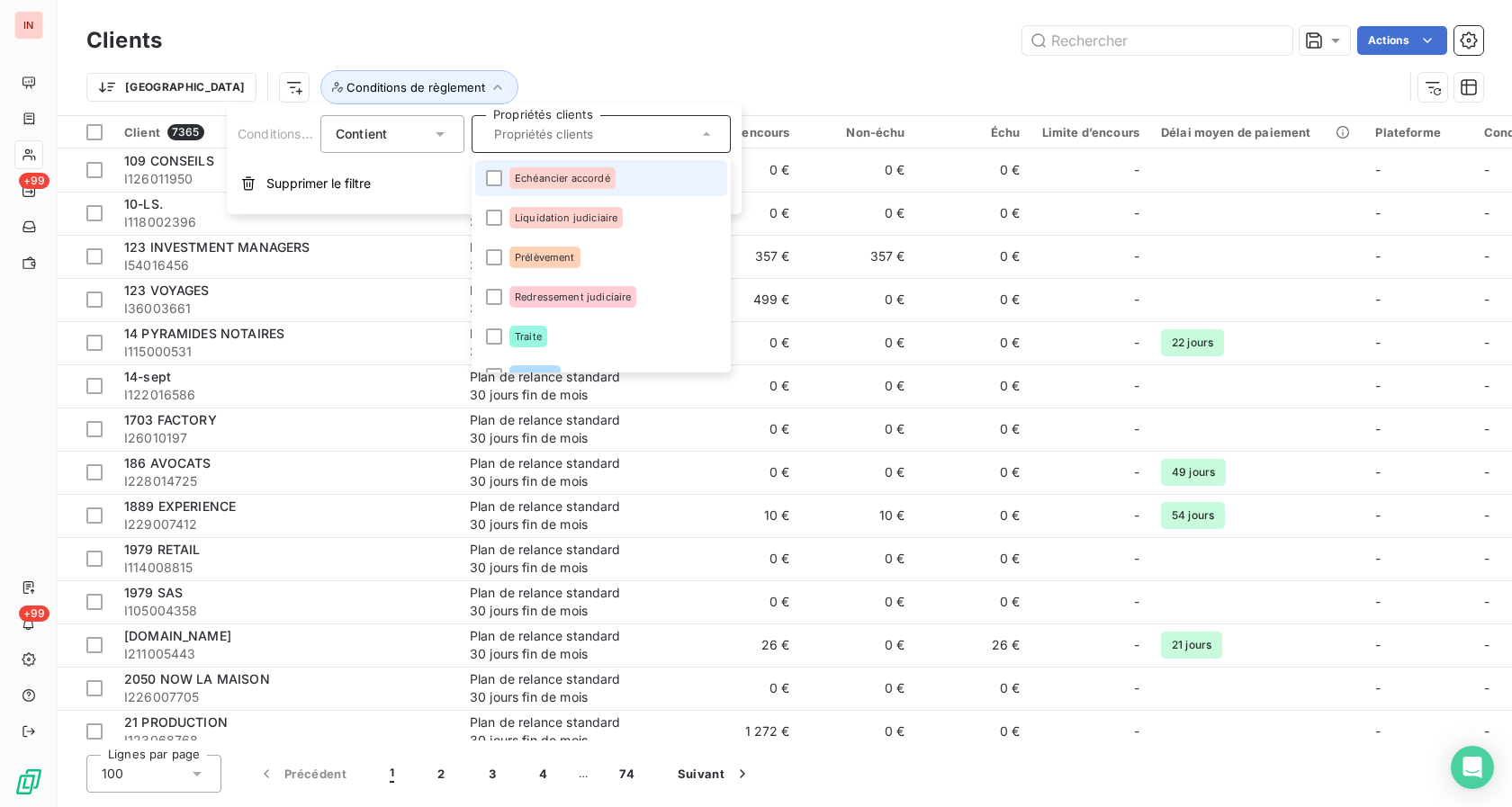
click at [534, 187] on div "Echéancier accordé" at bounding box center [562, 178] width 106 height 22
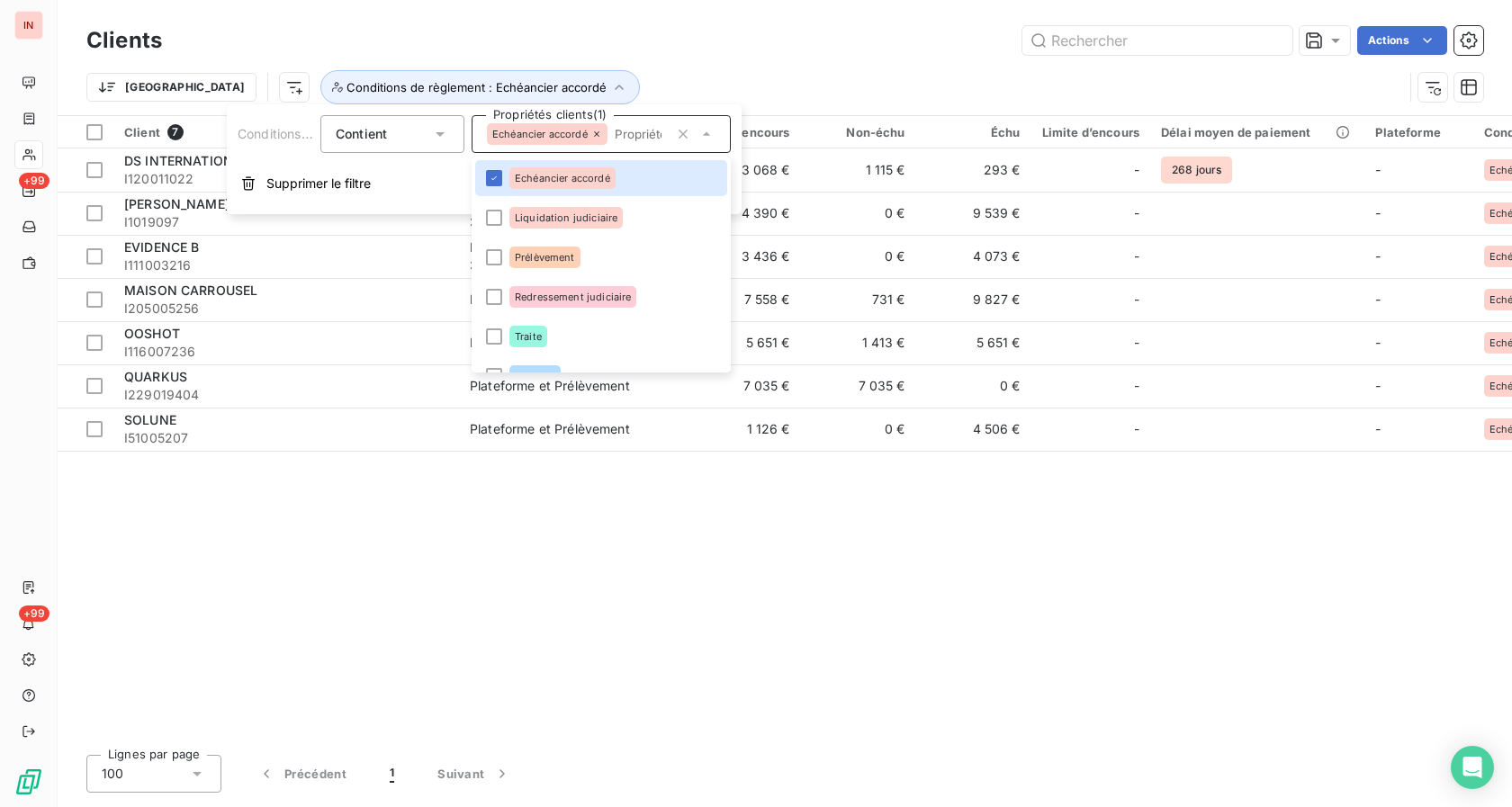
click at [858, 95] on div "Trier Conditions de règlement : Echéancier accordé" at bounding box center [744, 87] width 1316 height 34
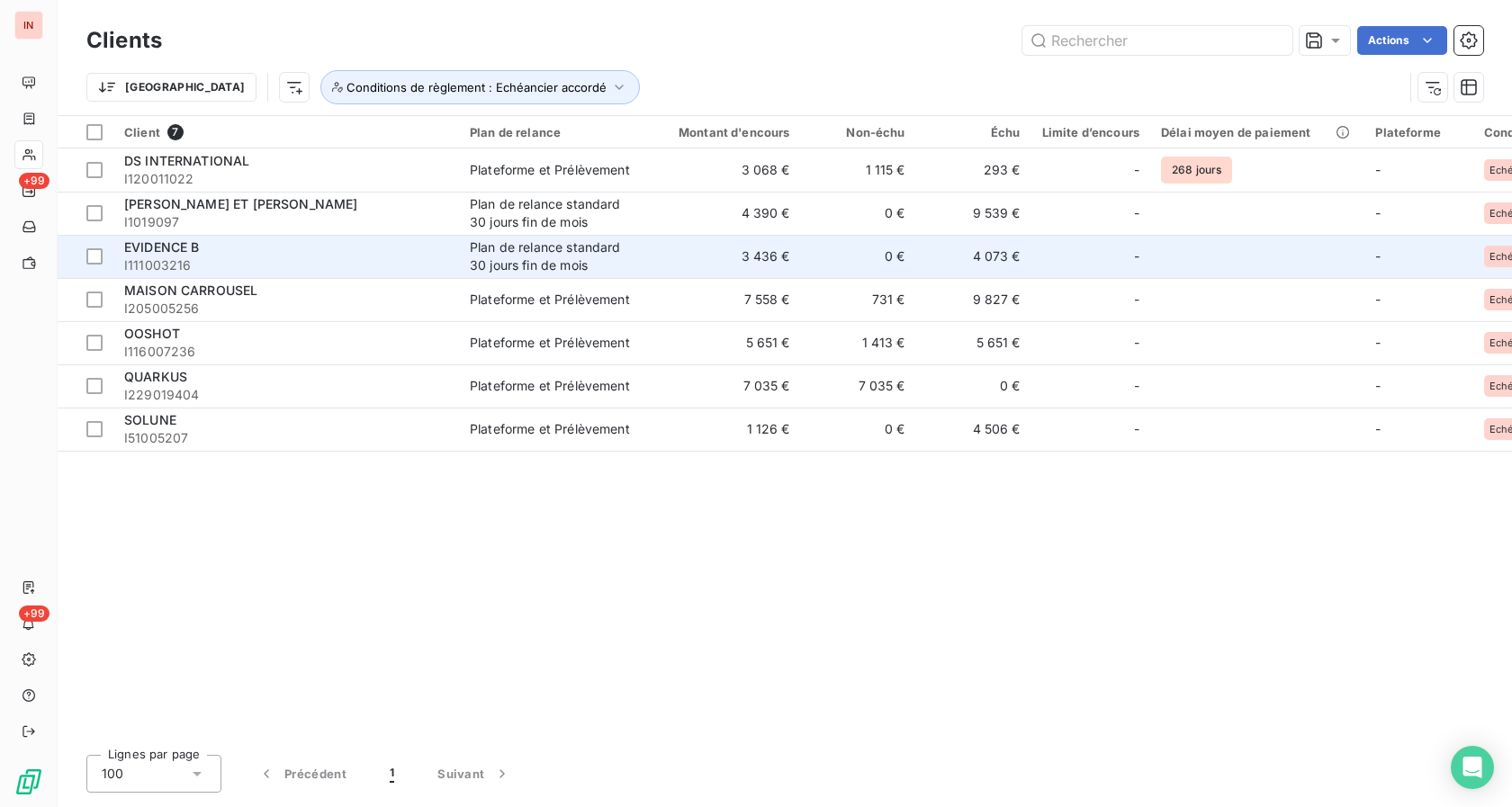
click at [620, 271] on div "Plan de relance standard 30 jours fin de mois" at bounding box center [552, 256] width 165 height 36
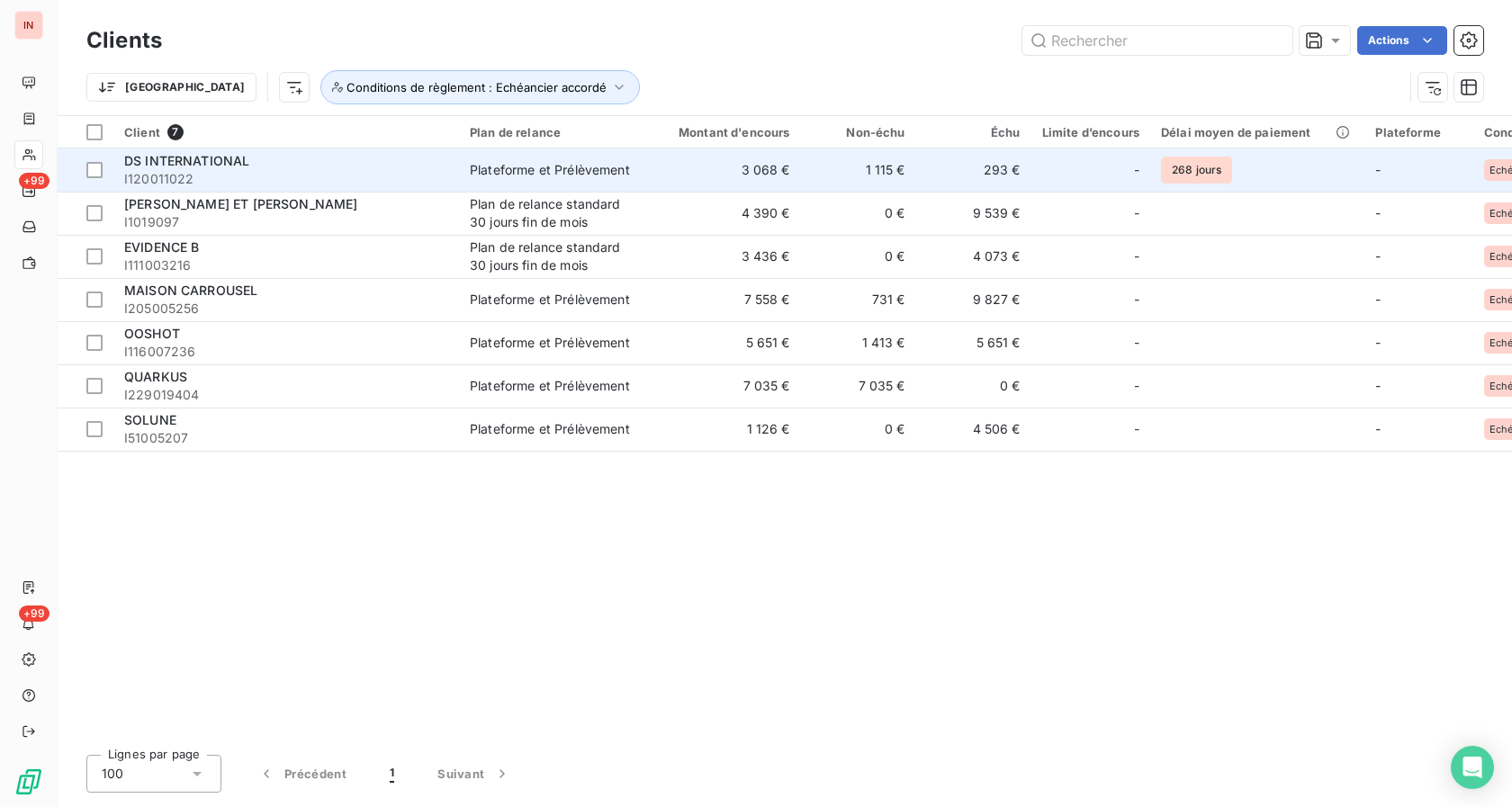
click at [183, 163] on span "DS INTERNATIONAL" at bounding box center [186, 161] width 125 height 15
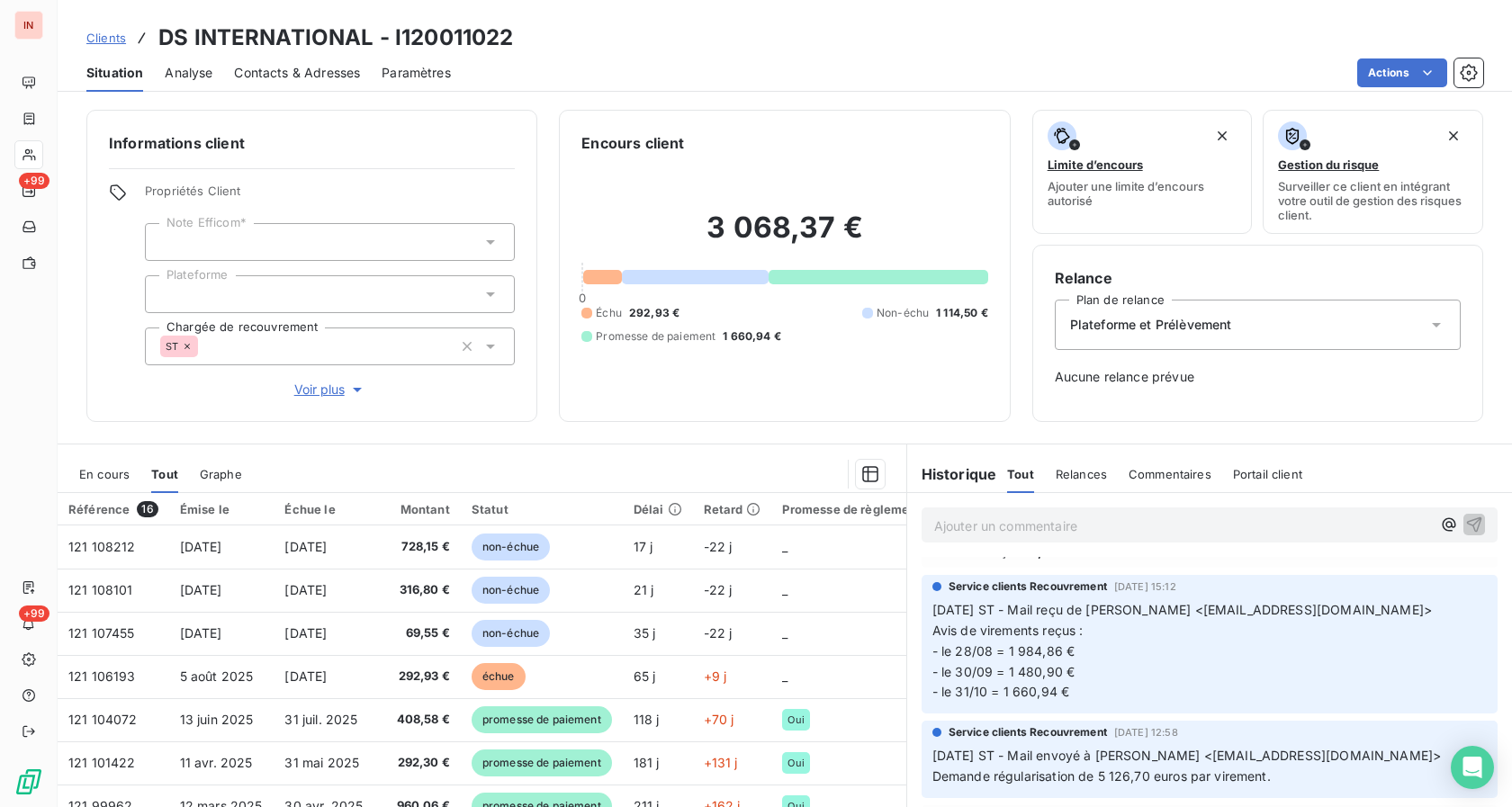
scroll to position [643, 0]
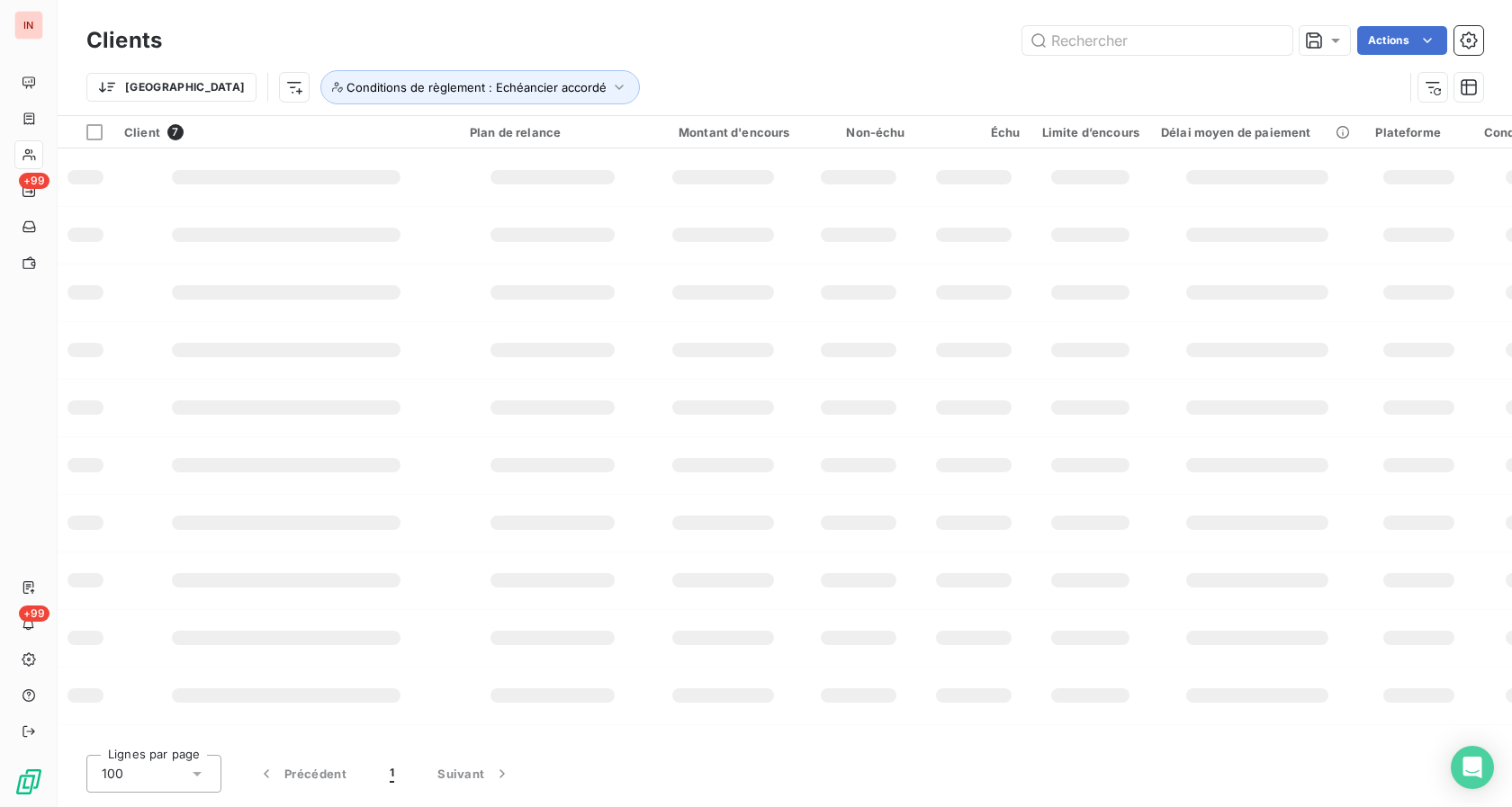
click at [729, 95] on div "Trier Conditions de règlement : Echéancier accordé" at bounding box center [744, 87] width 1316 height 34
click at [347, 82] on span "Conditions de règlement : Echéancier accordé" at bounding box center [476, 87] width 260 height 14
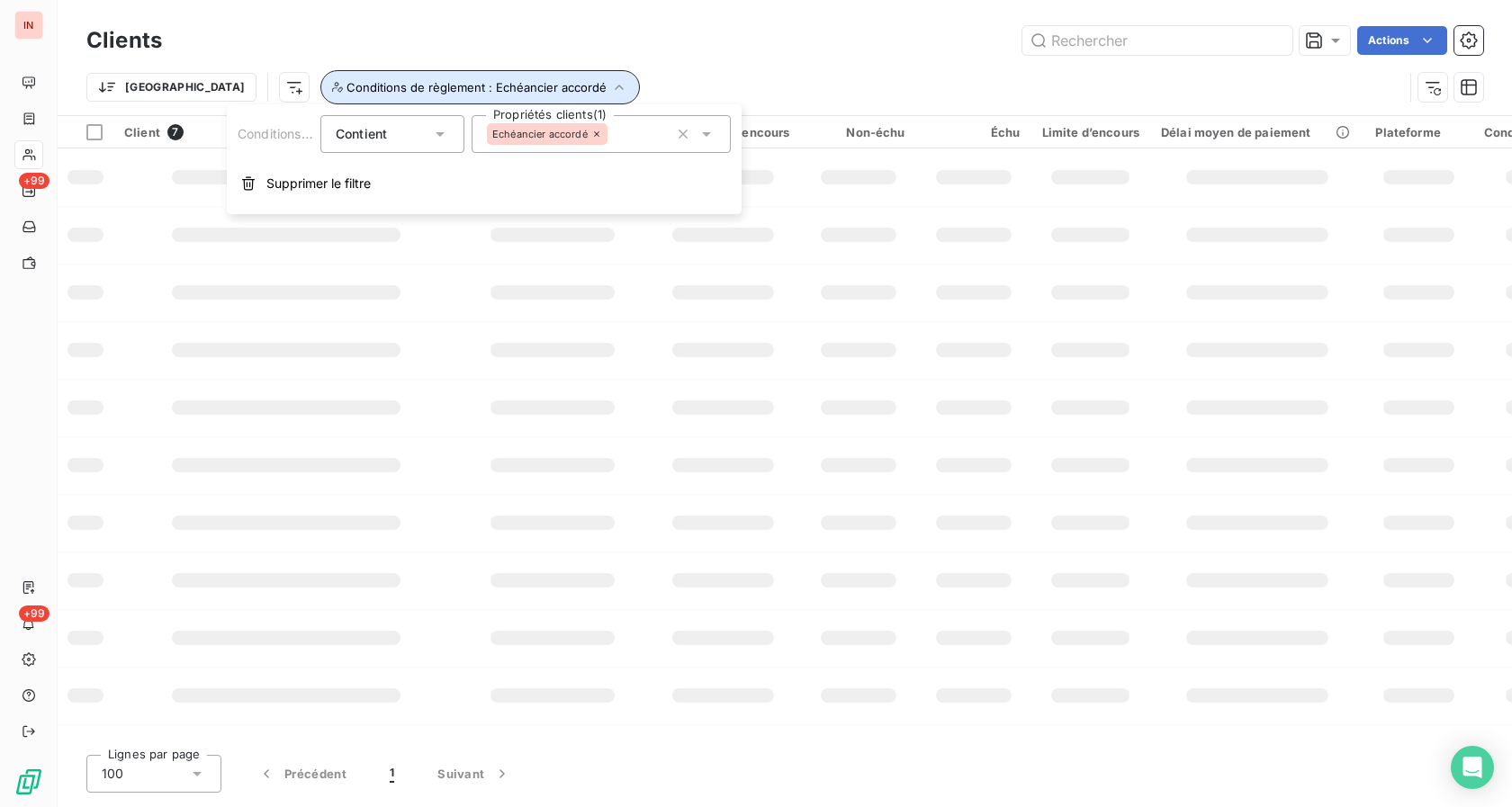
click at [347, 82] on span "Conditions de règlement : Echéancier accordé" at bounding box center [476, 87] width 260 height 14
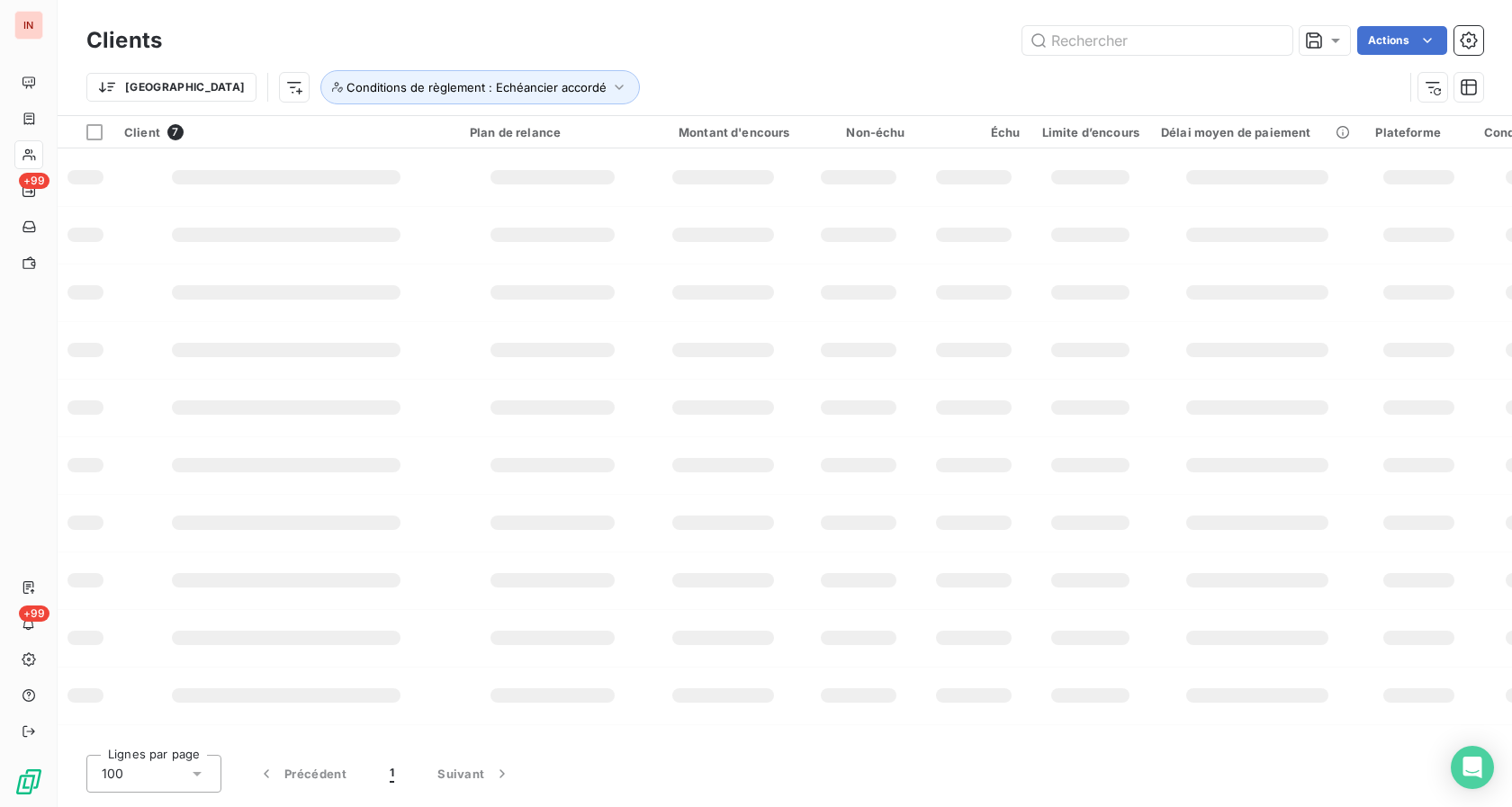
click at [731, 96] on div "Trier Conditions de règlement : Echéancier accordé" at bounding box center [744, 87] width 1316 height 34
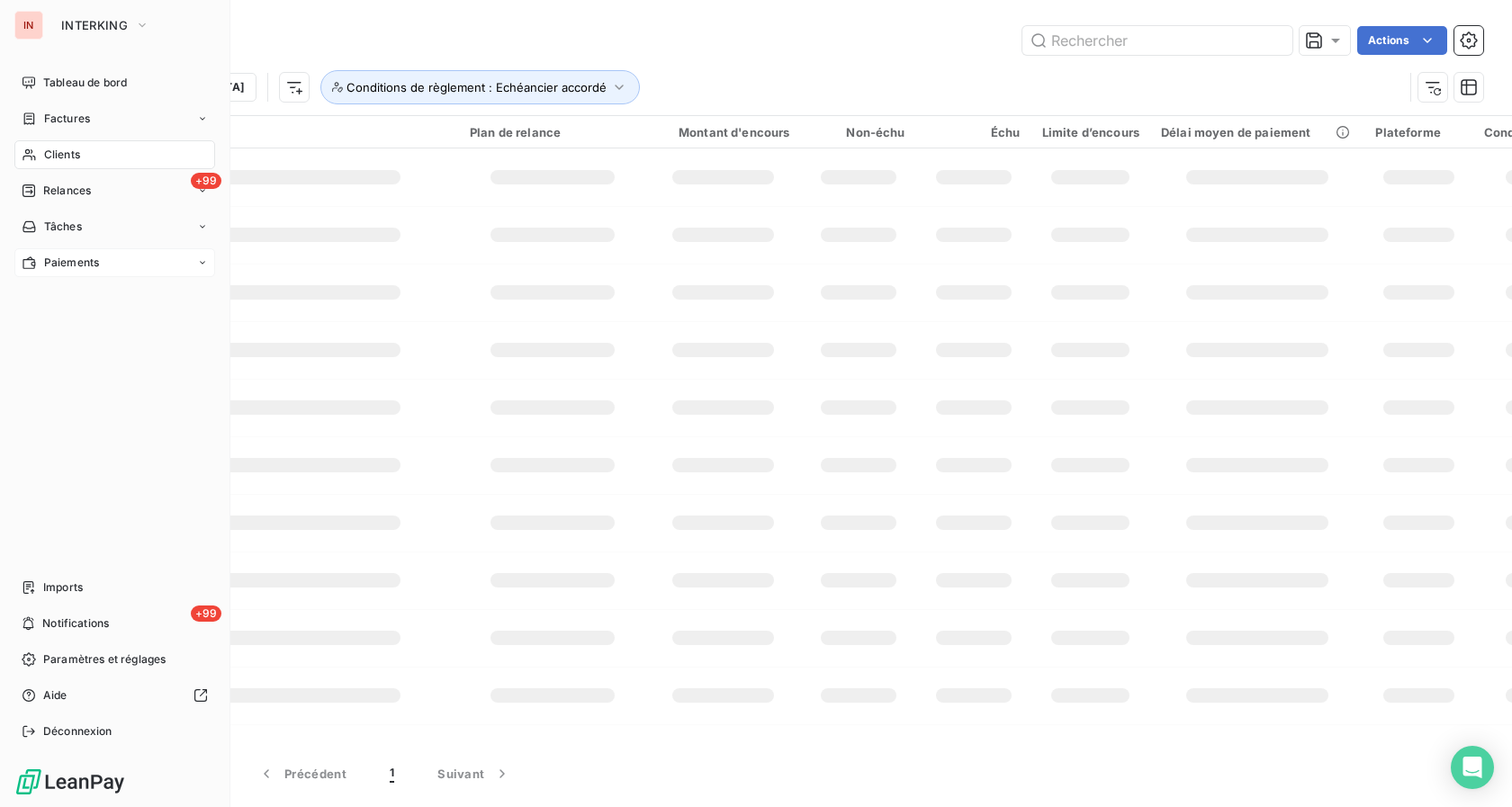
click at [70, 255] on span "Paiements" at bounding box center [72, 262] width 55 height 16
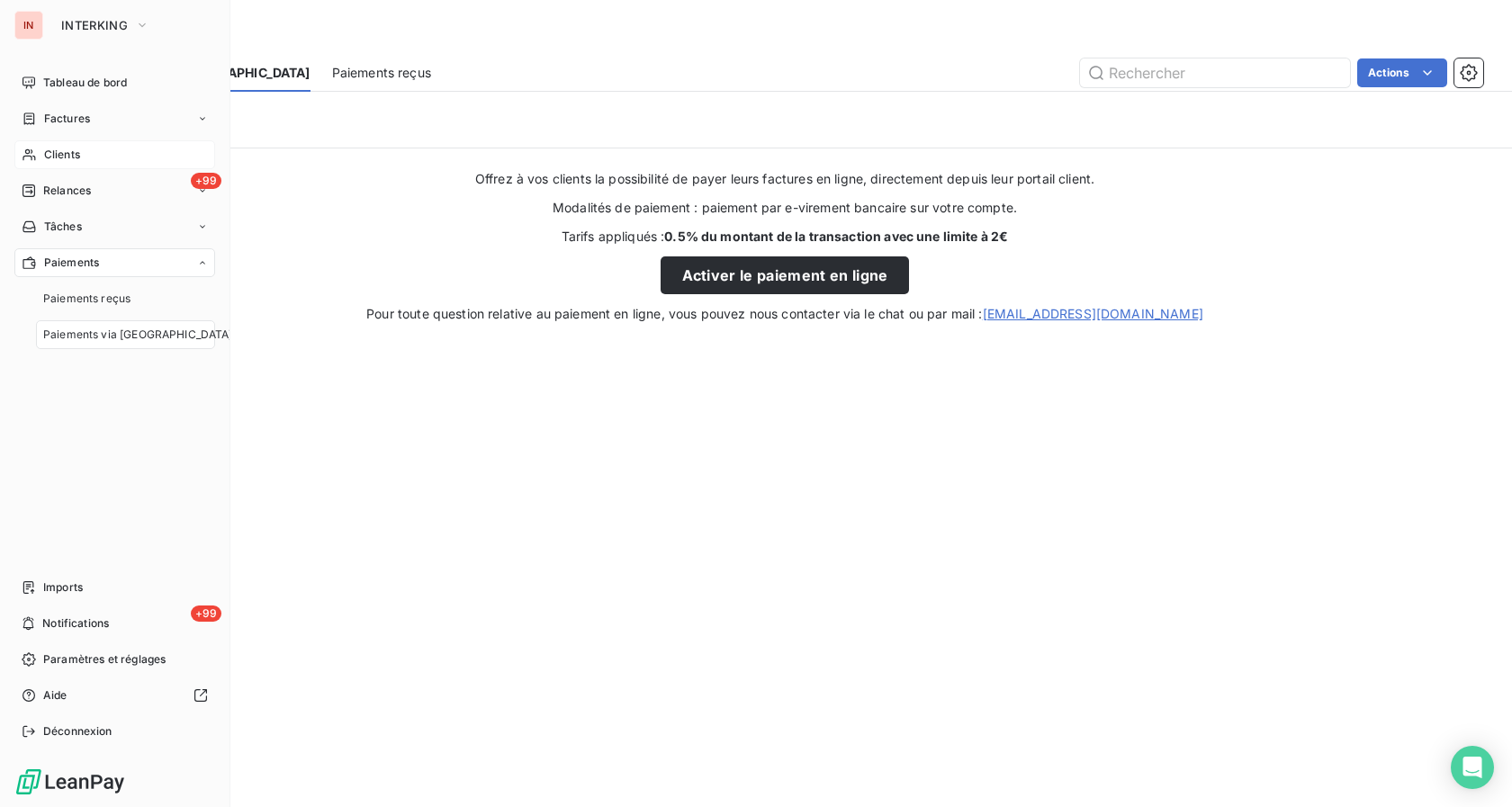
click at [73, 149] on span "Clients" at bounding box center [62, 154] width 36 height 16
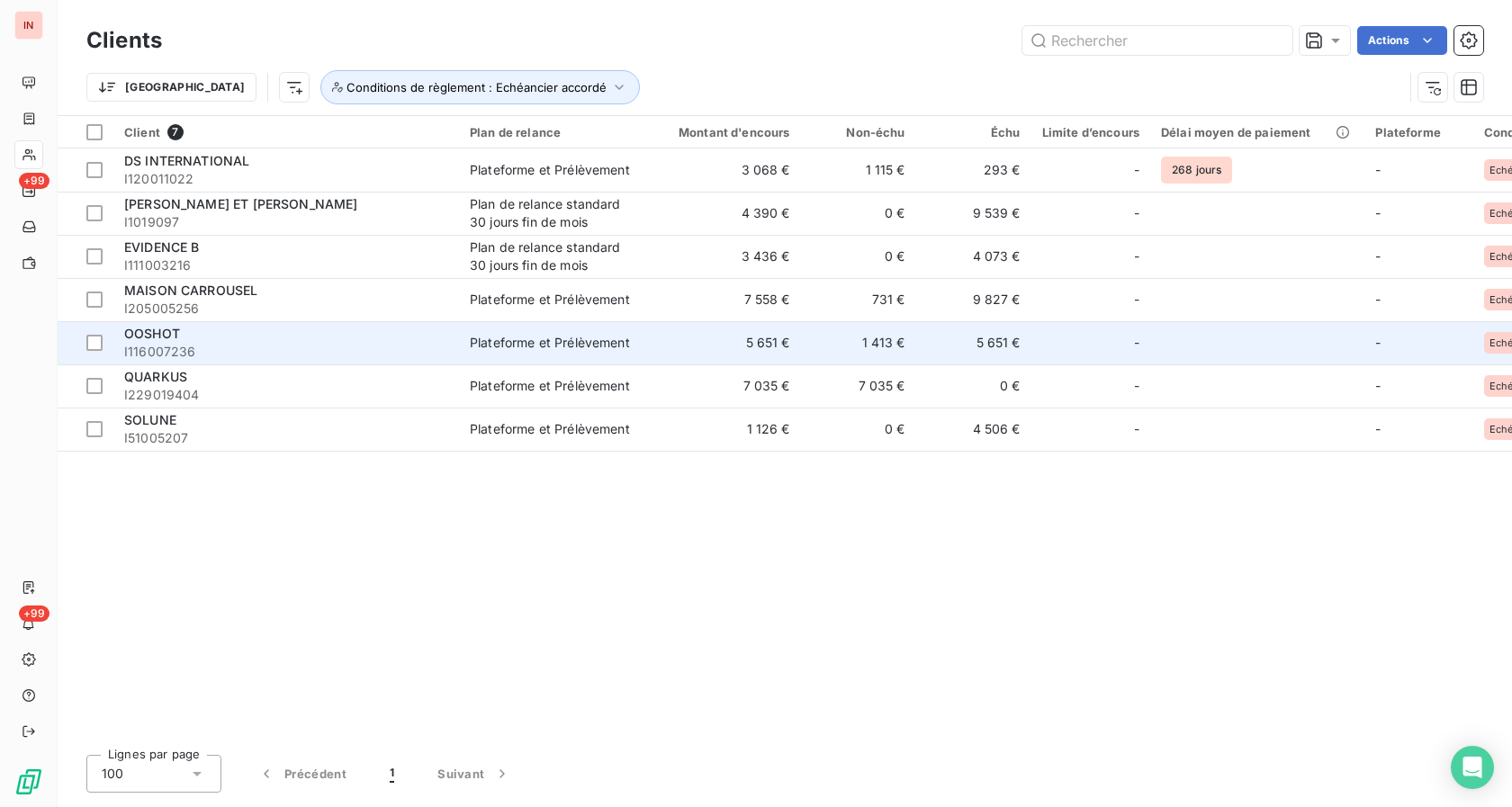
click at [531, 348] on div "Plateforme et Prélèvement" at bounding box center [549, 342] width 160 height 18
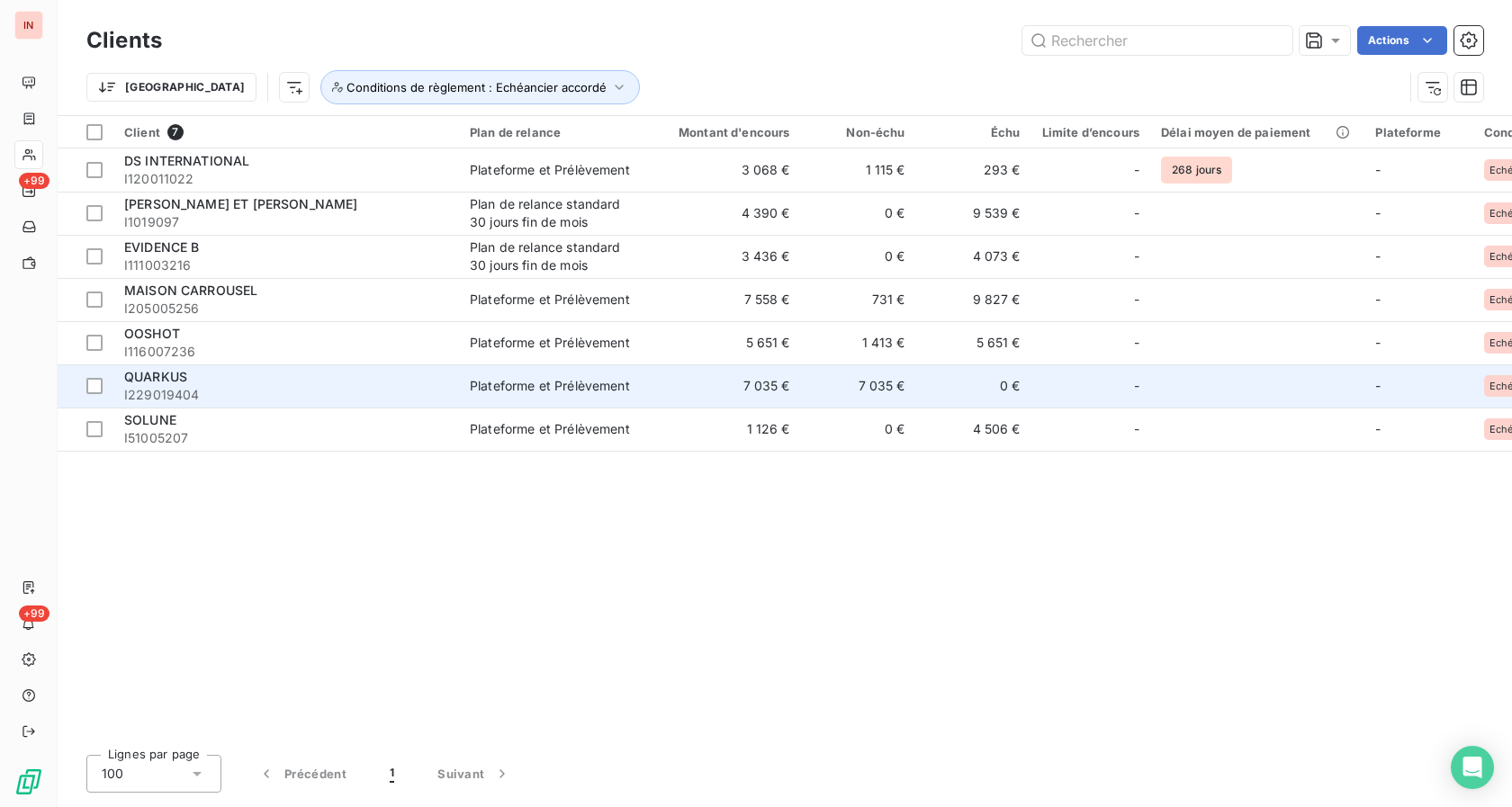
click at [241, 380] on div "QUARKUS" at bounding box center [285, 376] width 324 height 18
